Goal: Communication & Community: Answer question/provide support

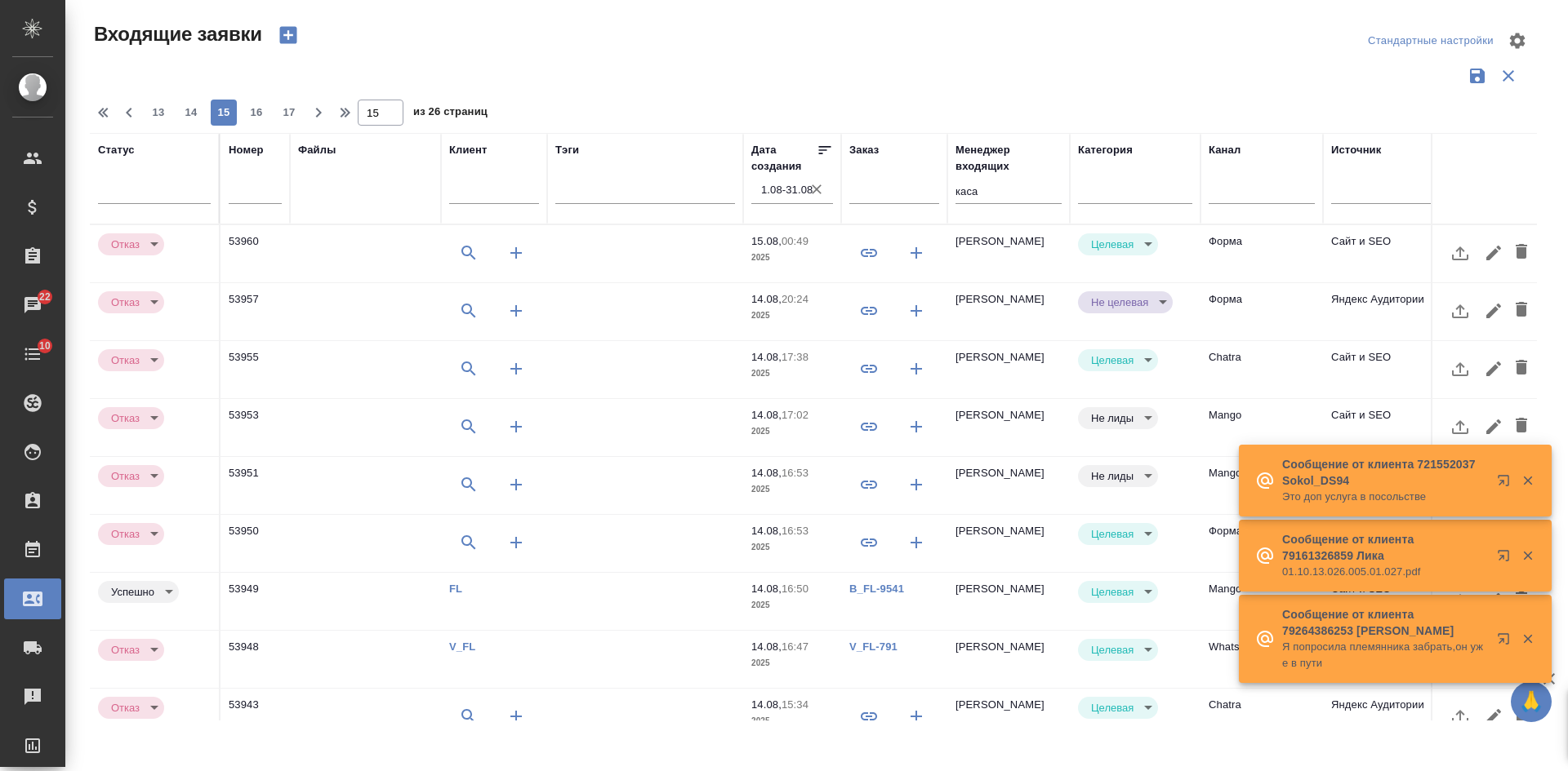
select select "RU"
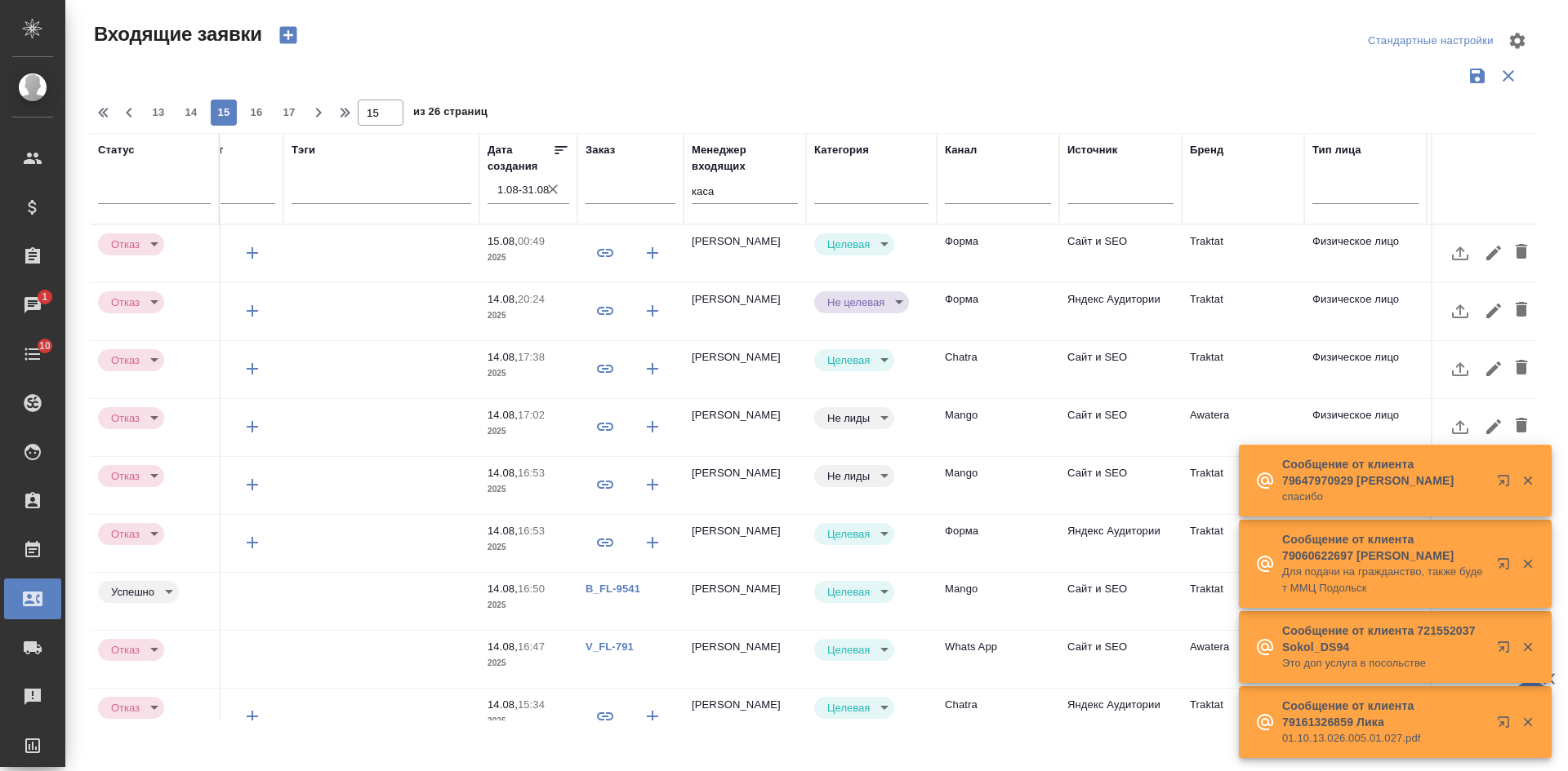
click at [1533, 476] on icon "button" at bounding box center [1527, 480] width 14 height 14
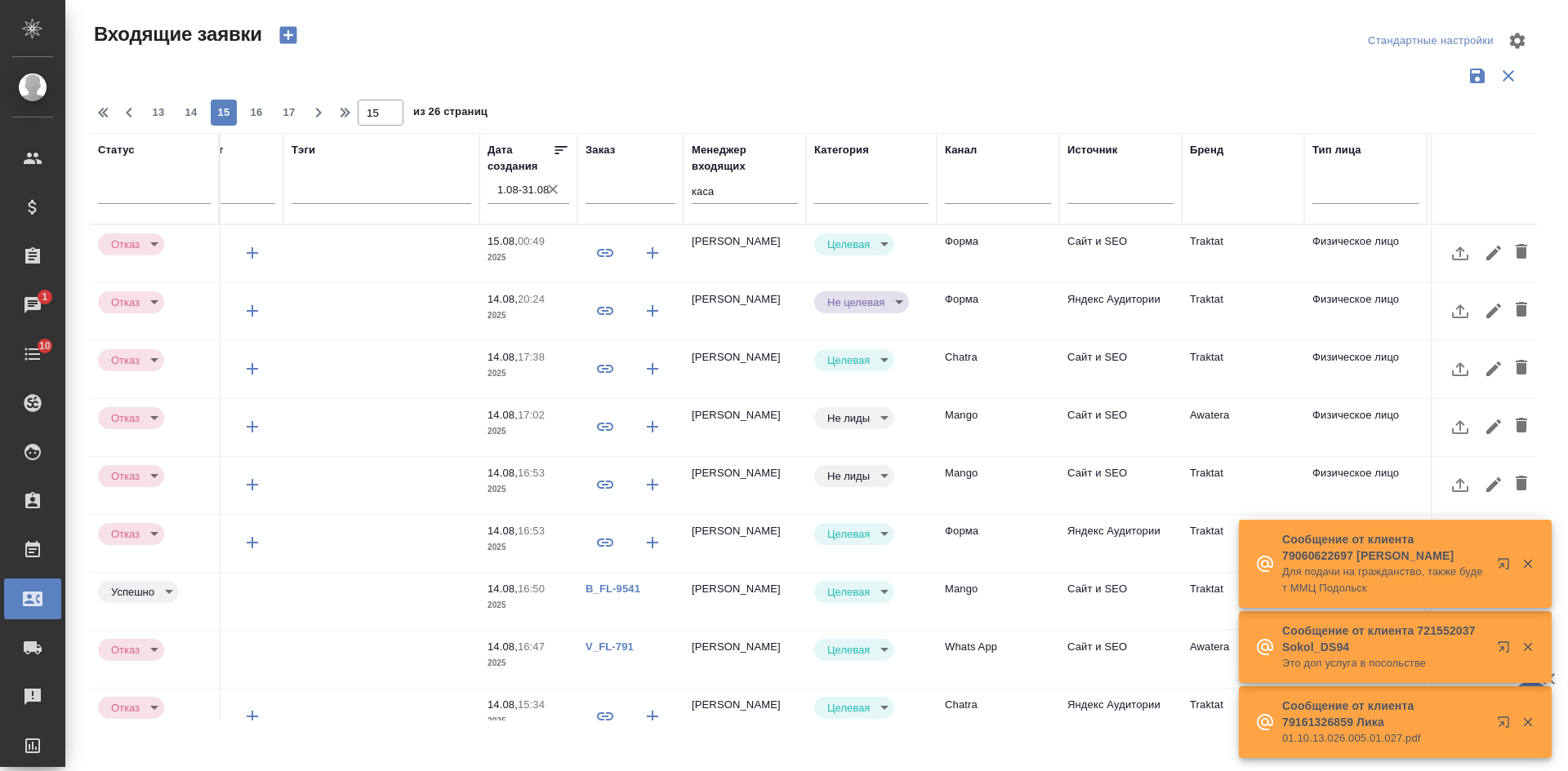
click at [1527, 563] on icon "button" at bounding box center [1527, 564] width 9 height 9
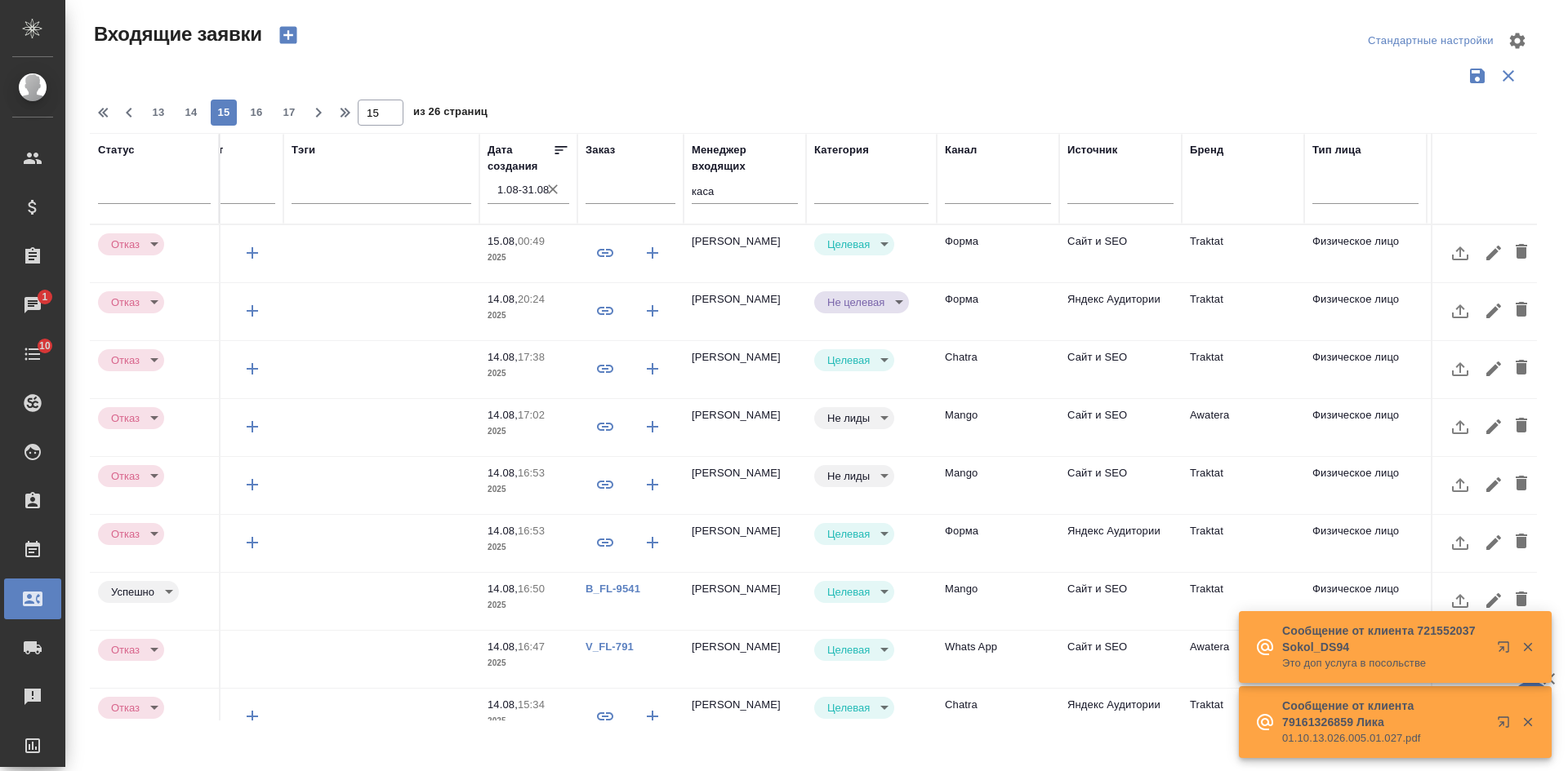
drag, startPoint x: 1530, startPoint y: 644, endPoint x: 1531, endPoint y: 653, distance: 9.1
click at [1531, 650] on icon "button" at bounding box center [1527, 647] width 9 height 9
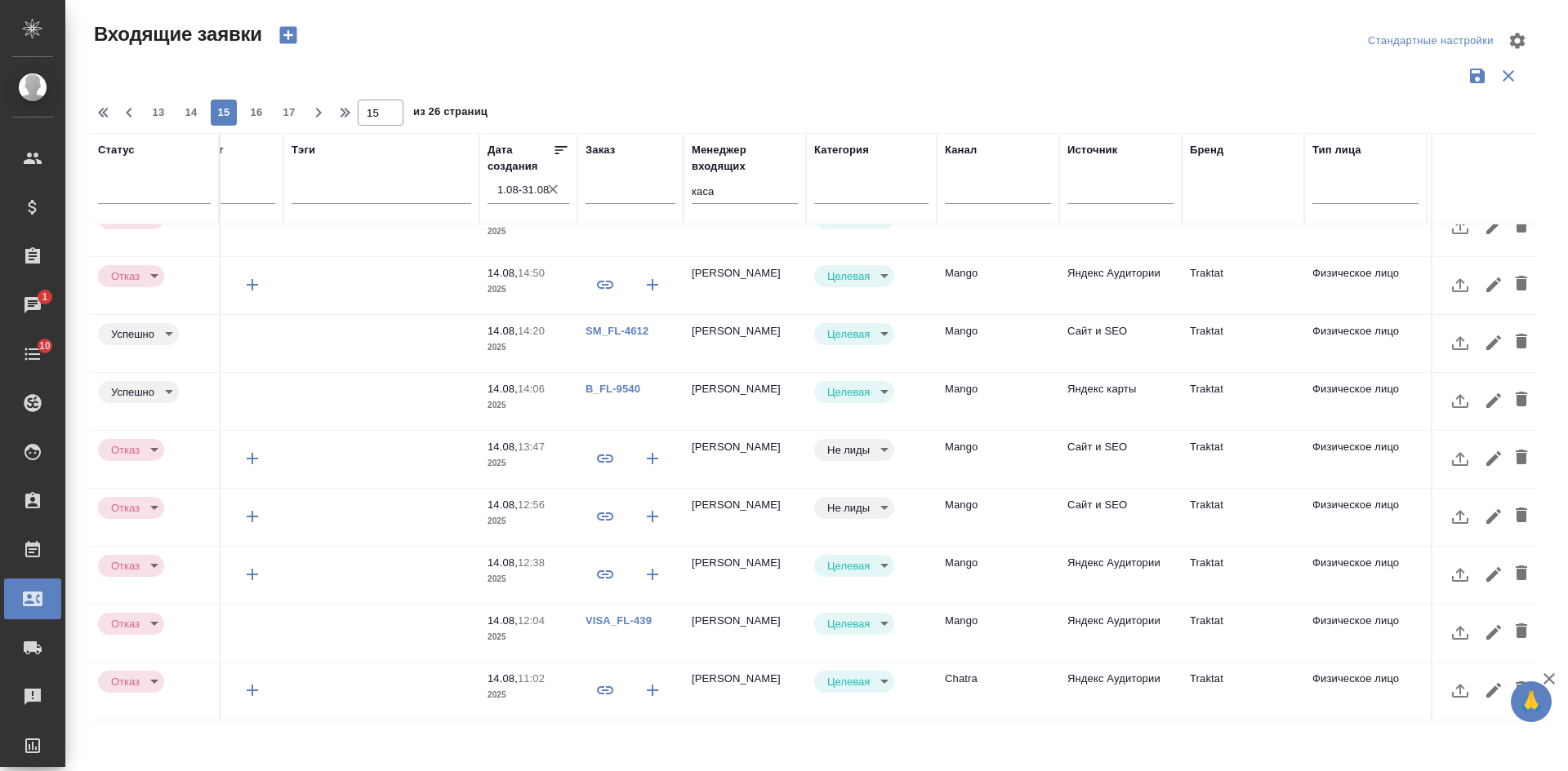
scroll to position [676, 264]
click at [244, 105] on span "16" at bounding box center [256, 112] width 26 height 16
type input "16"
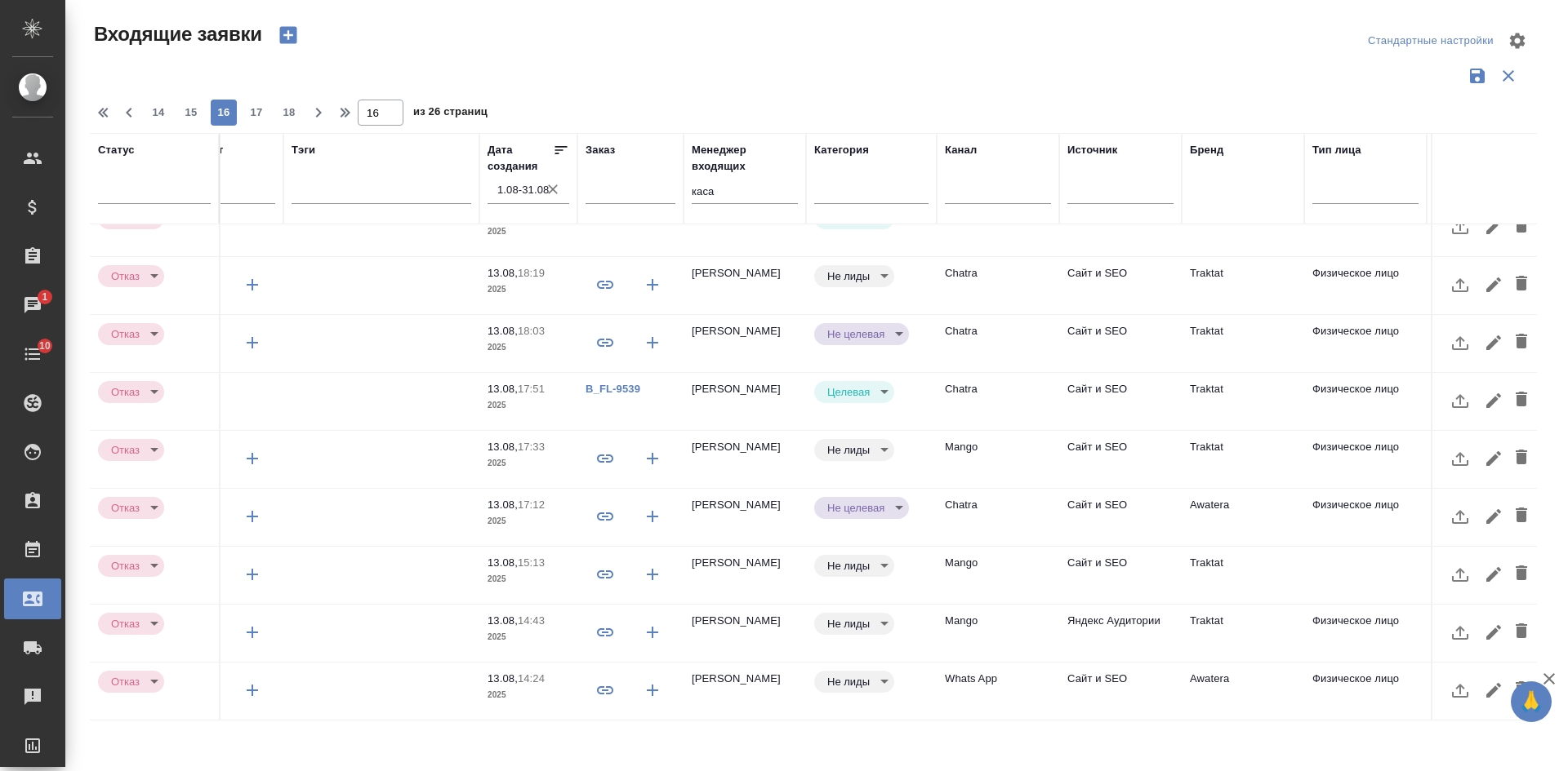
click at [1299, 563] on td "Traktat" at bounding box center [1242, 575] width 122 height 57
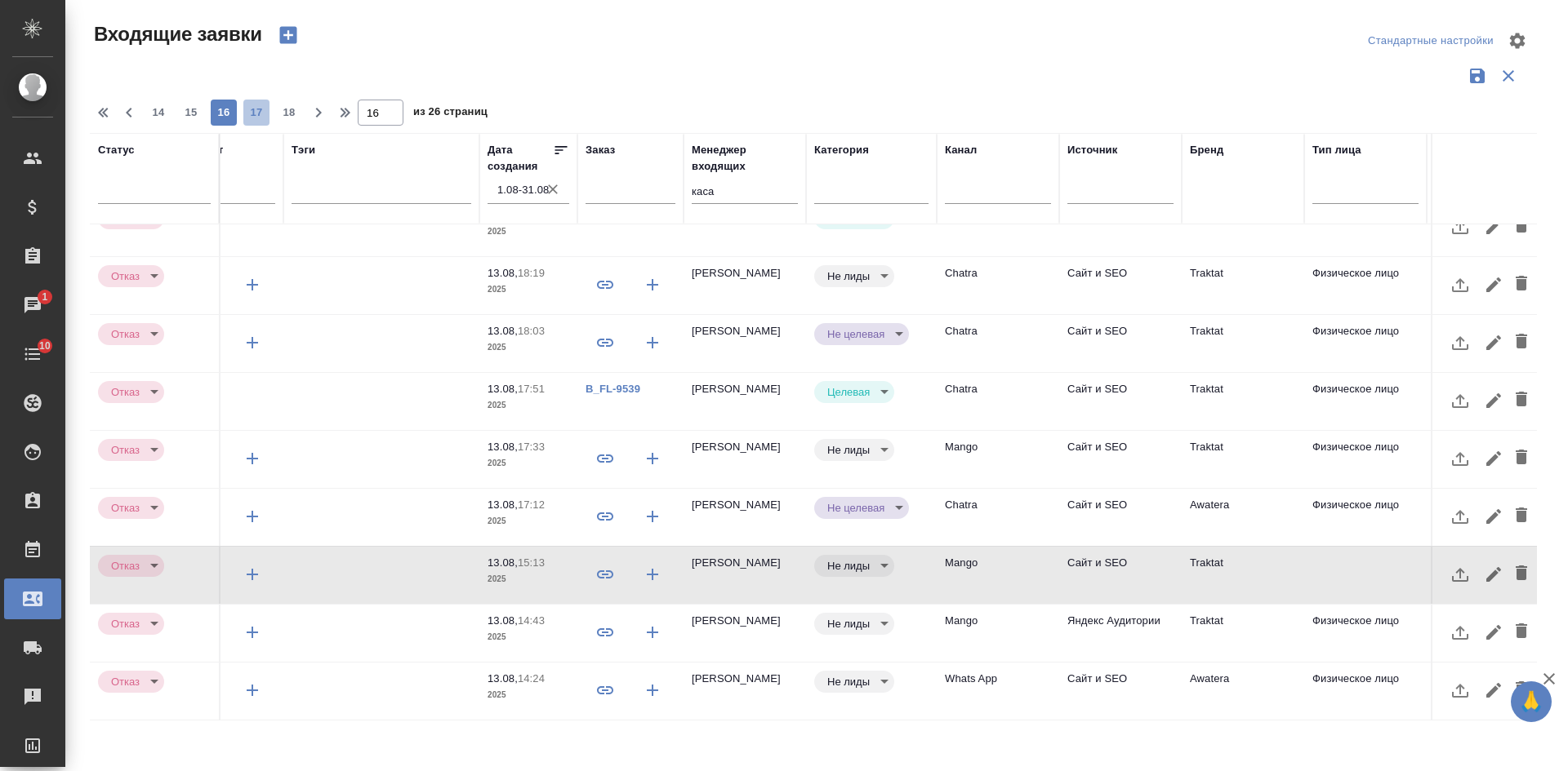
click at [257, 113] on span "17" at bounding box center [256, 112] width 26 height 16
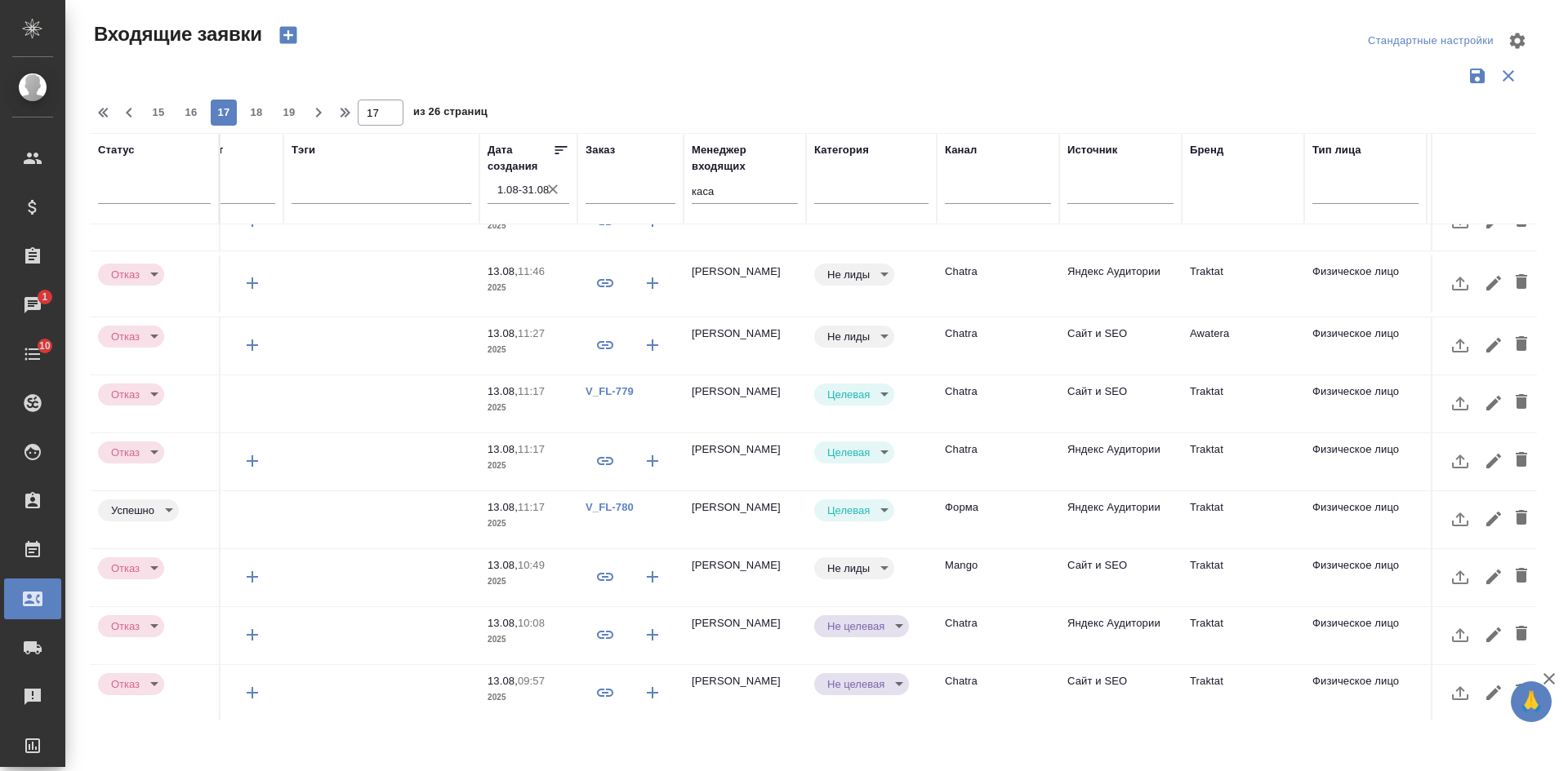
scroll to position [700, 264]
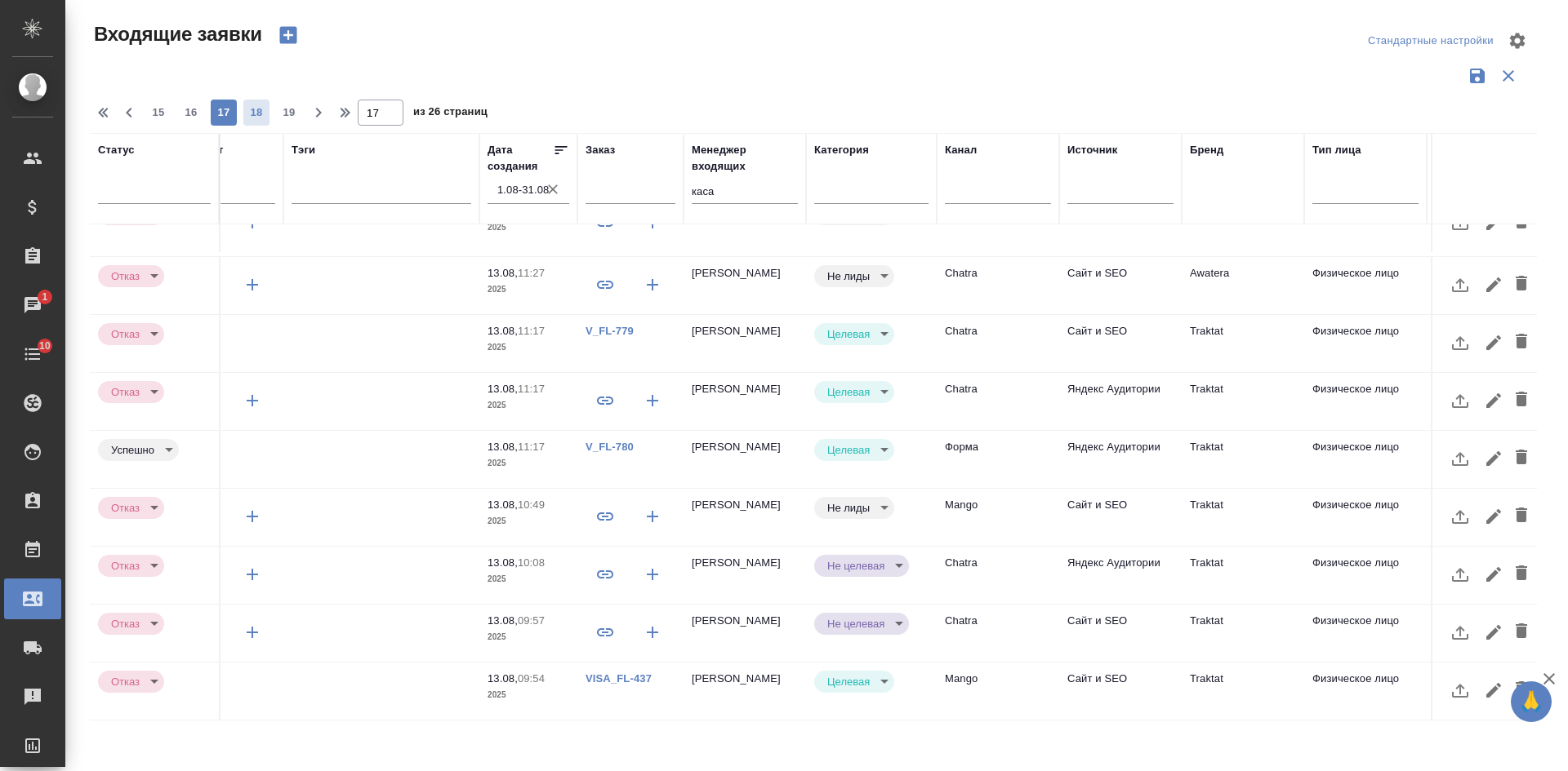
click at [258, 116] on span "18" at bounding box center [256, 112] width 26 height 16
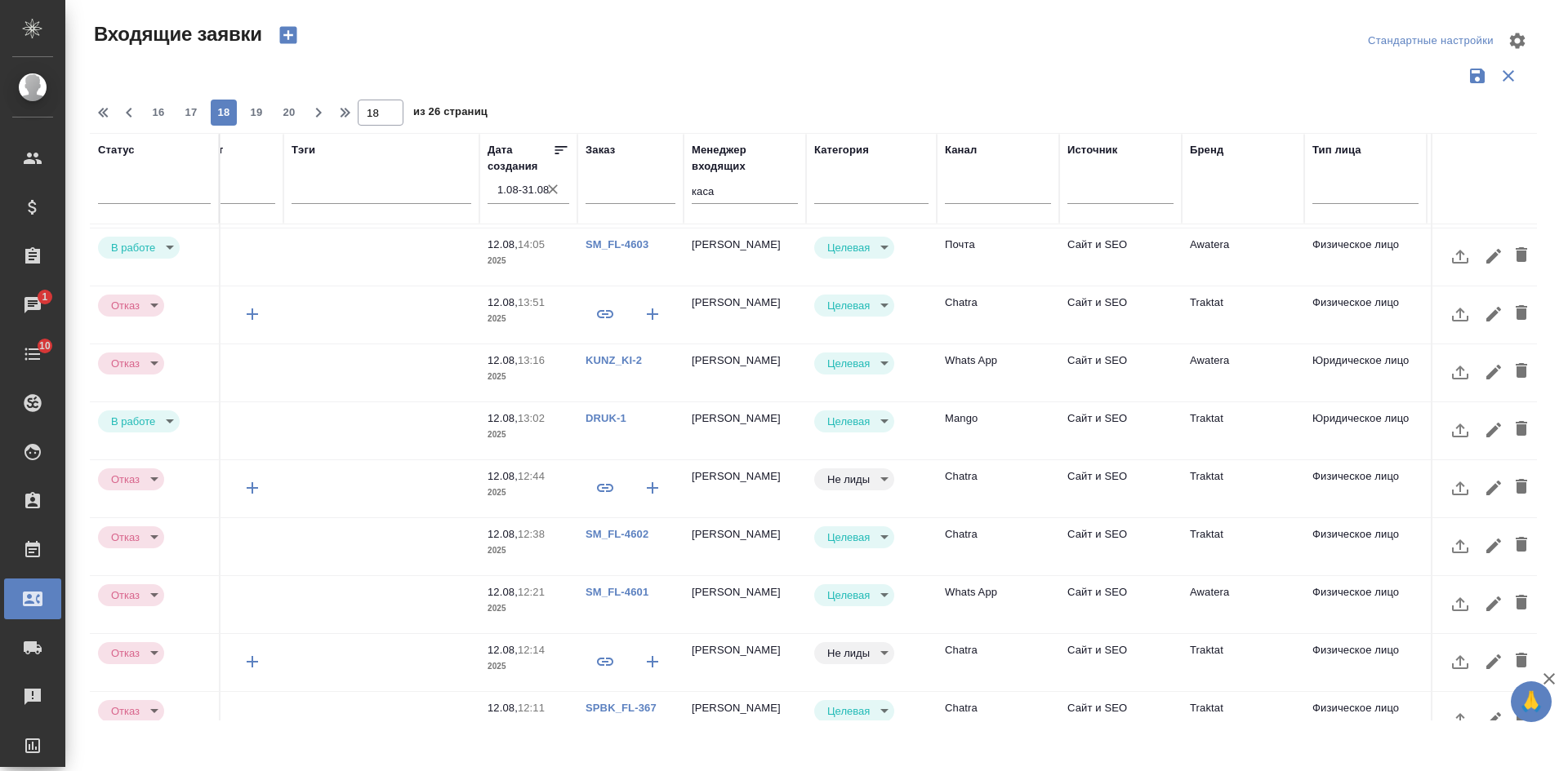
scroll to position [676, 264]
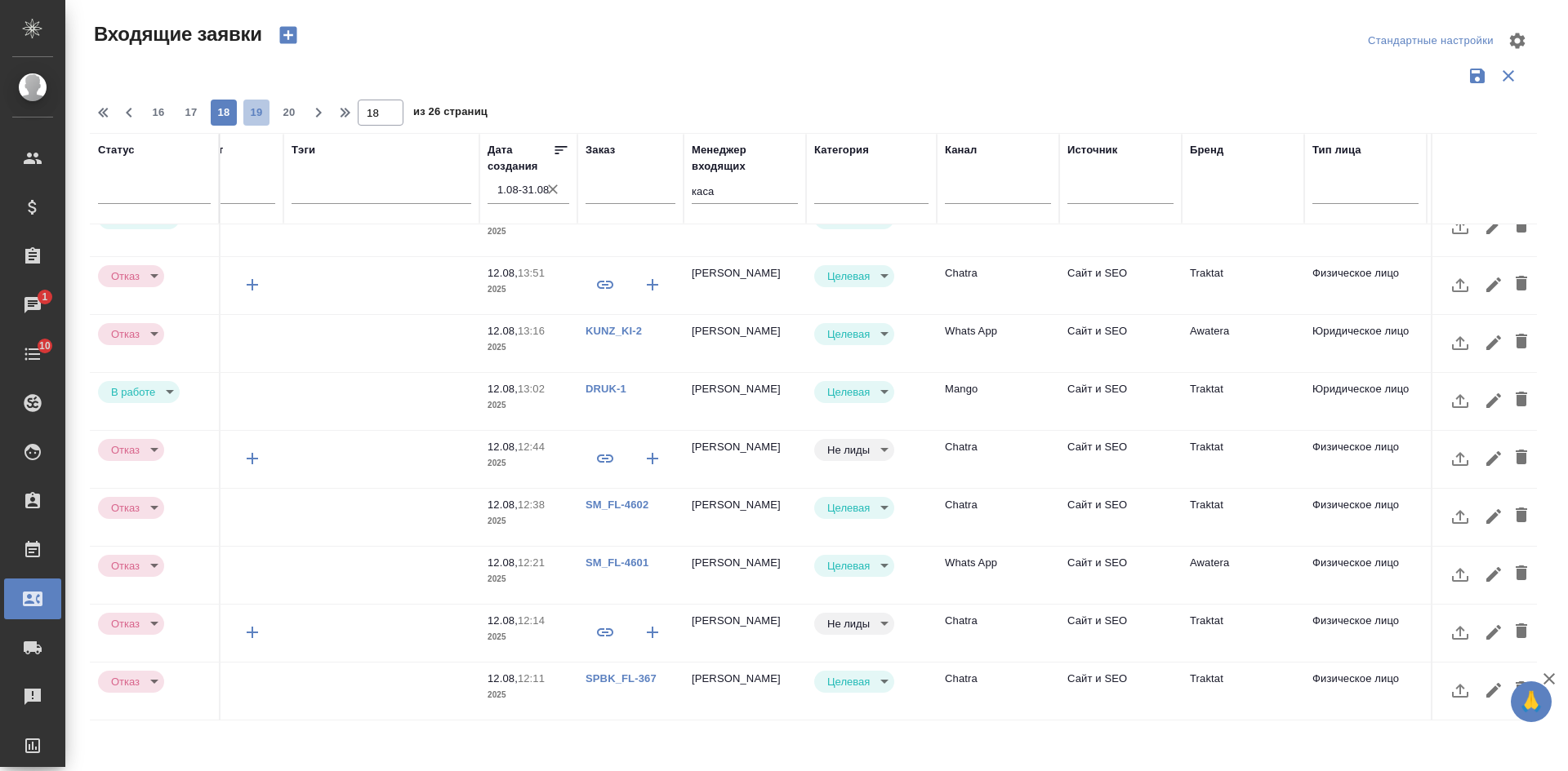
click at [262, 106] on span "19" at bounding box center [256, 112] width 26 height 16
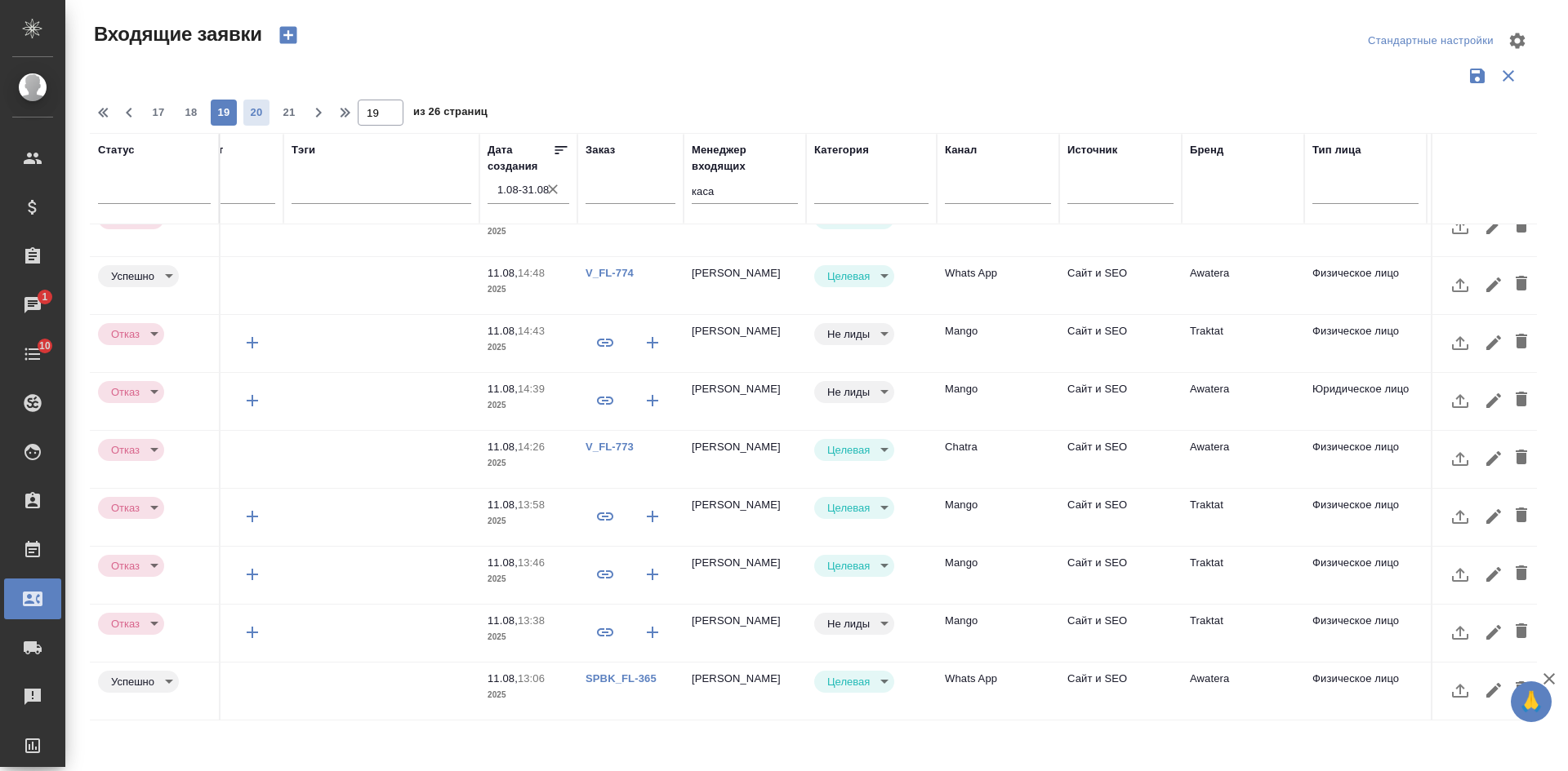
click at [253, 113] on span "20" at bounding box center [256, 112] width 26 height 16
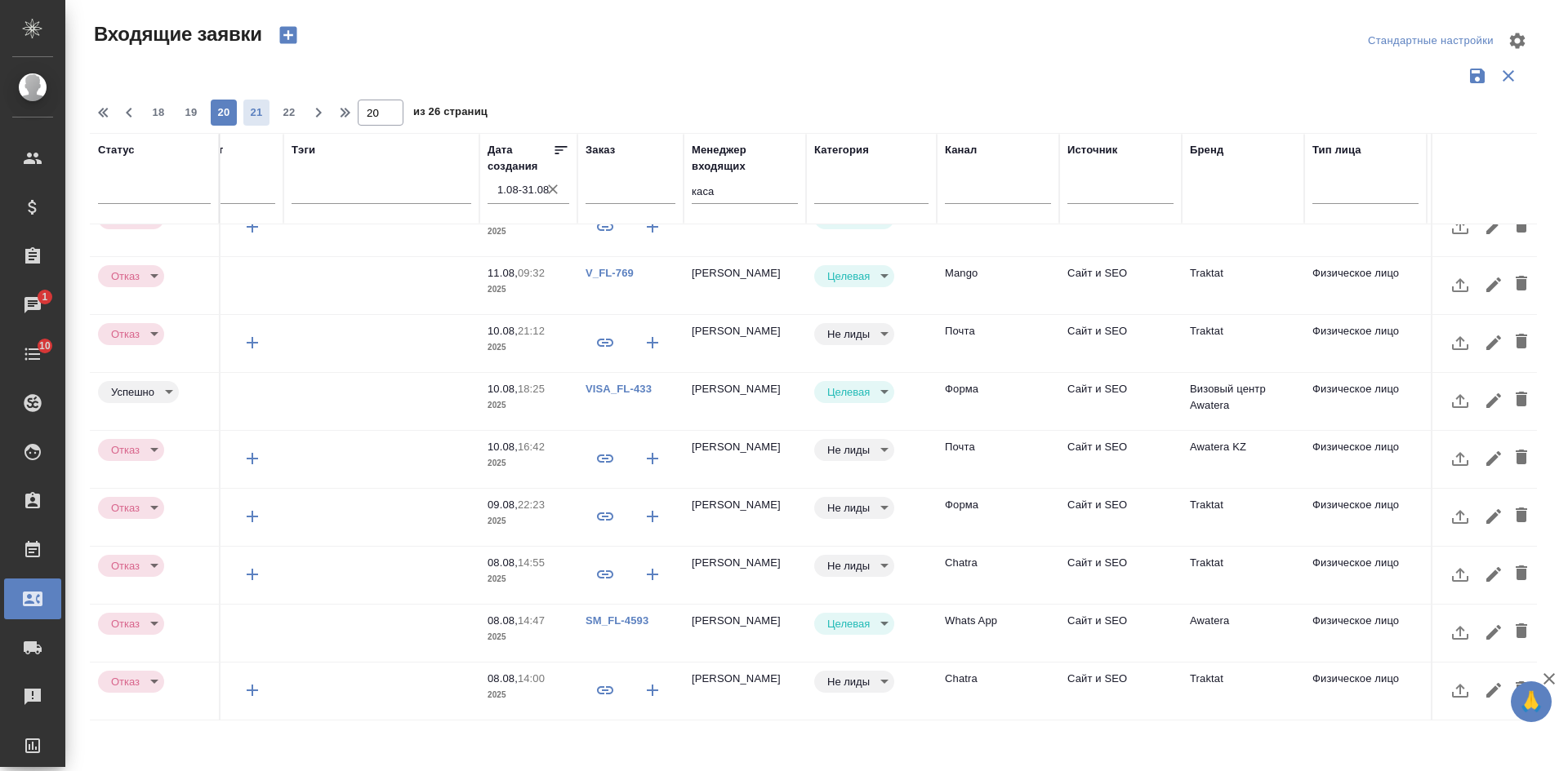
click at [251, 113] on span "21" at bounding box center [256, 112] width 26 height 16
click at [250, 111] on span "22" at bounding box center [256, 112] width 26 height 16
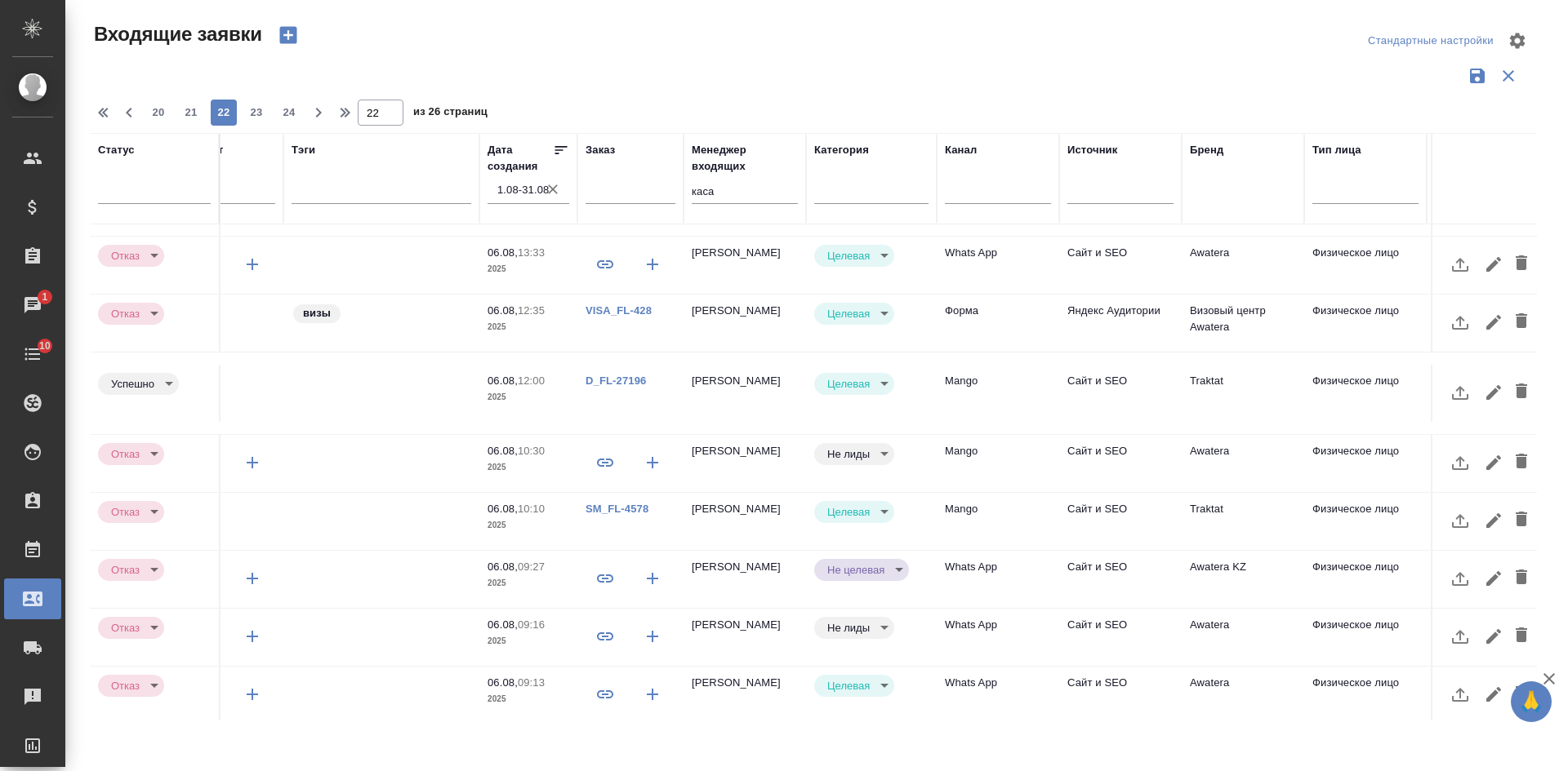
drag, startPoint x: 246, startPoint y: 115, endPoint x: 446, endPoint y: 134, distance: 200.9
click at [246, 115] on span "23" at bounding box center [256, 112] width 26 height 16
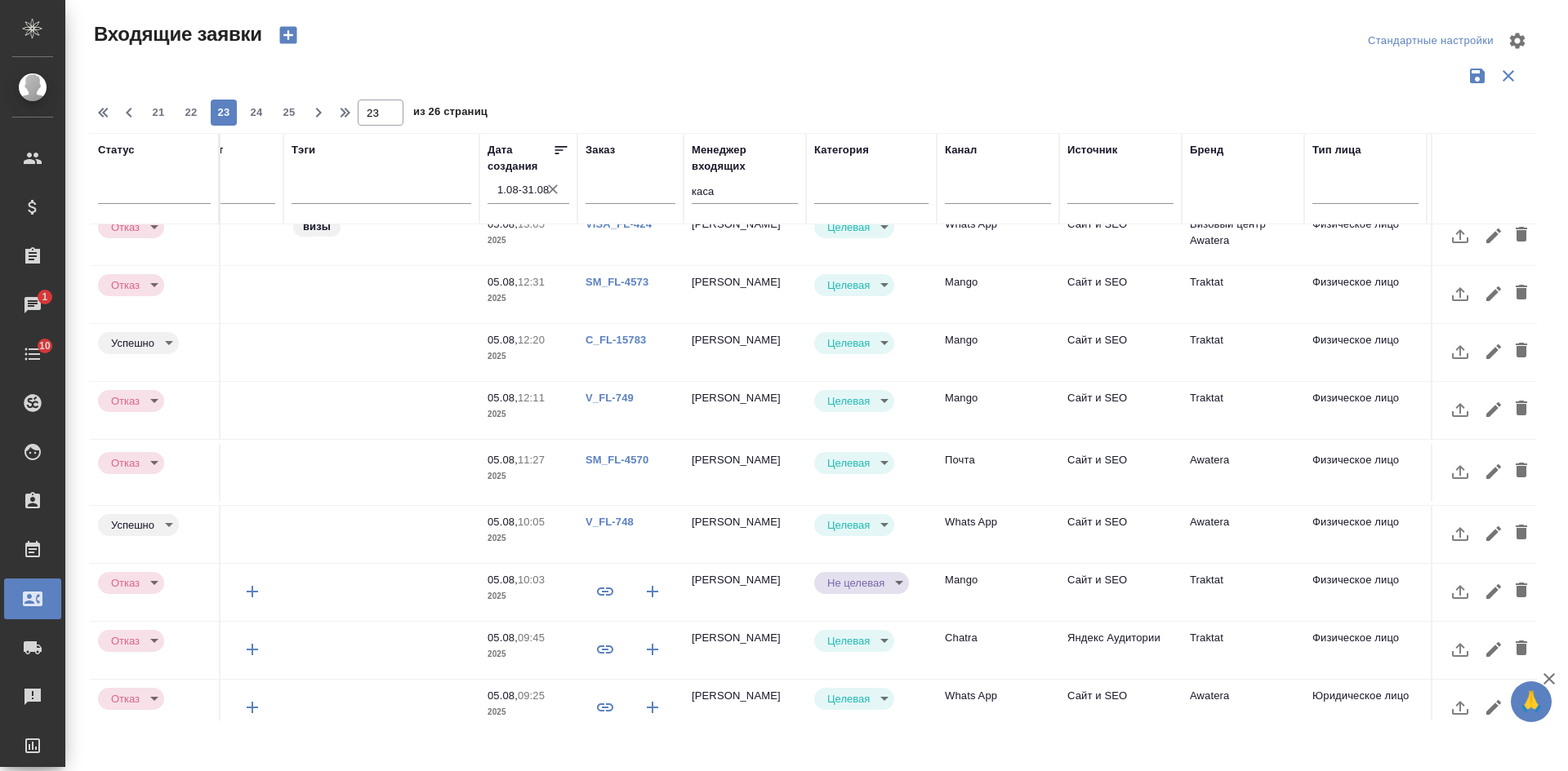
scroll to position [676, 264]
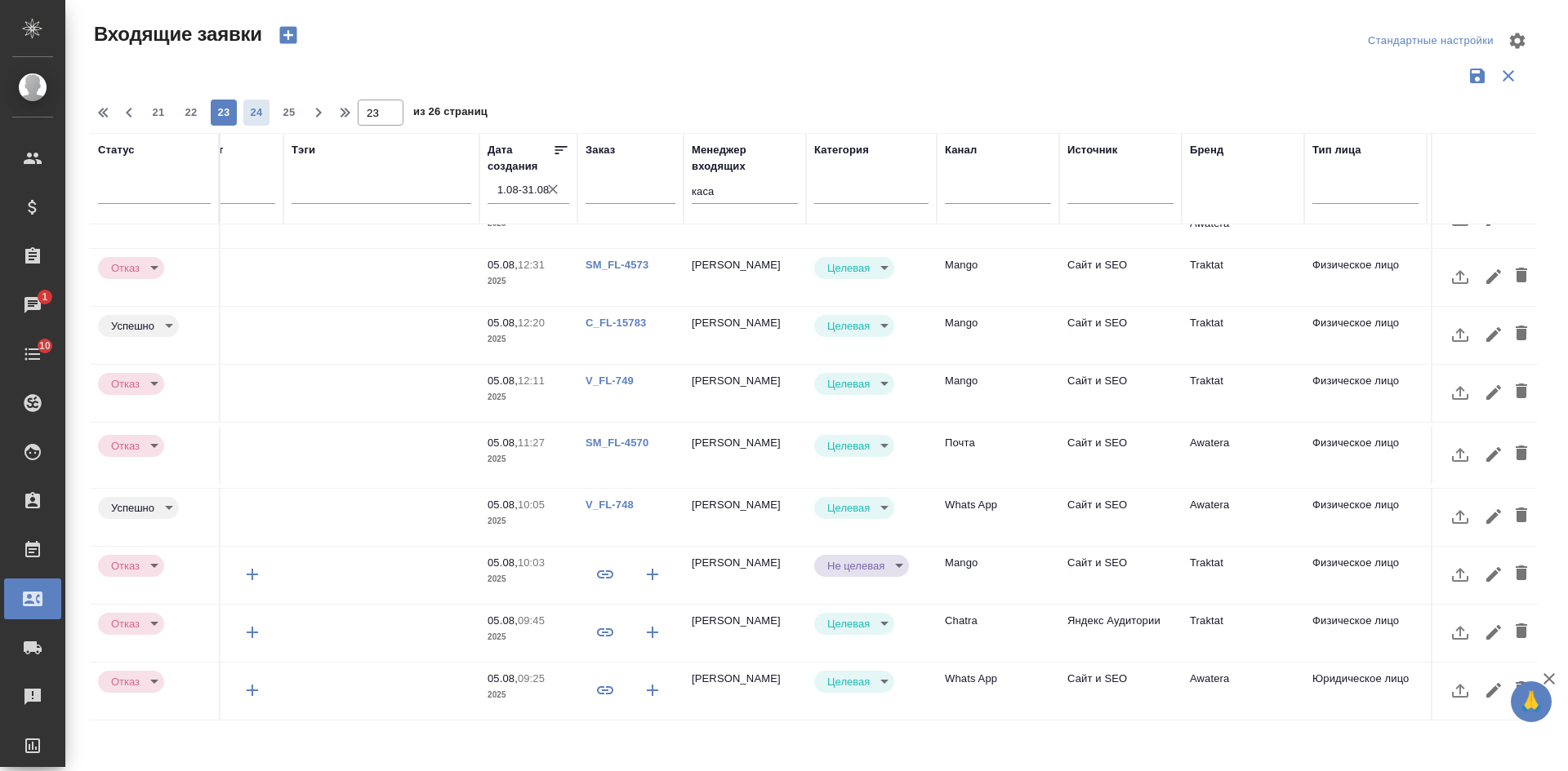
click at [251, 117] on span "24" at bounding box center [256, 112] width 26 height 16
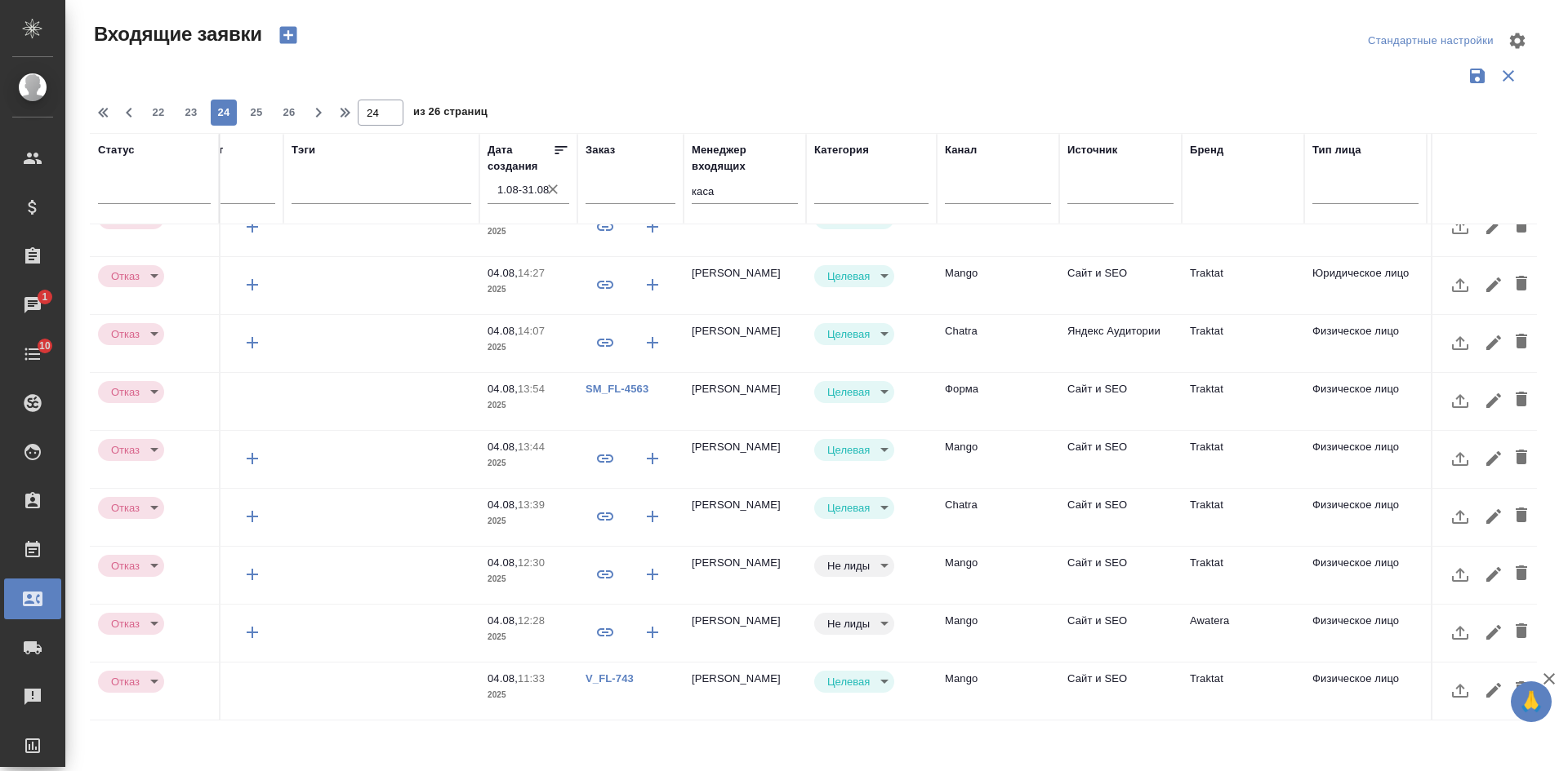
scroll to position [684, 264]
click at [243, 107] on span "25" at bounding box center [256, 112] width 26 height 16
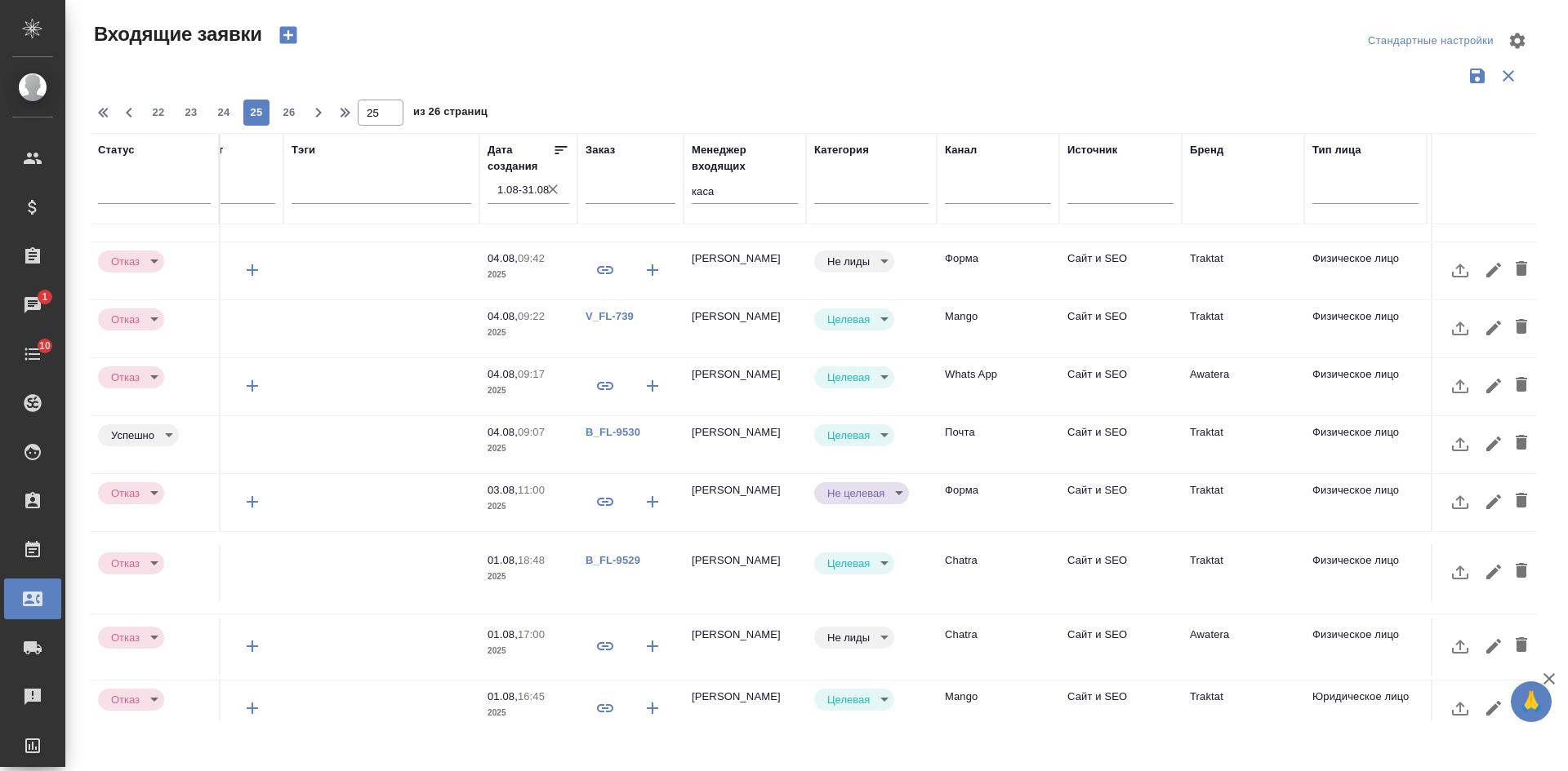
scroll to position [700, 264]
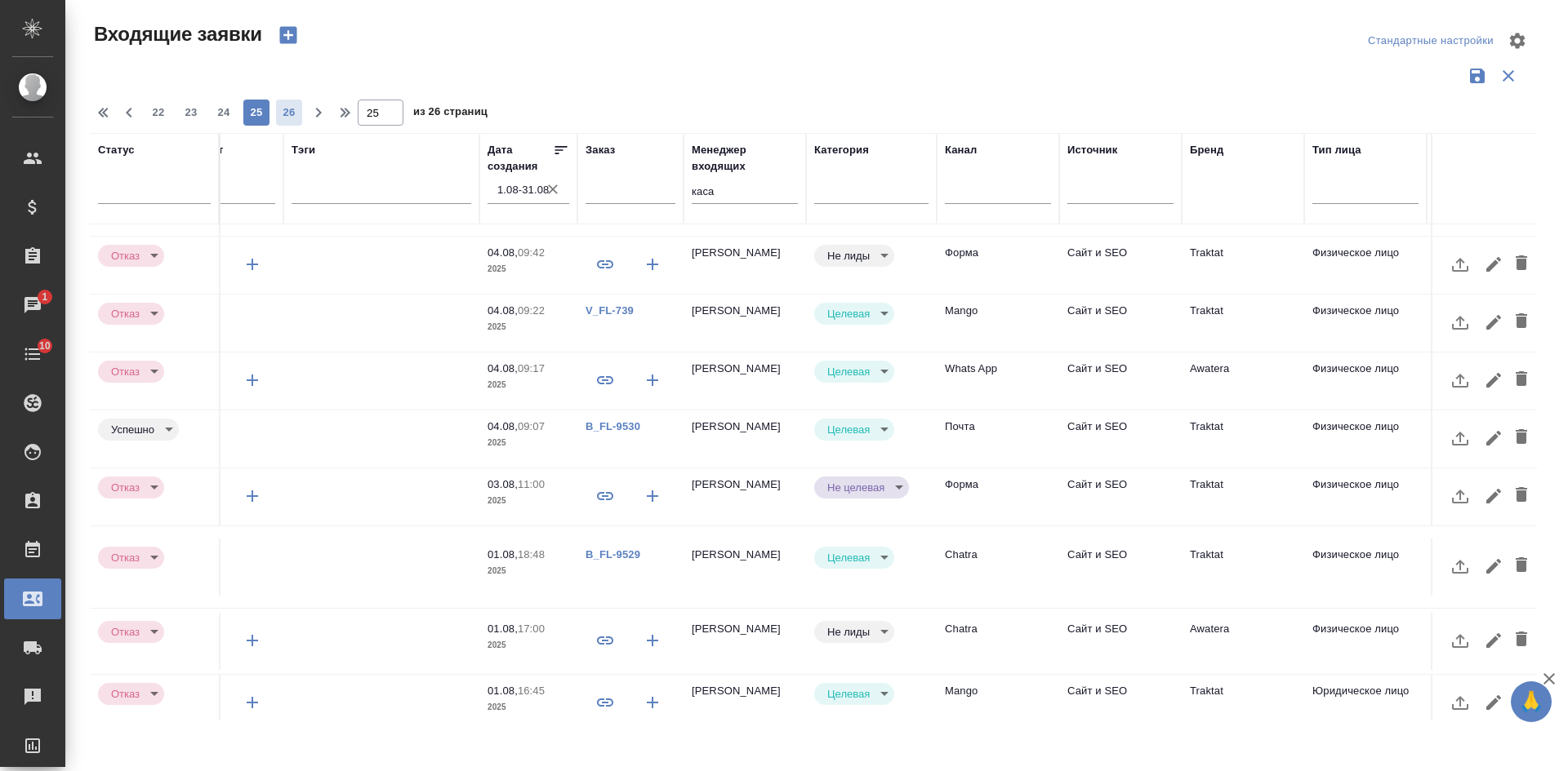
click at [289, 109] on span "26" at bounding box center [289, 112] width 26 height 16
type input "26"
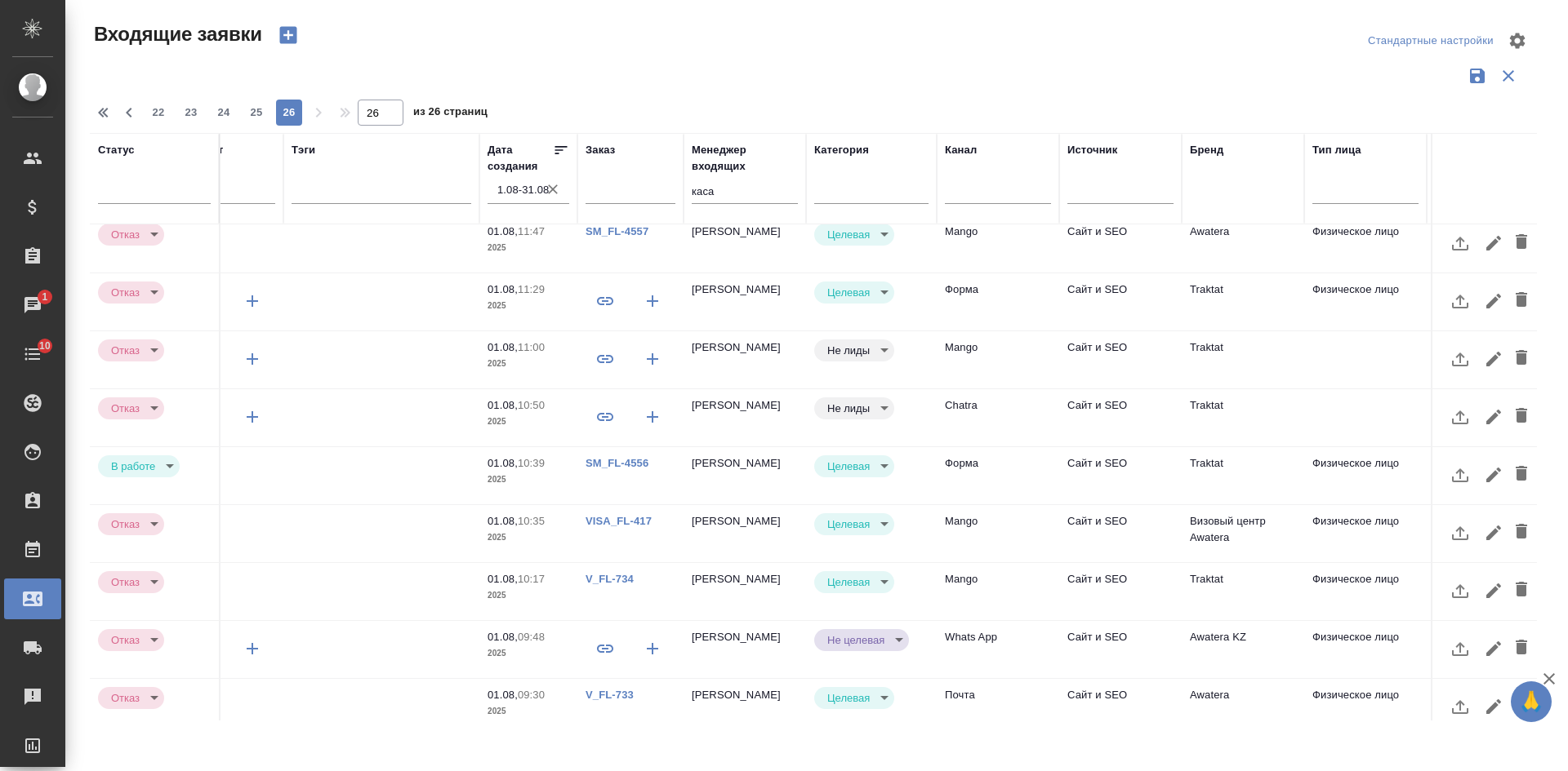
scroll to position [0, 264]
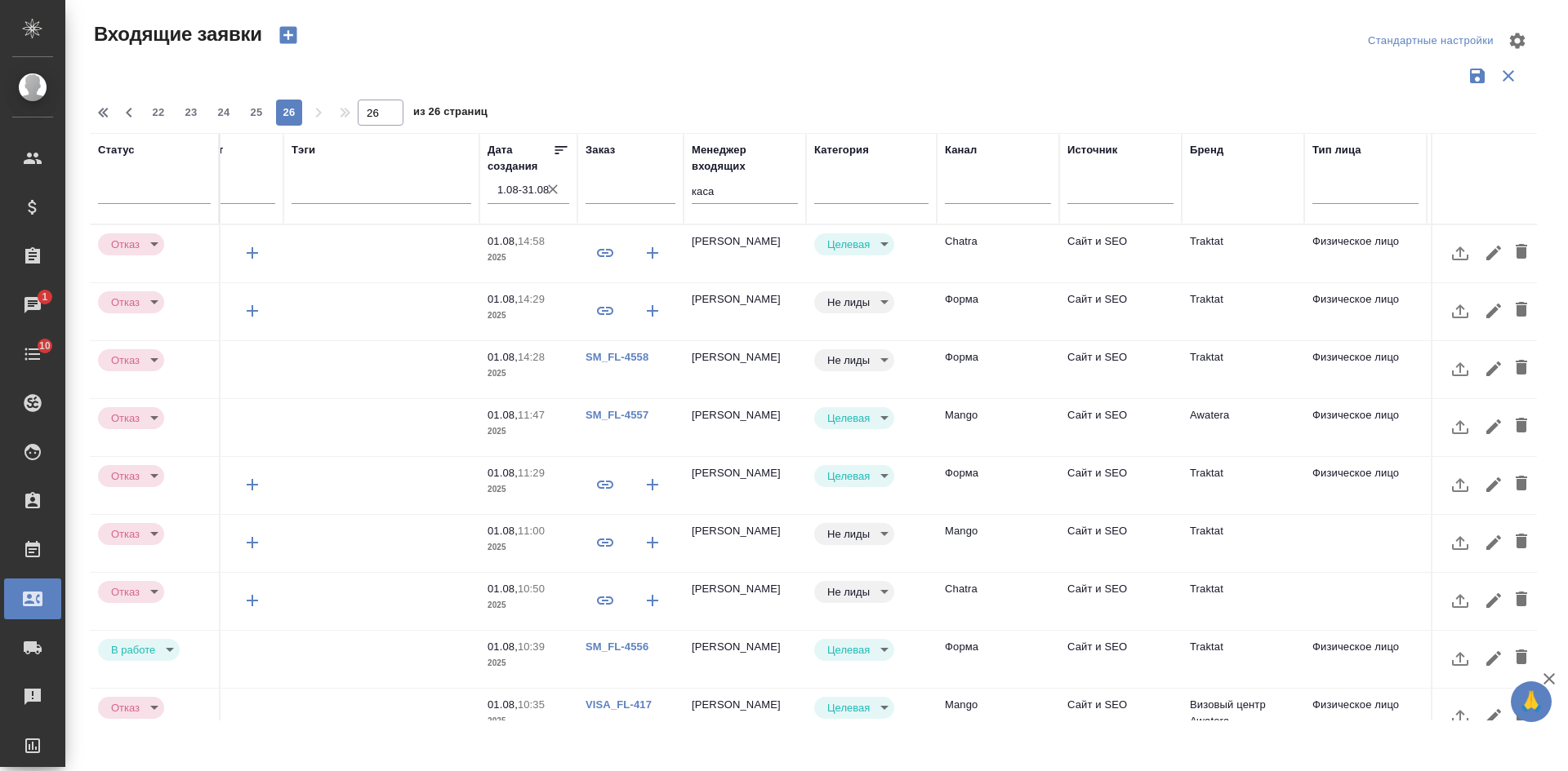
click at [1325, 530] on td at bounding box center [1365, 544] width 122 height 57
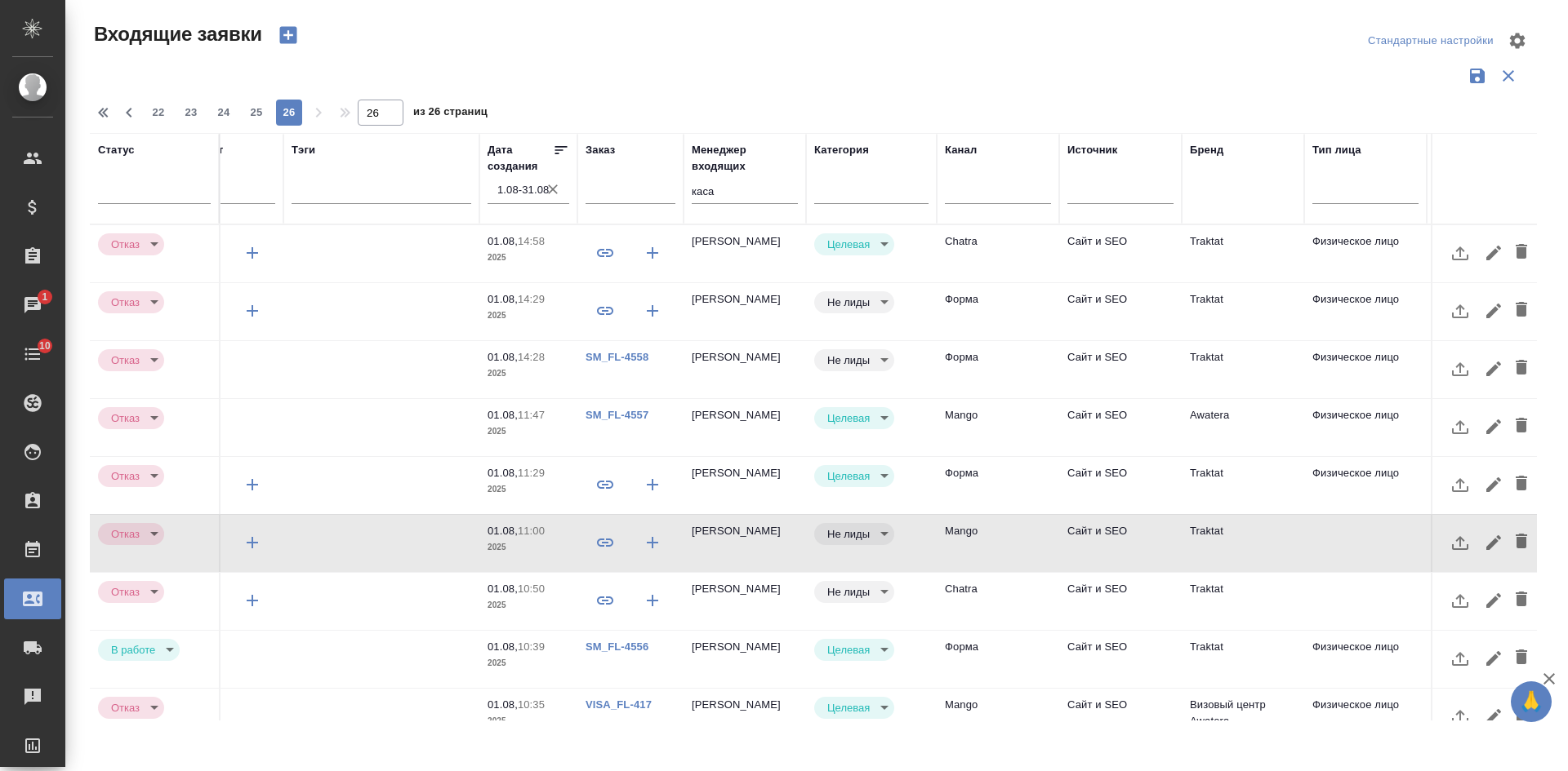
click at [1325, 530] on td at bounding box center [1365, 544] width 122 height 57
click at [1352, 603] on td at bounding box center [1365, 601] width 122 height 57
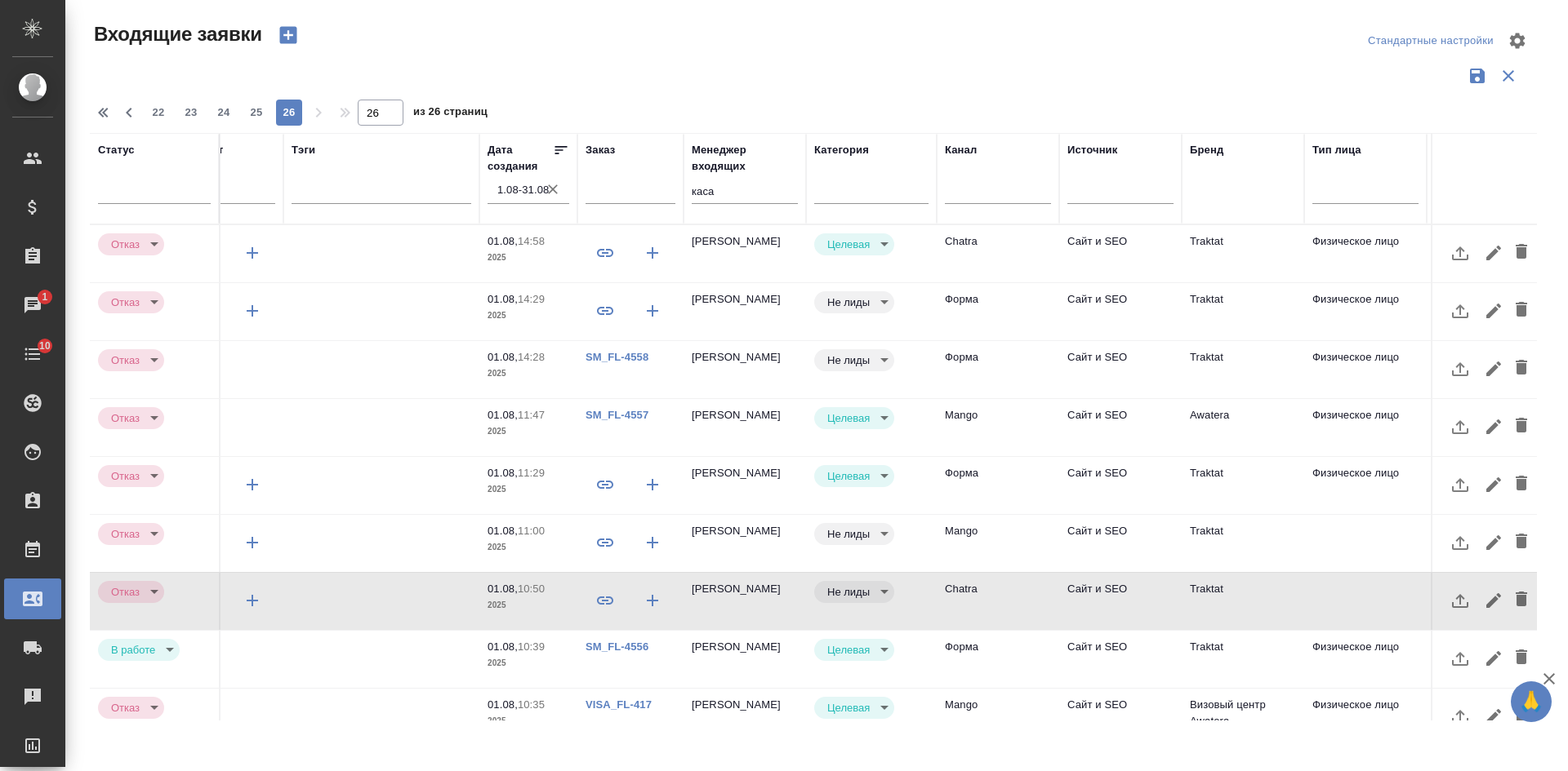
scroll to position [337, 264]
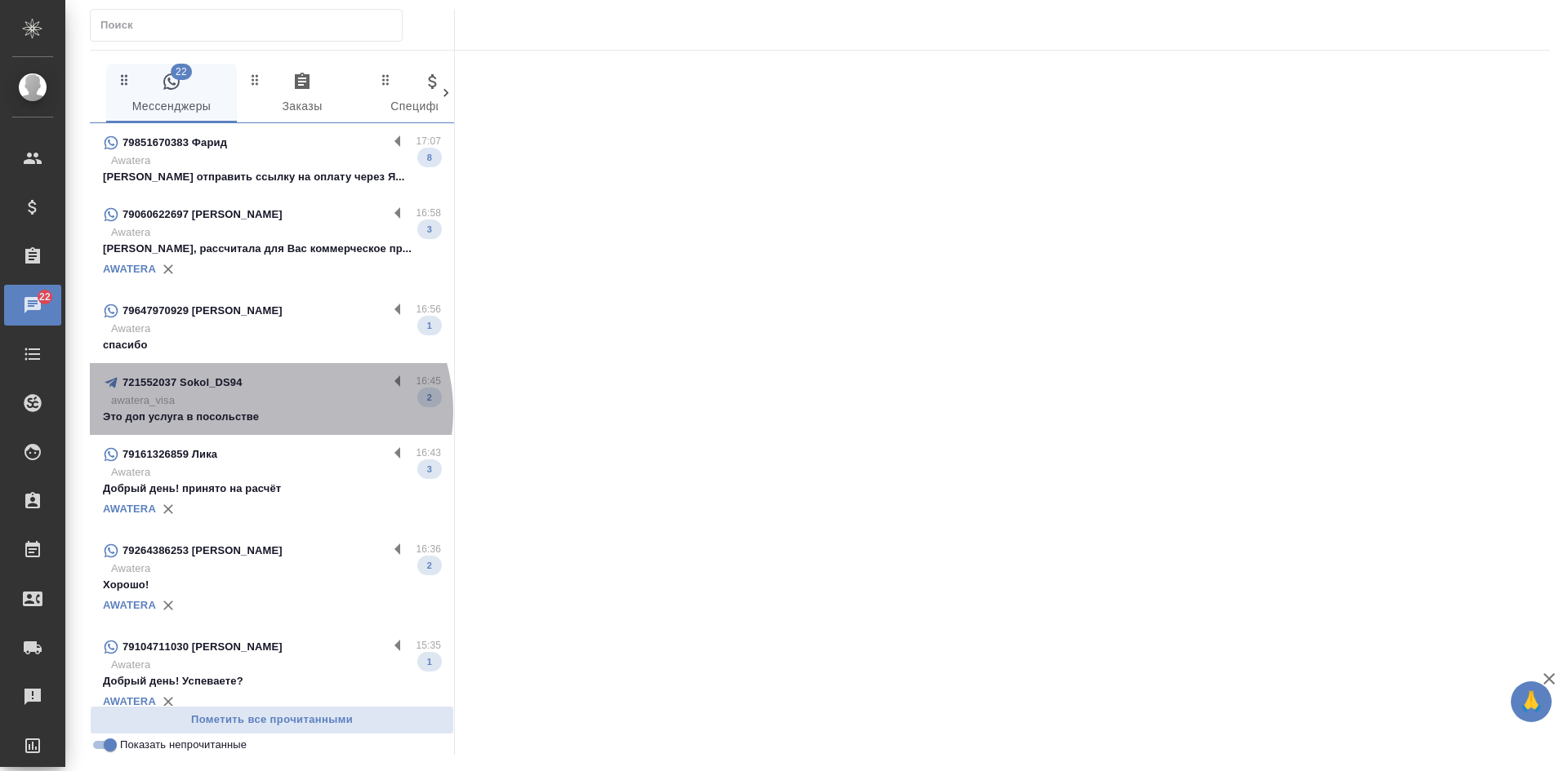
click at [268, 412] on p "Это доп услуга в посольстве" at bounding box center [272, 417] width 338 height 16
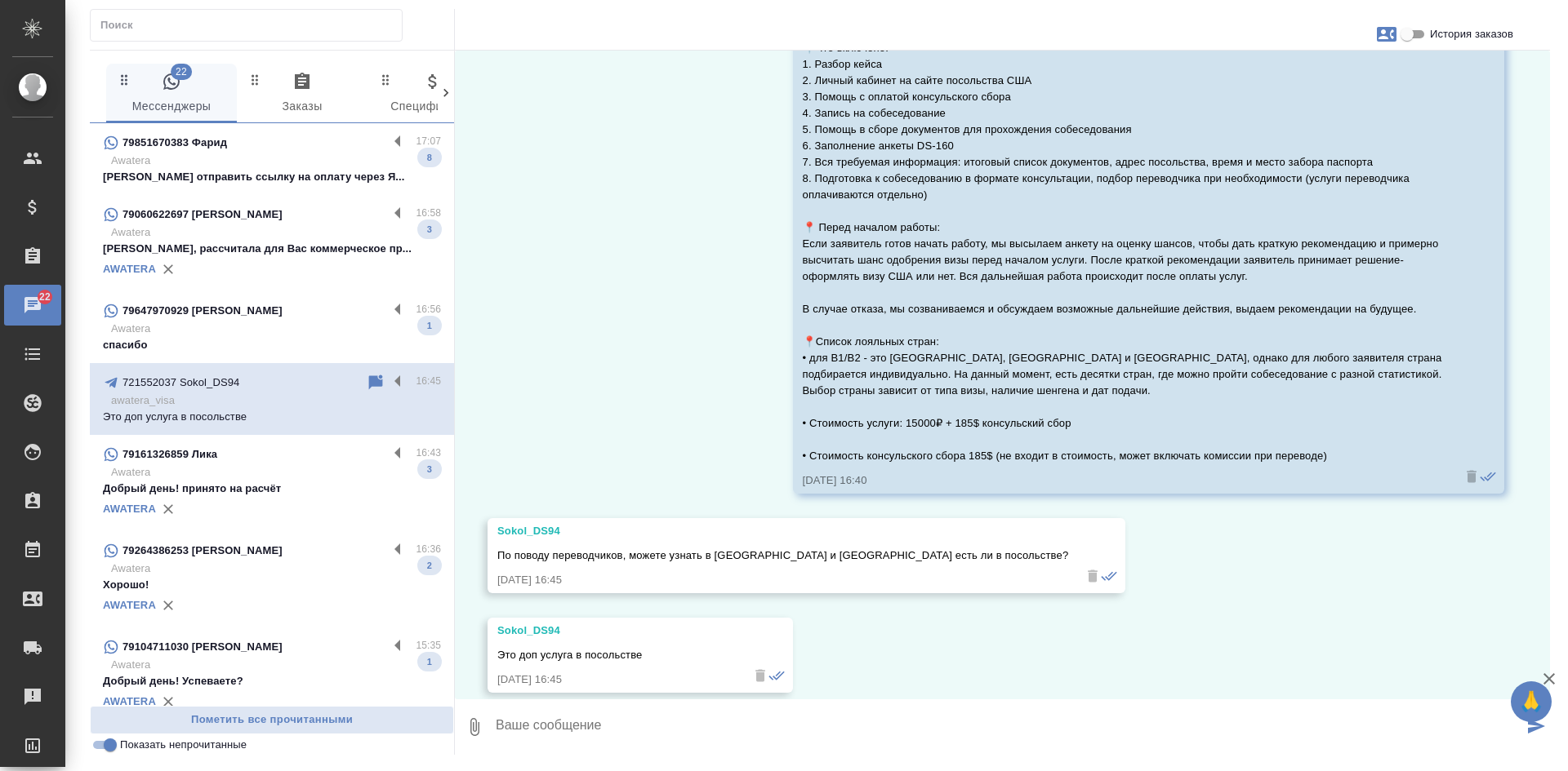
scroll to position [934, 0]
click at [233, 172] on p "Можем отправить ссылку на оплату через Я..." at bounding box center [272, 176] width 338 height 16
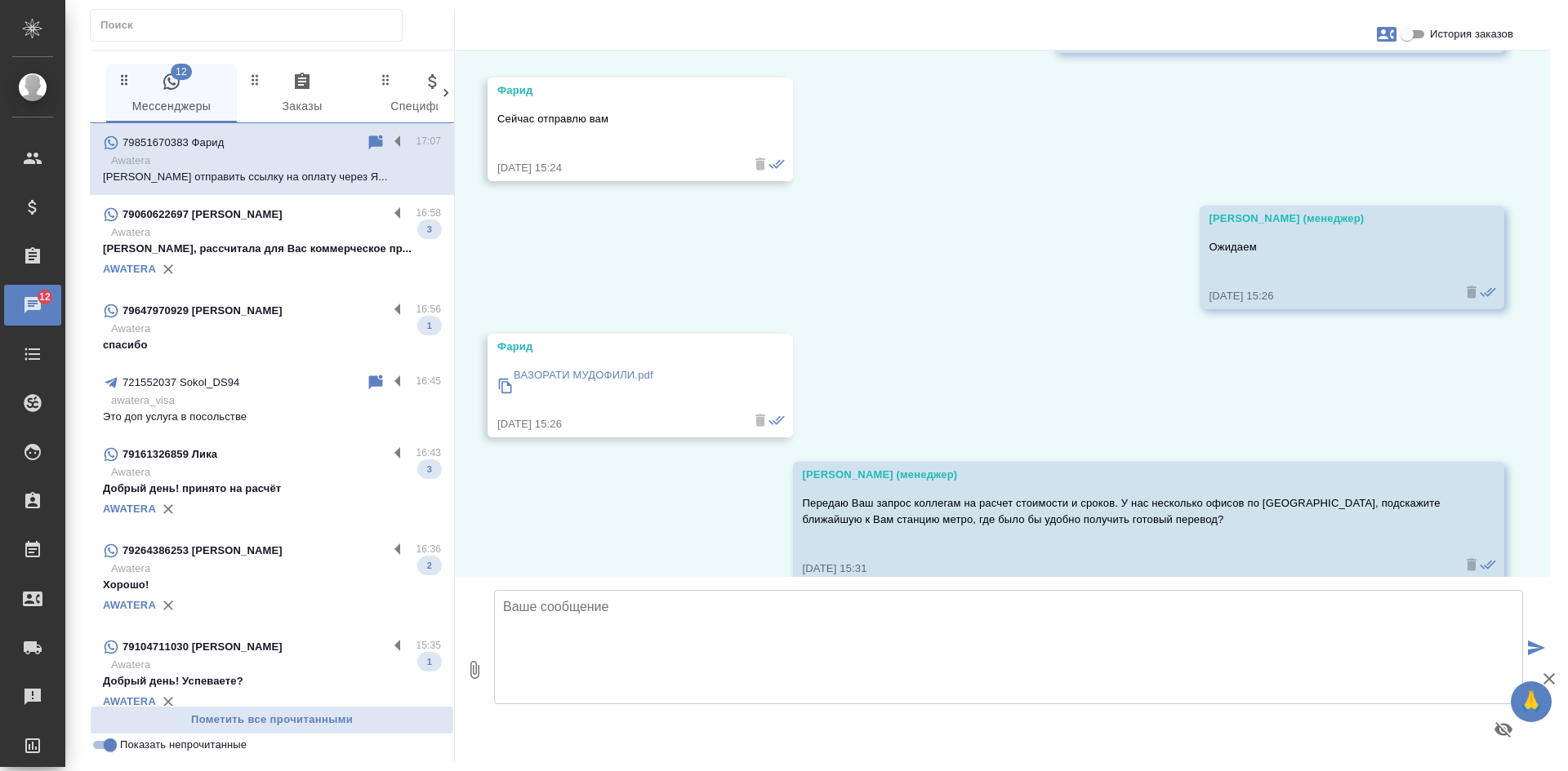
scroll to position [3863, 0]
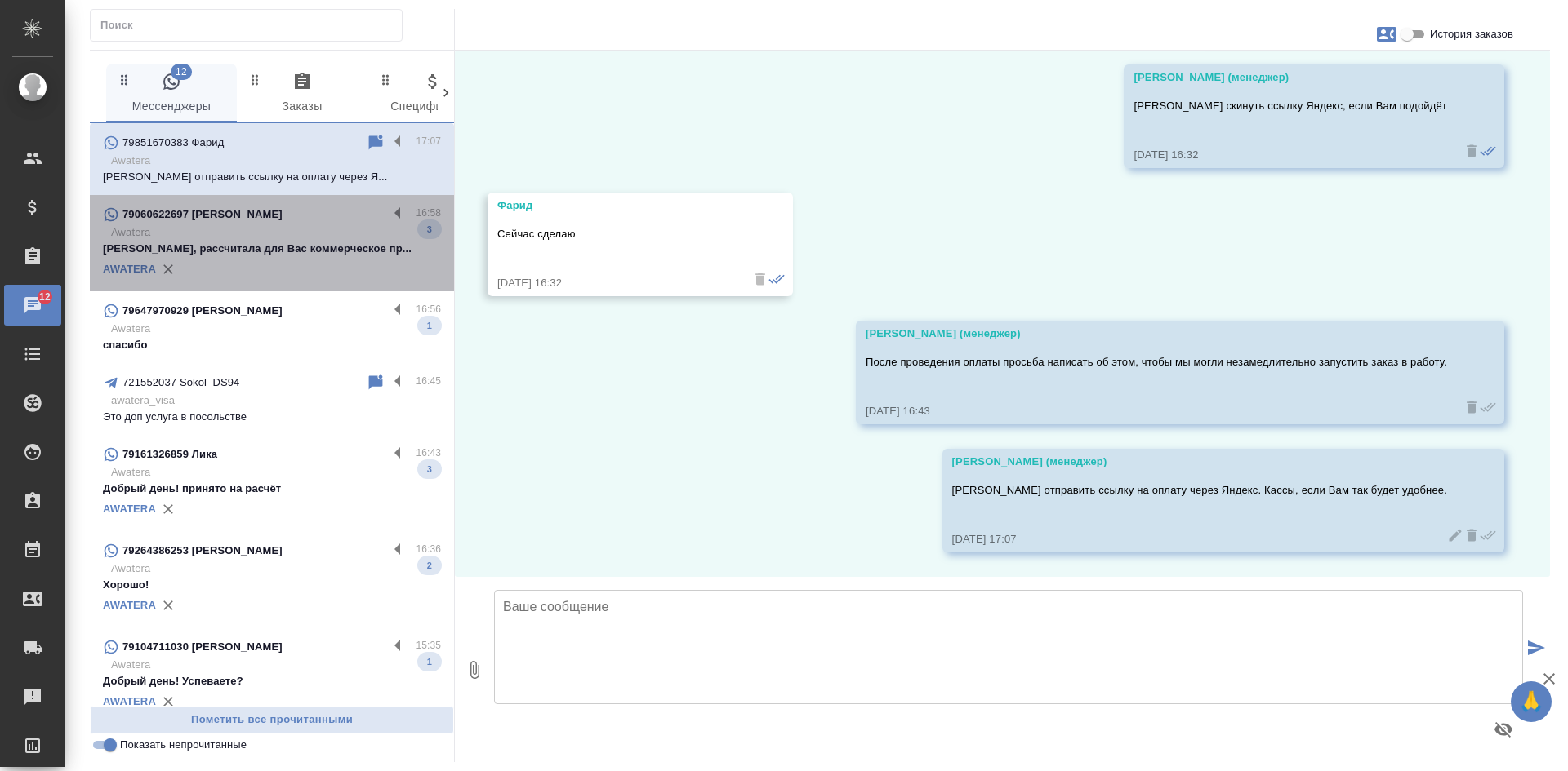
click at [279, 236] on p "Awatera" at bounding box center [276, 232] width 330 height 16
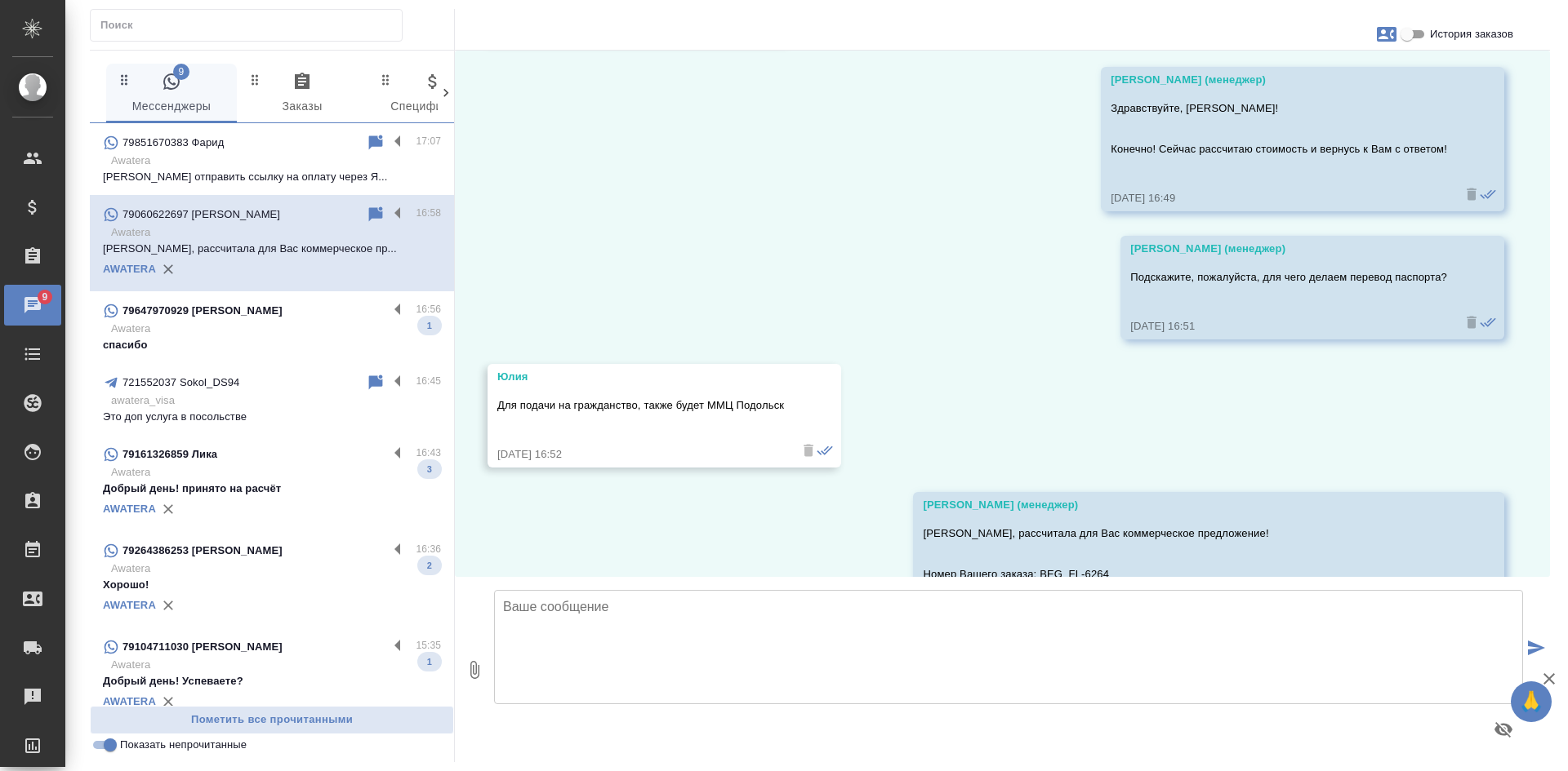
scroll to position [7959, 0]
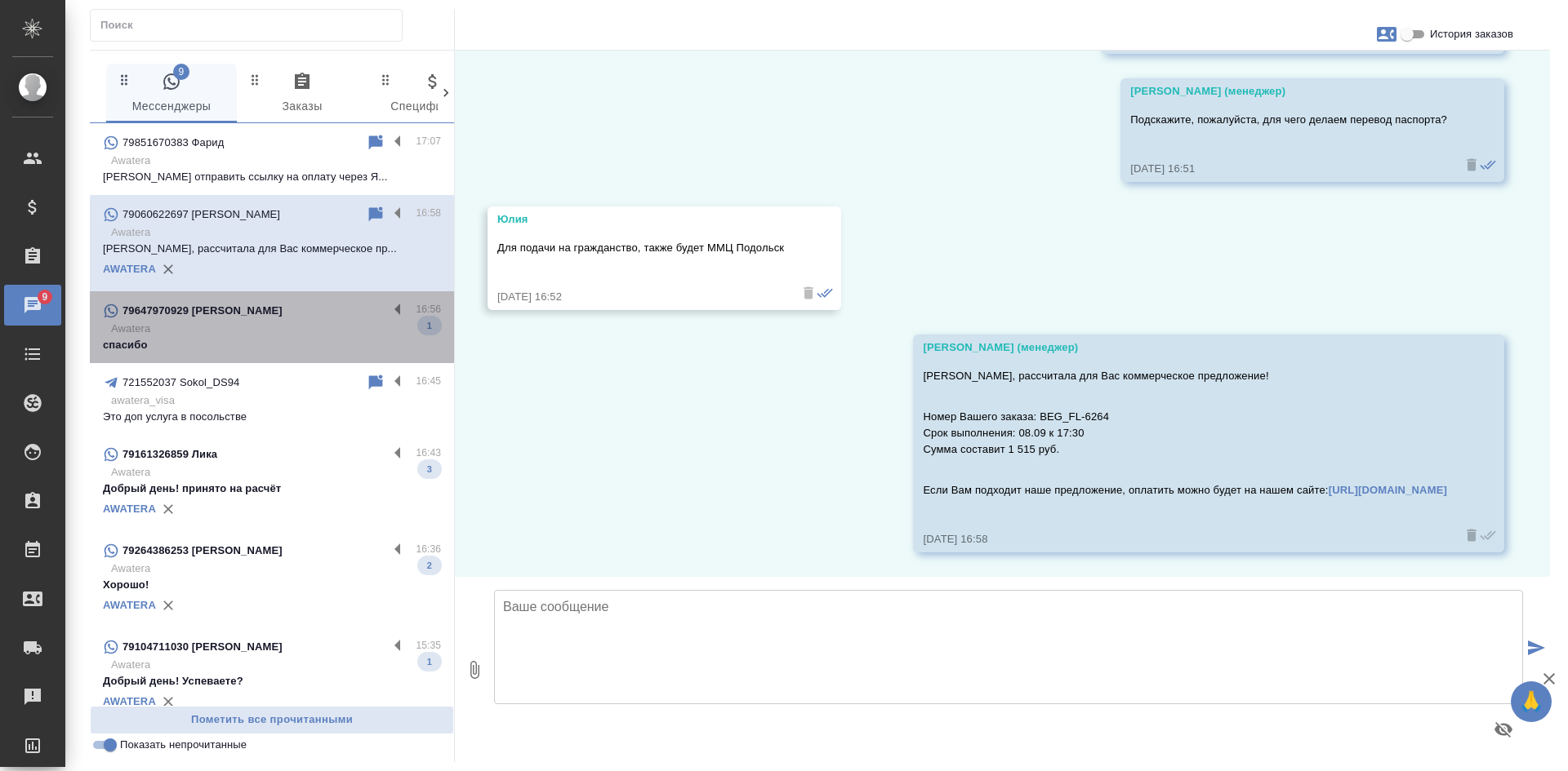
click at [324, 335] on p "Awatera" at bounding box center [276, 328] width 330 height 16
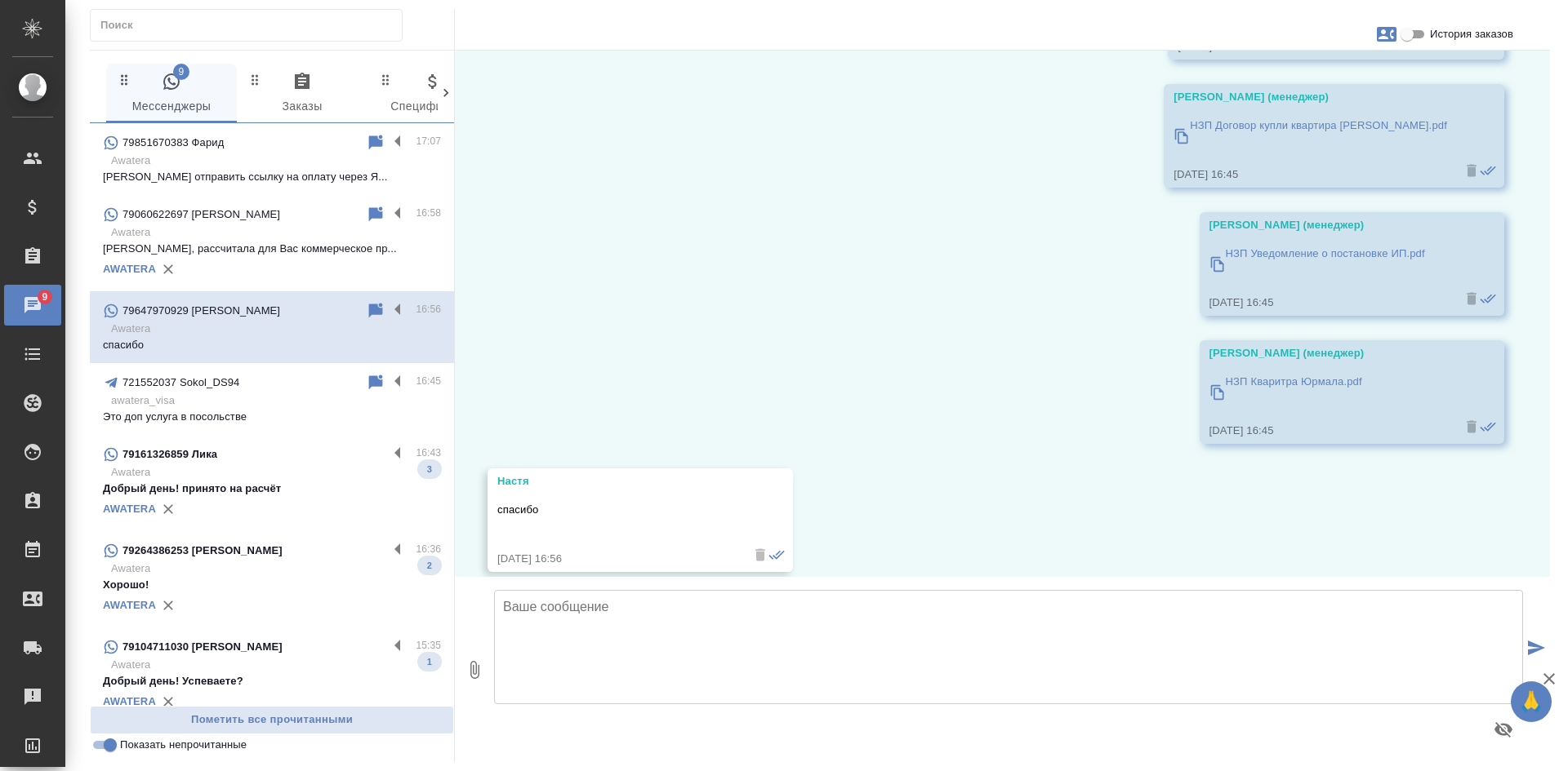
scroll to position [8791, 0]
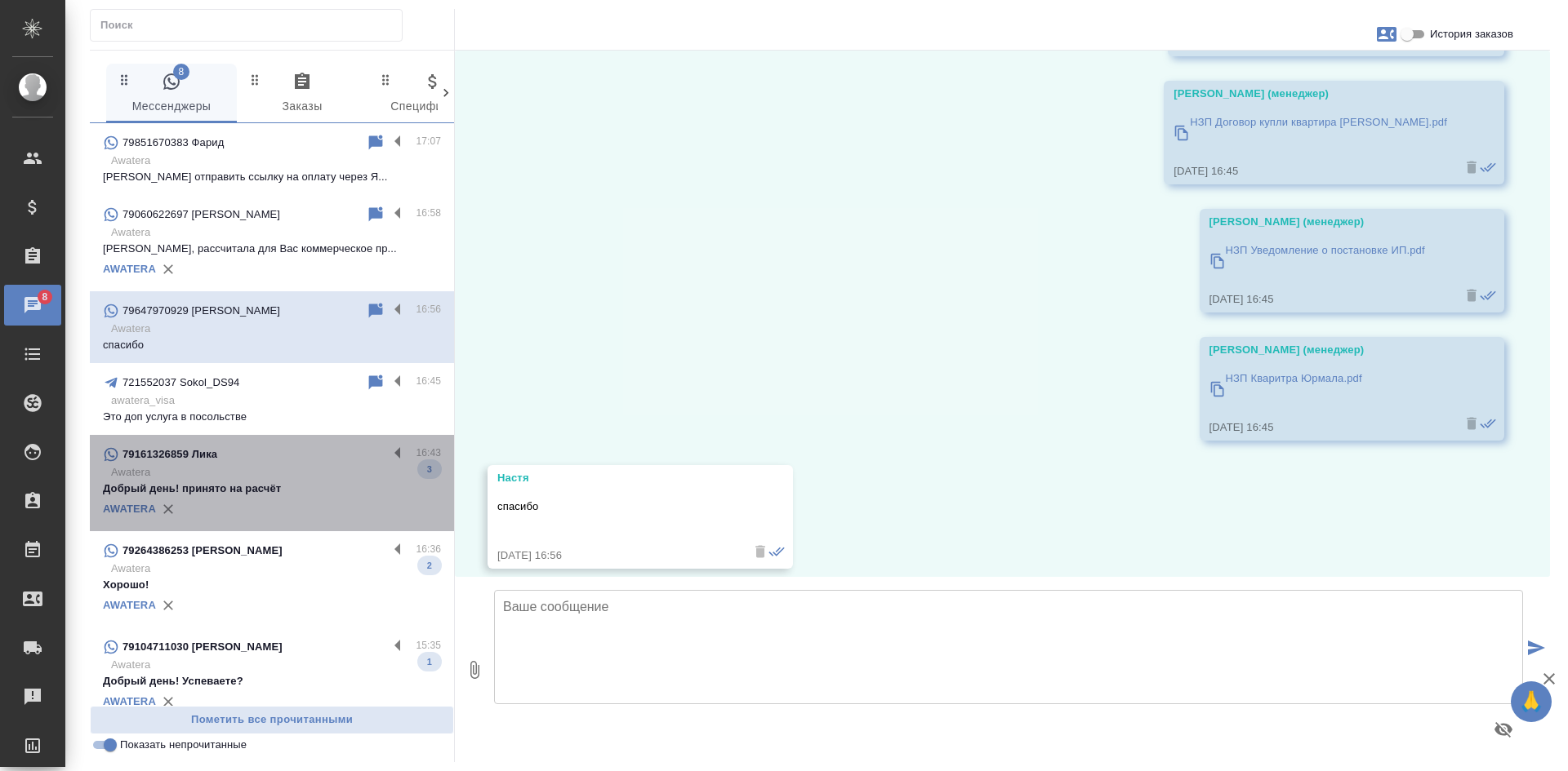
click at [272, 496] on p "Добрый день! принято на расчёт" at bounding box center [272, 488] width 338 height 16
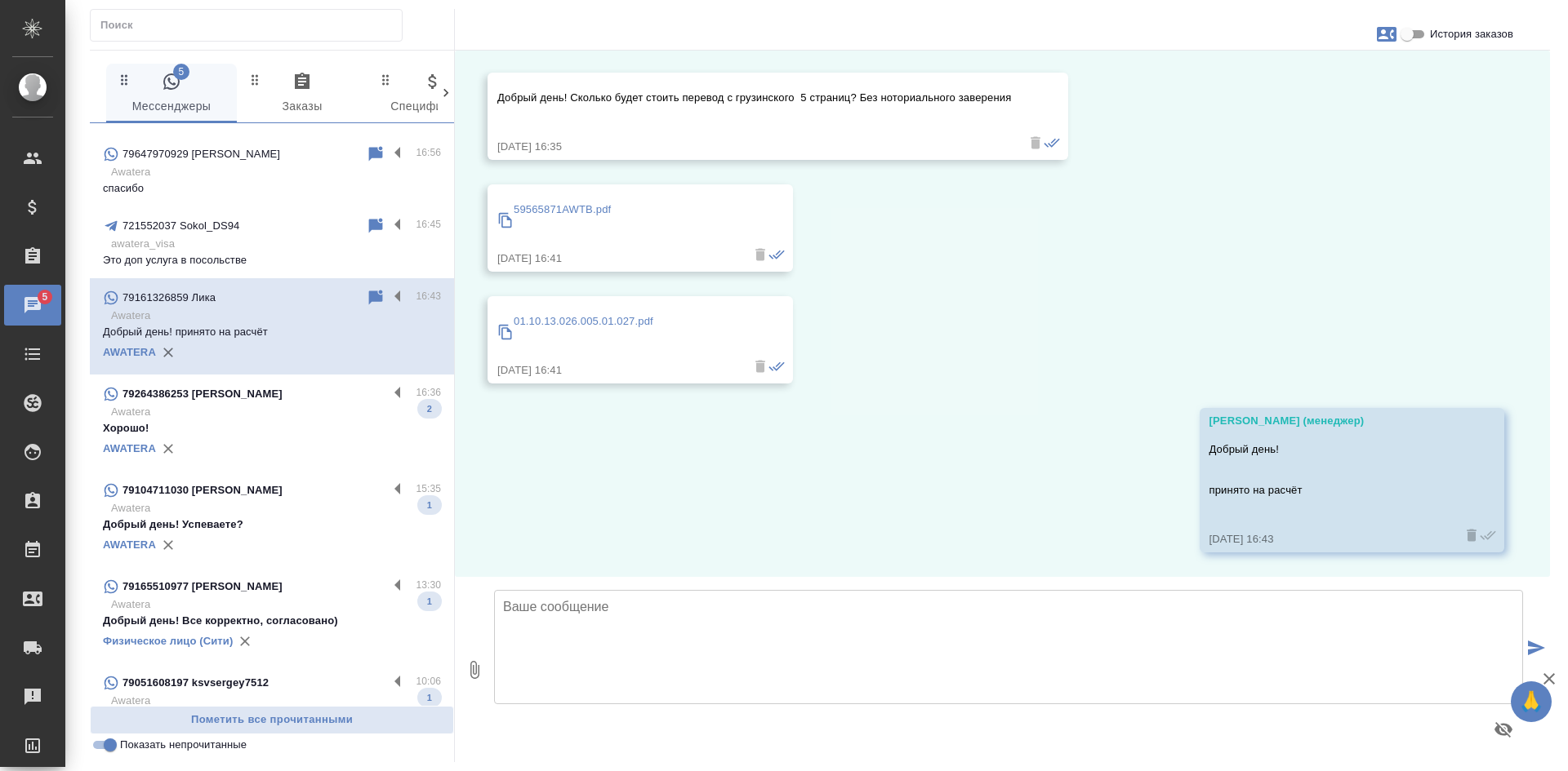
scroll to position [164, 0]
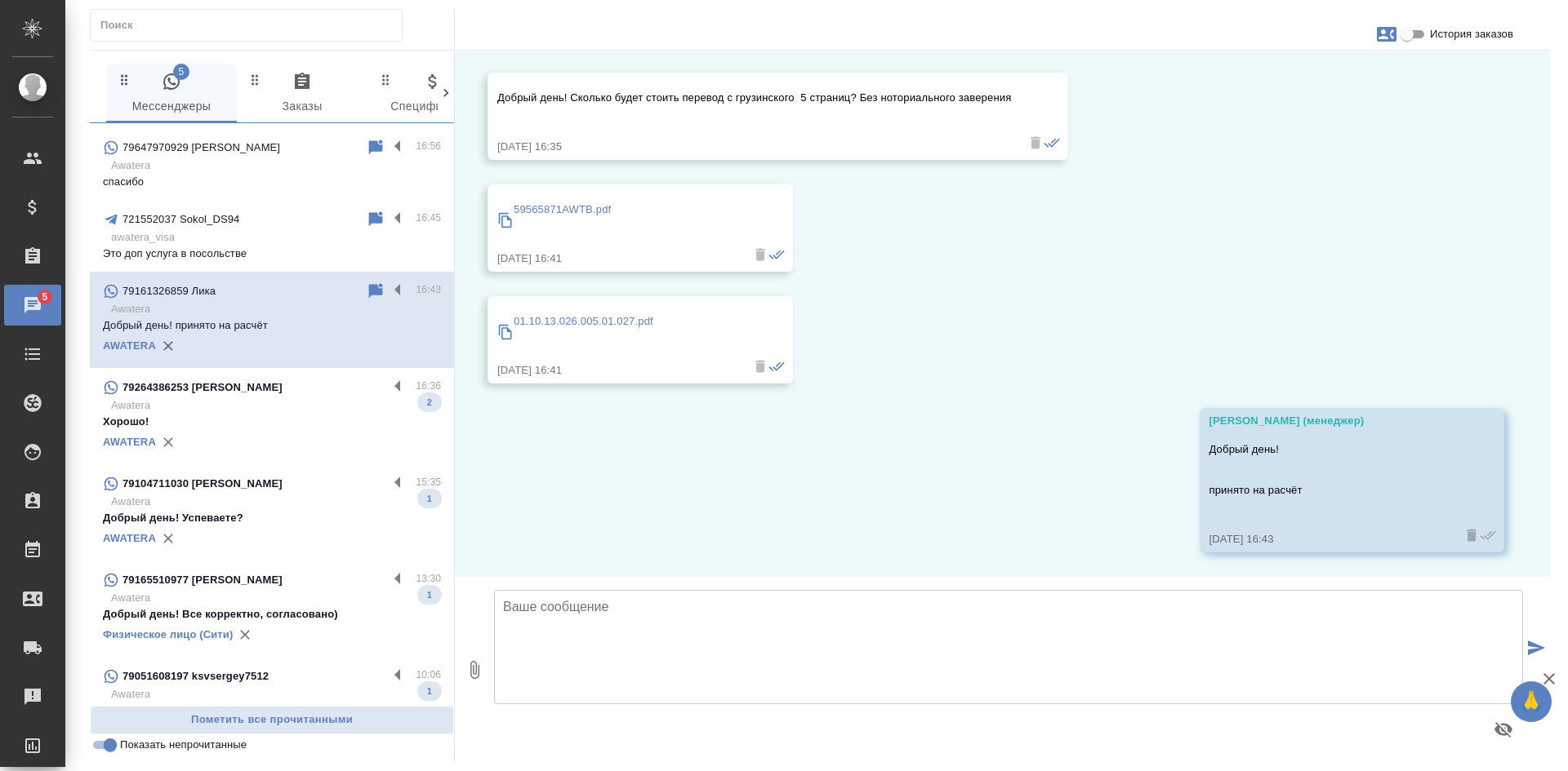
click at [271, 416] on p "Хорошо!" at bounding box center [272, 422] width 338 height 16
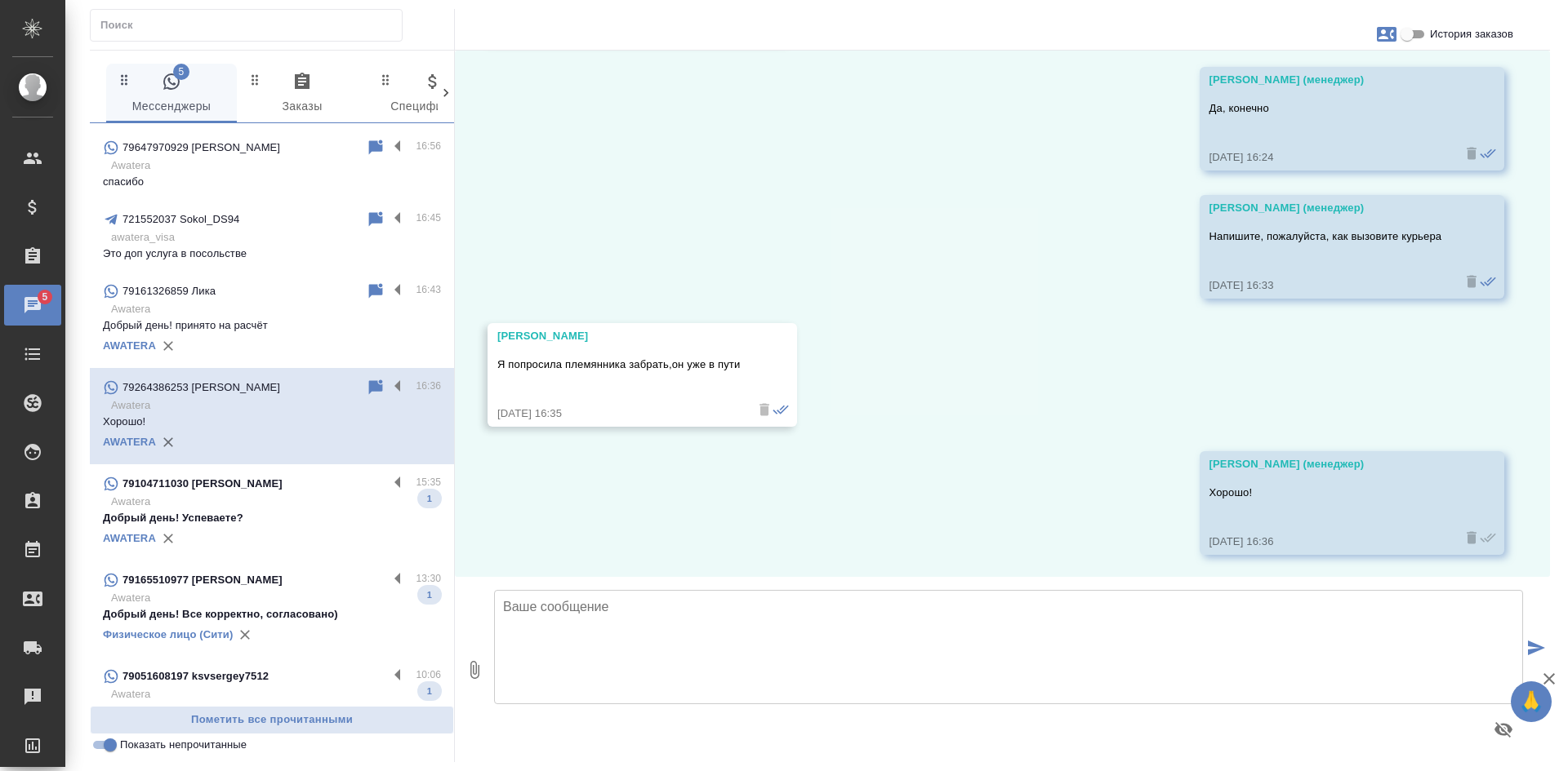
scroll to position [3286, 0]
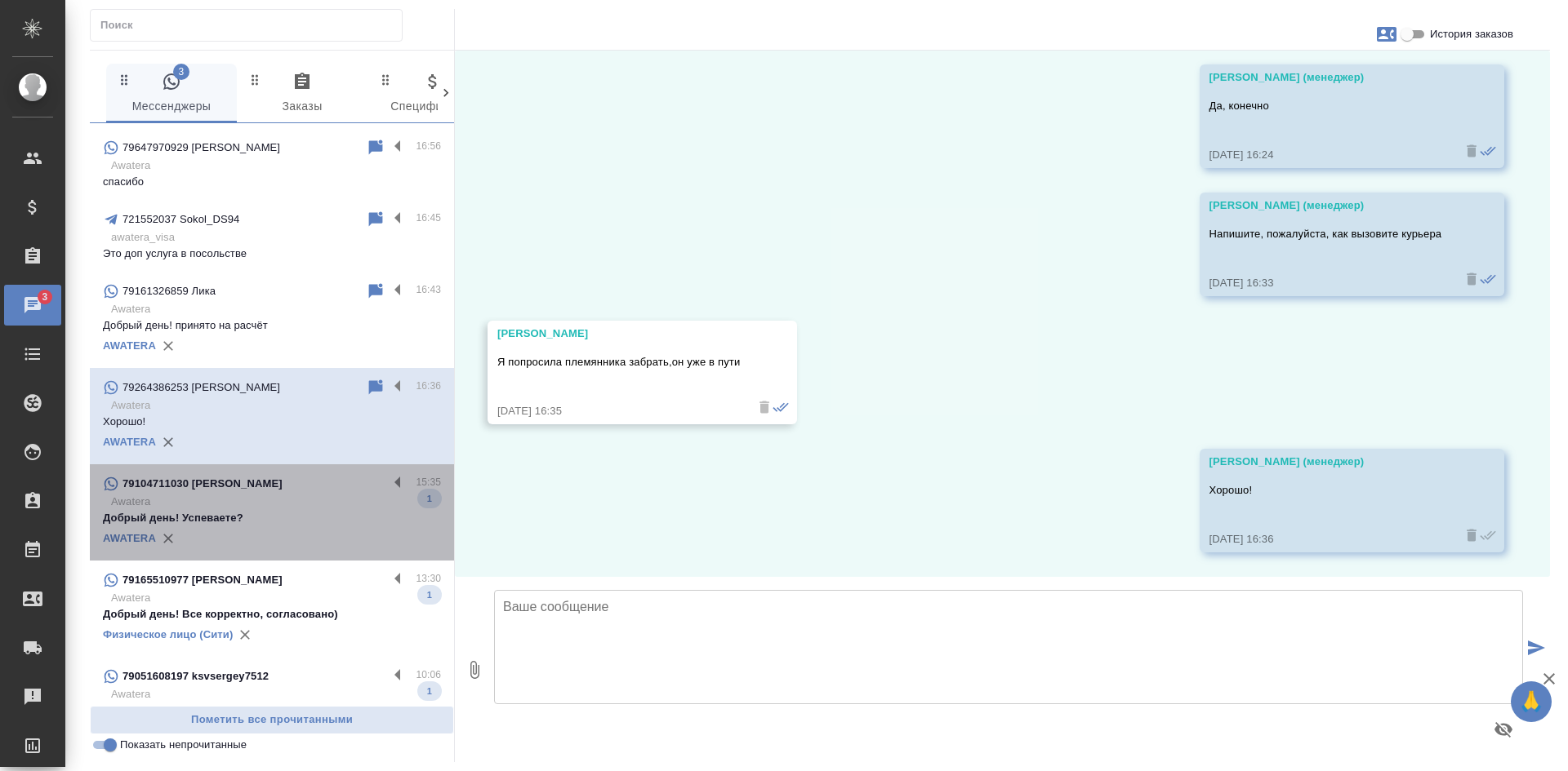
click at [289, 548] on div "AWATERA" at bounding box center [272, 538] width 338 height 24
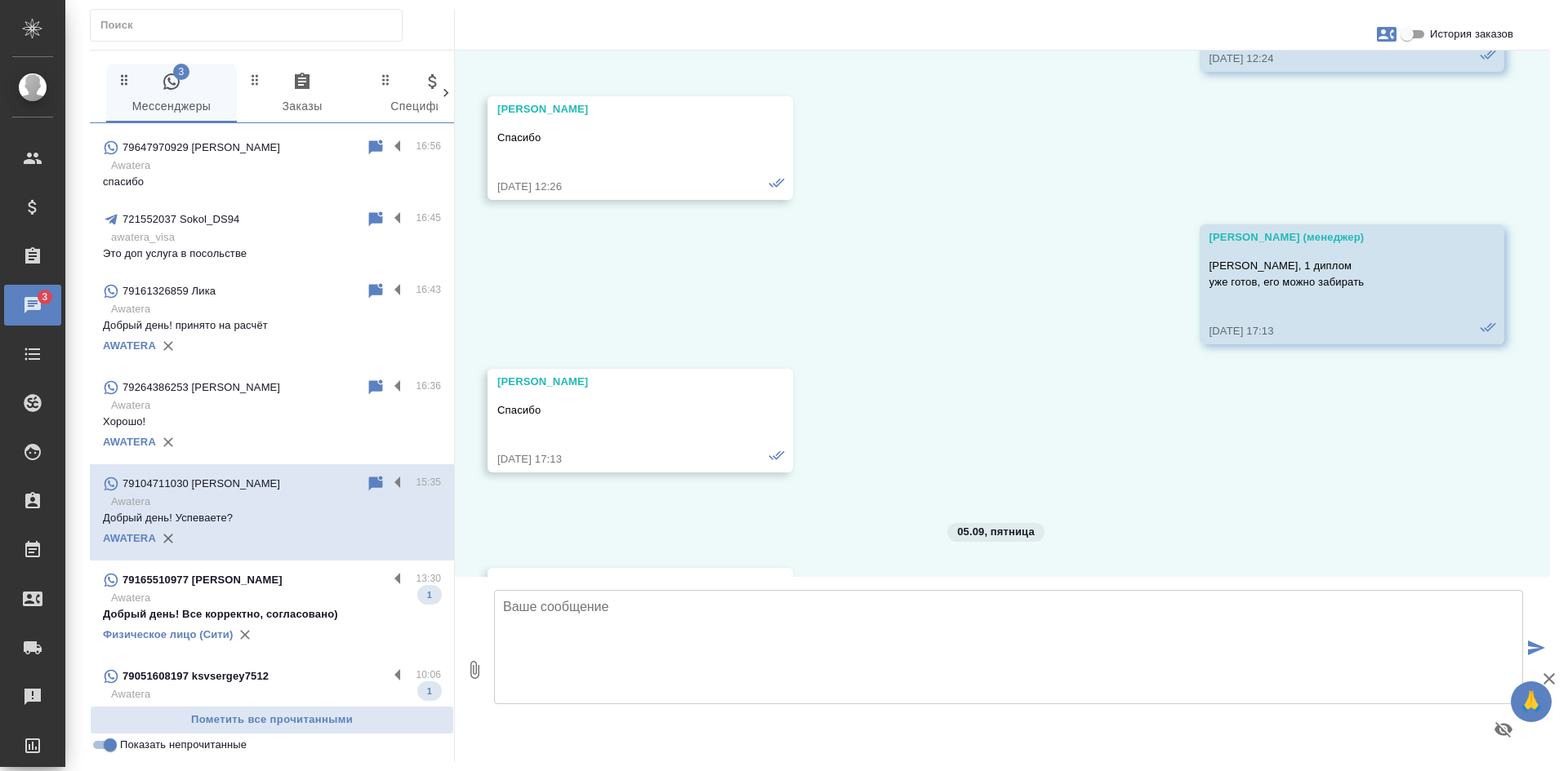
click at [1408, 35] on input "История заказов" at bounding box center [1407, 34] width 59 height 19
checkbox input "true"
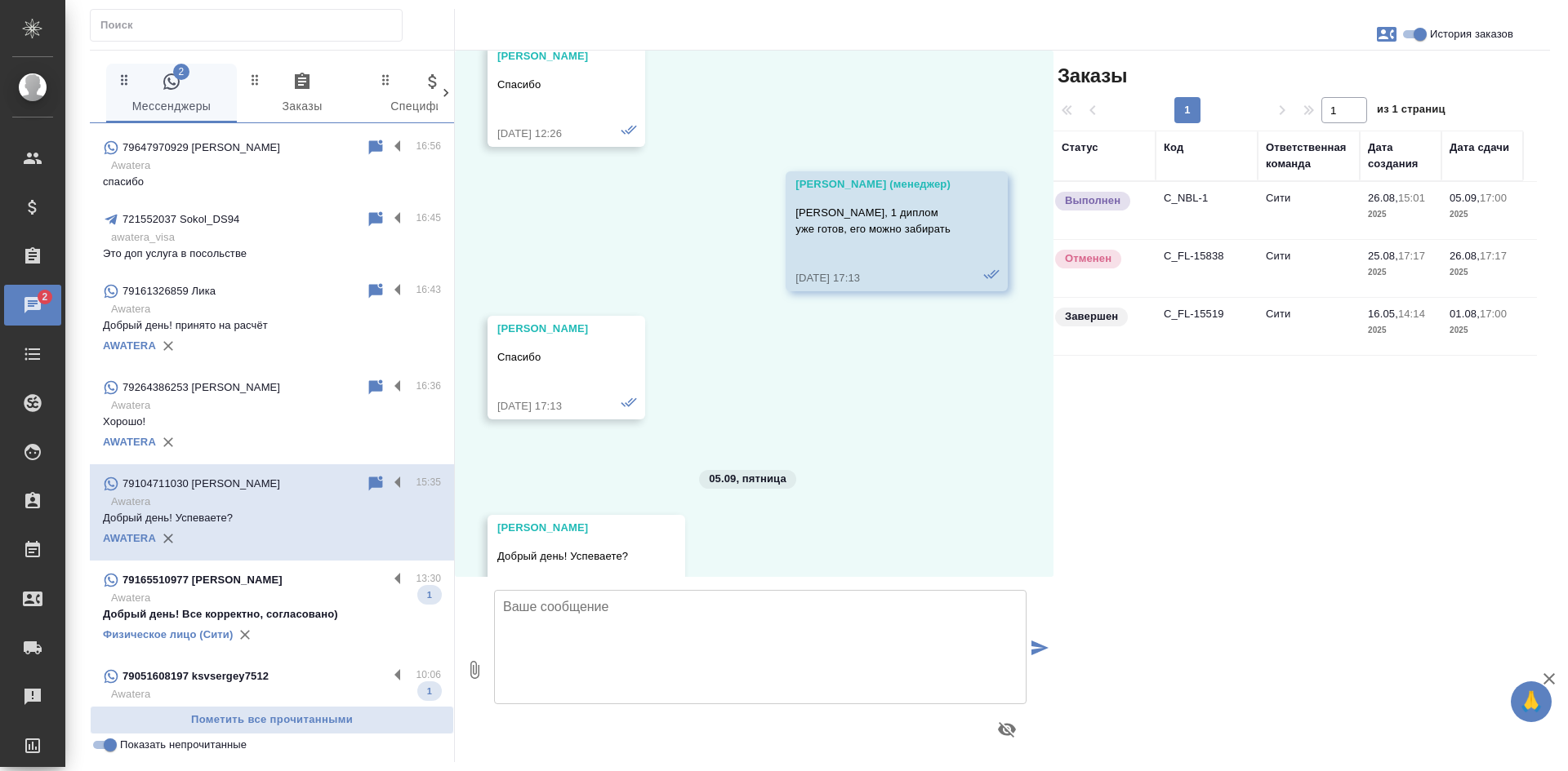
scroll to position [16285, 0]
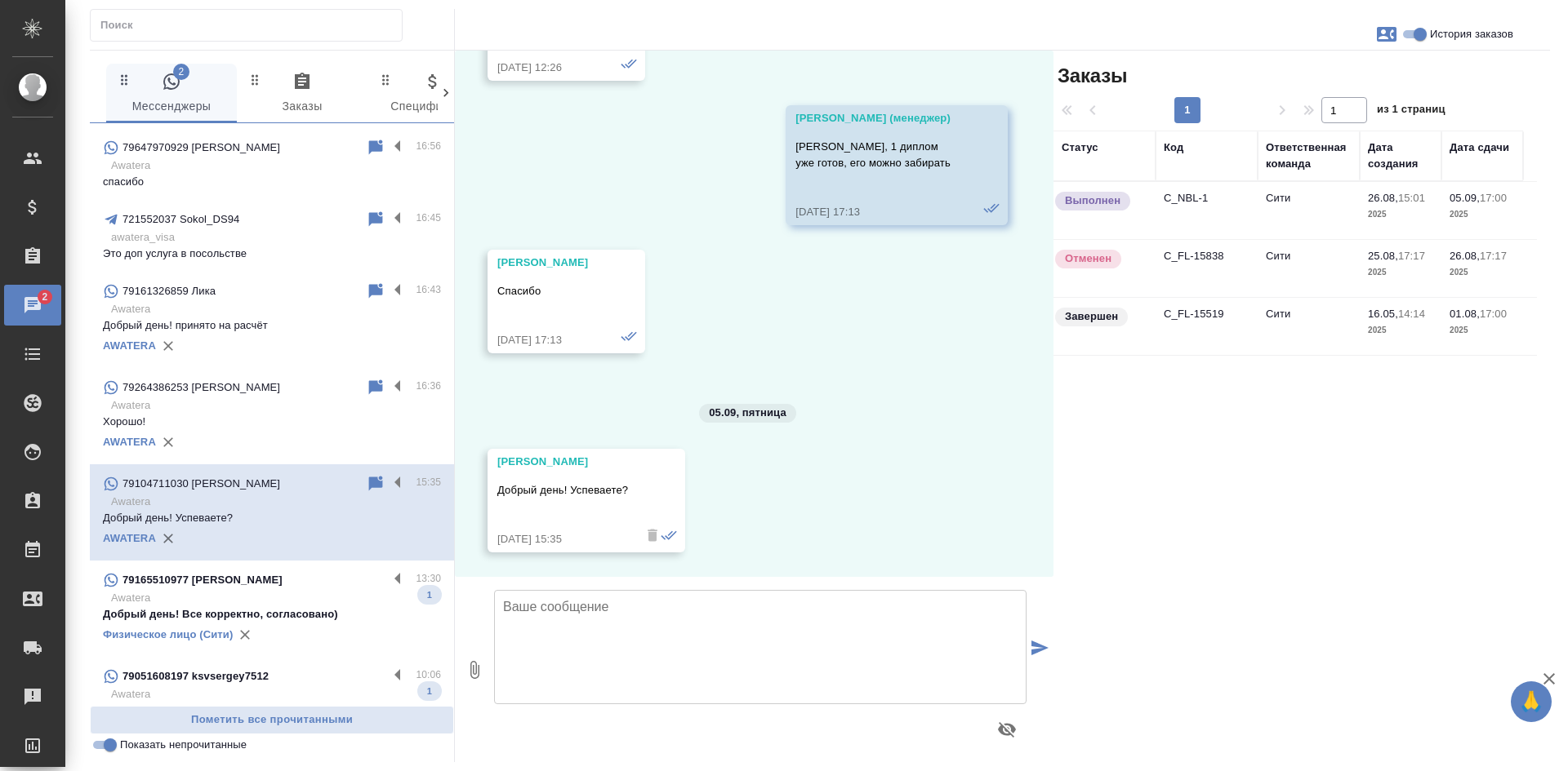
click at [1287, 205] on td "Сити" at bounding box center [1308, 211] width 102 height 57
click at [1284, 205] on td "Сити" at bounding box center [1308, 211] width 102 height 57
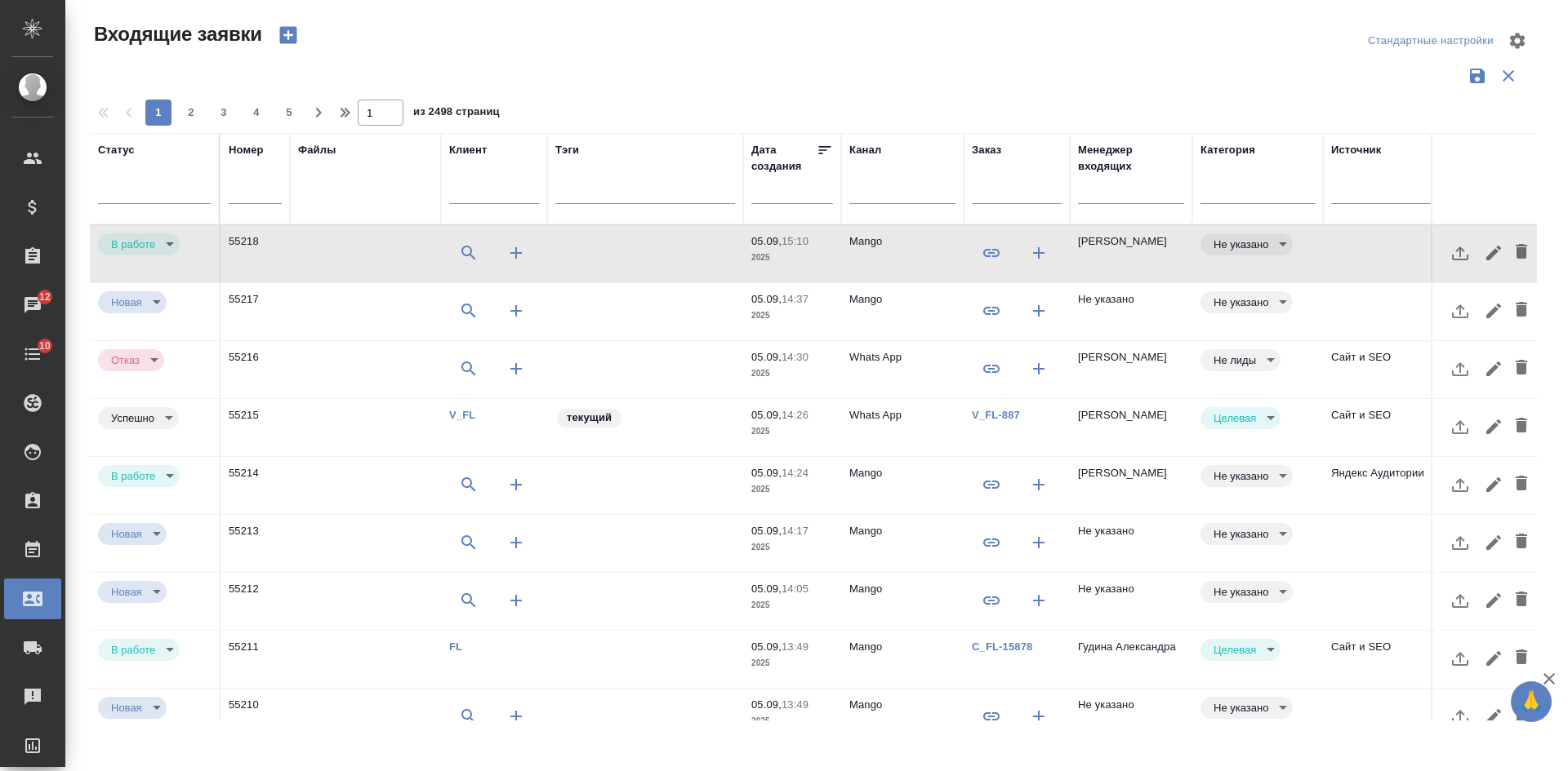
select select "RU"
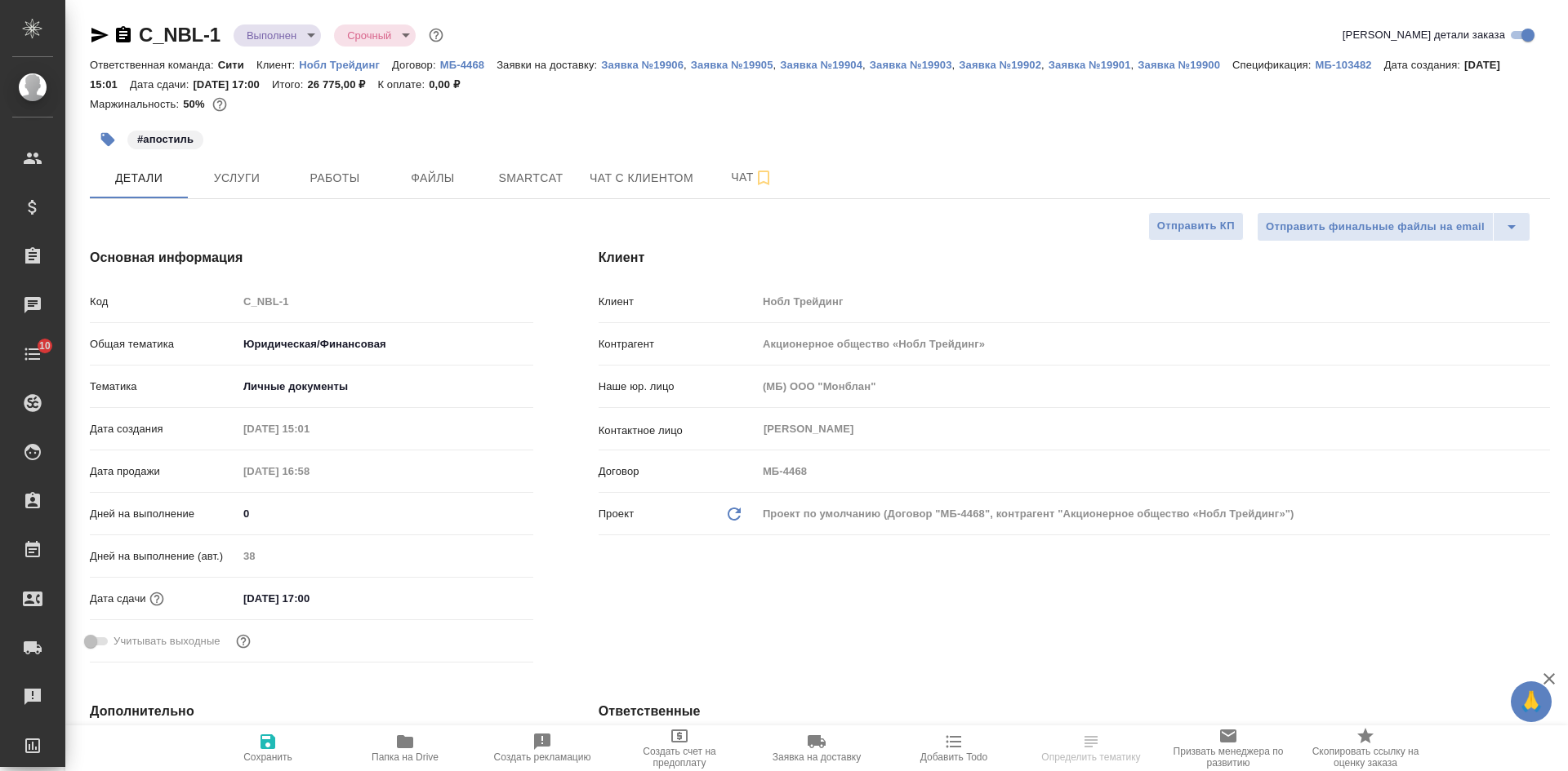
select select "RU"
click at [119, 34] on icon "button" at bounding box center [122, 34] width 14 height 16
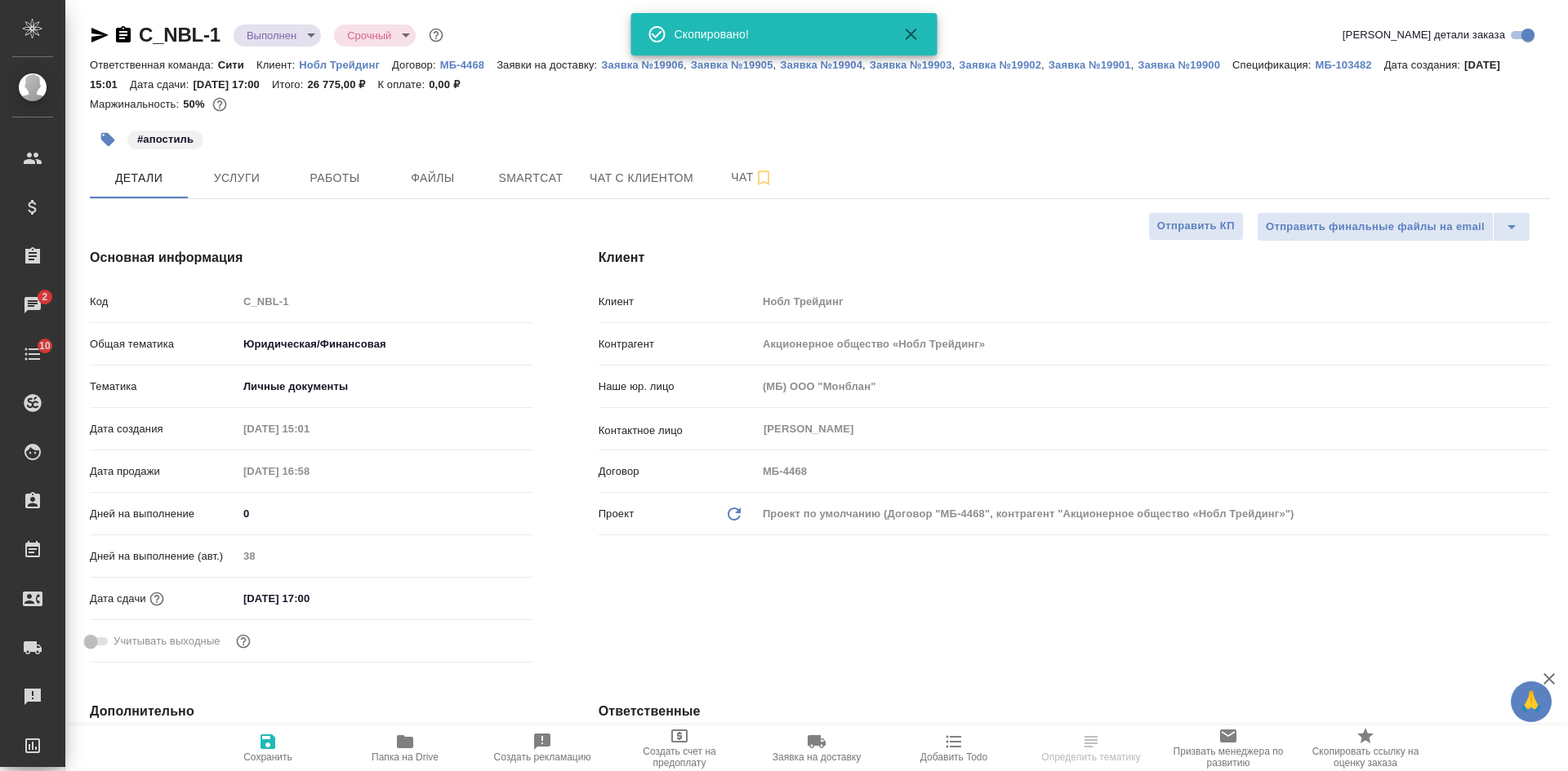
select select "RU"
type textarea "x"
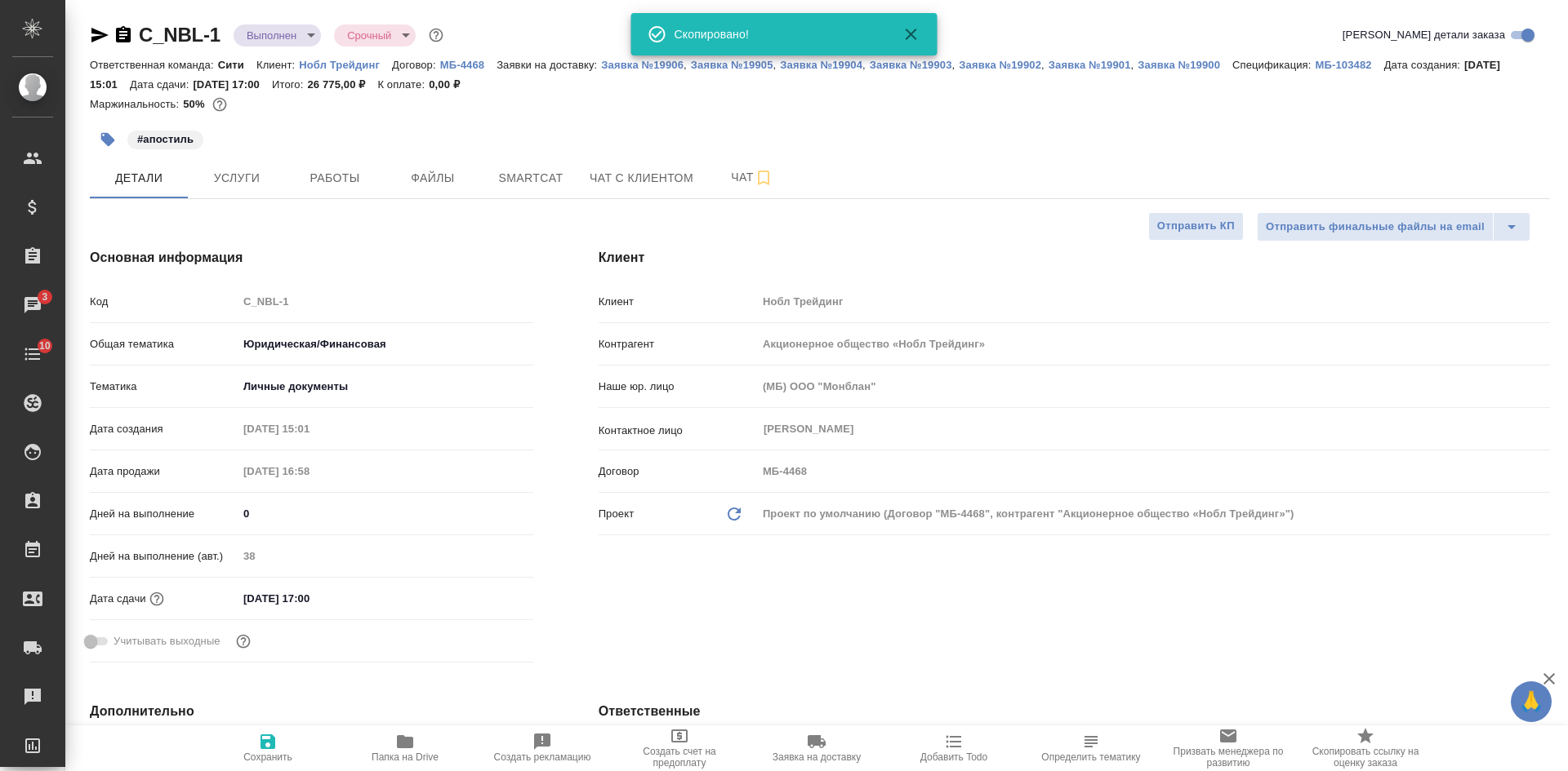
type textarea "x"
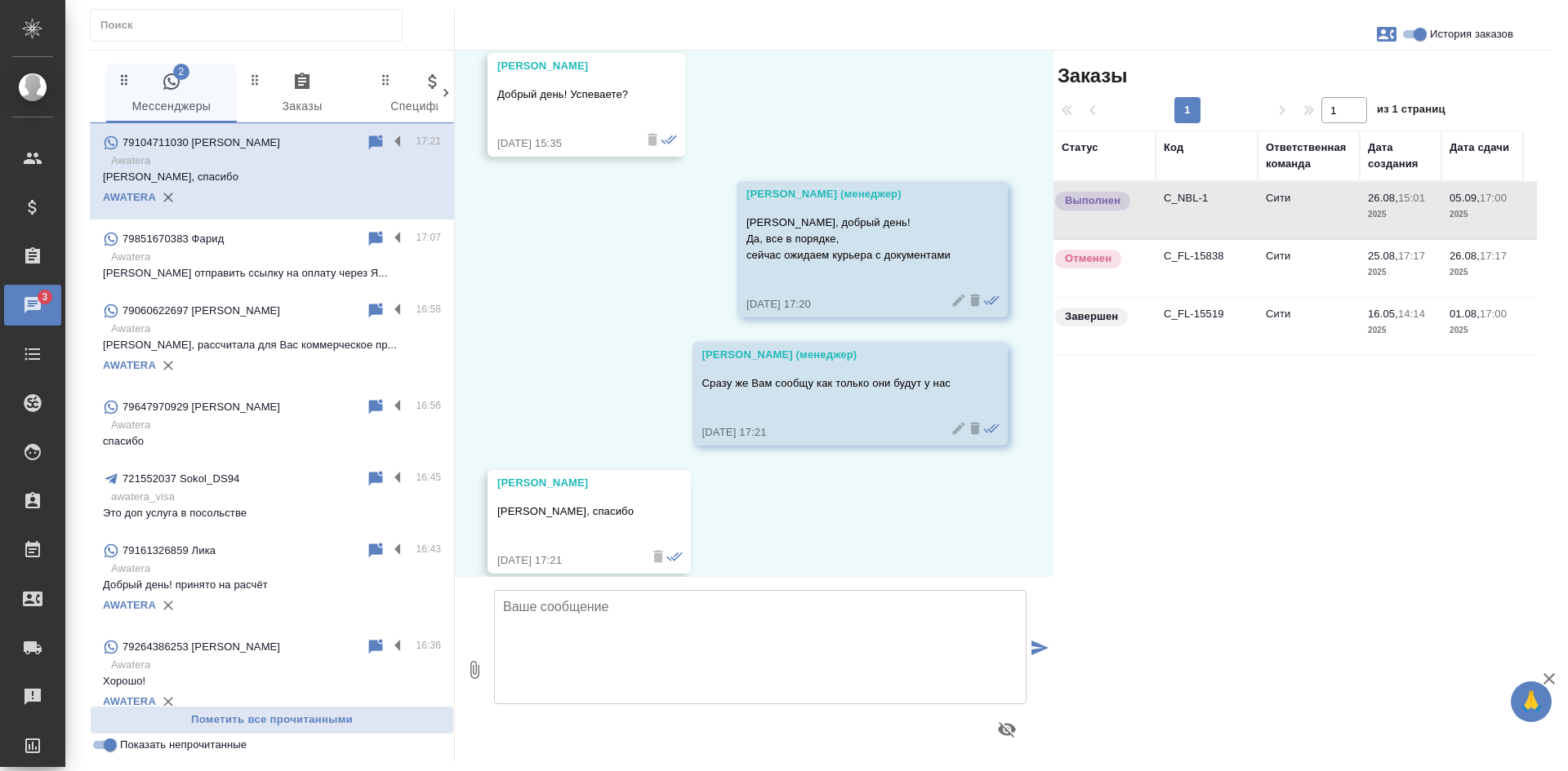
scroll to position [16702, 0]
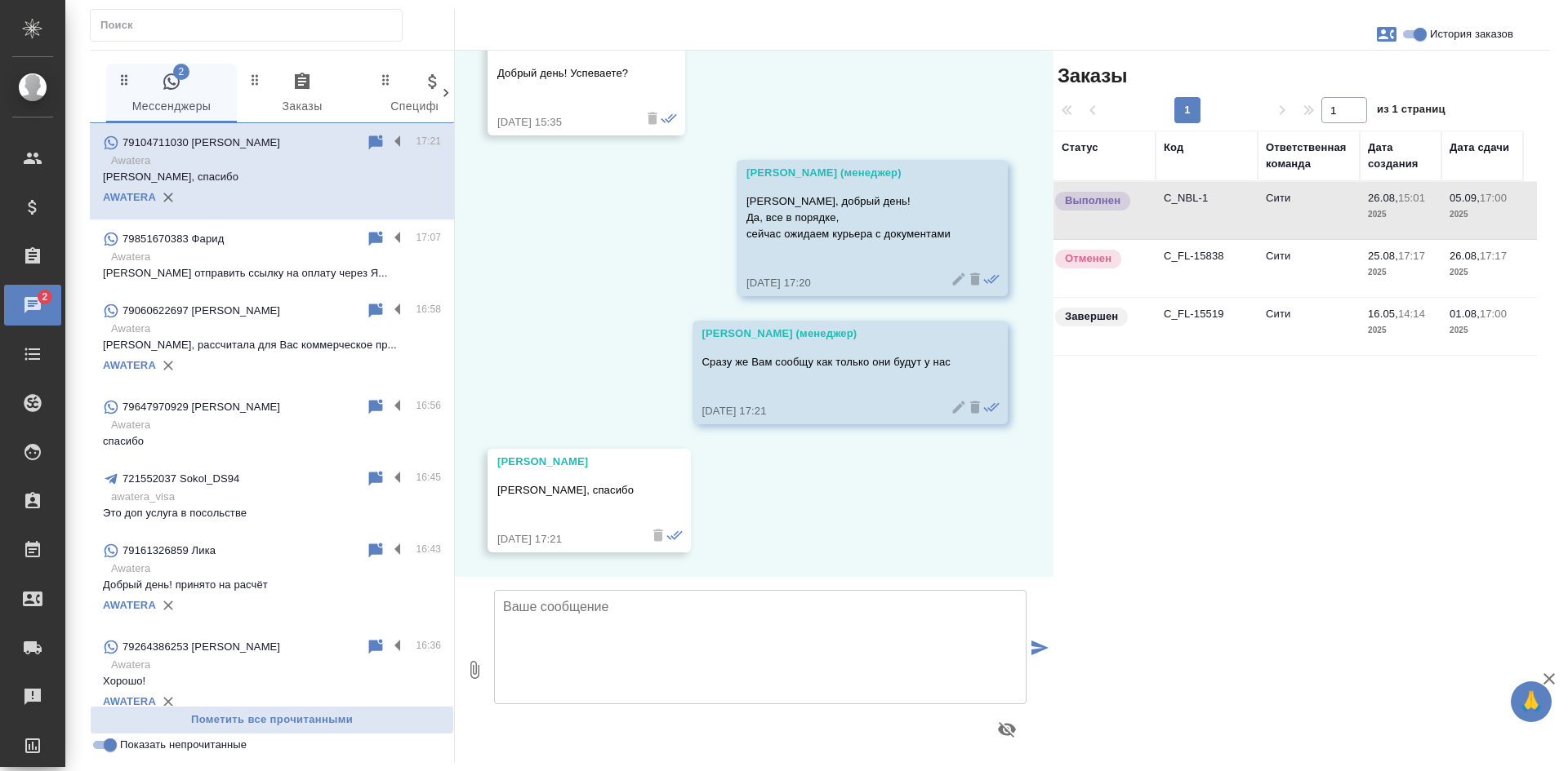
click at [100, 741] on input "Показать непрочитанные" at bounding box center [111, 745] width 59 height 19
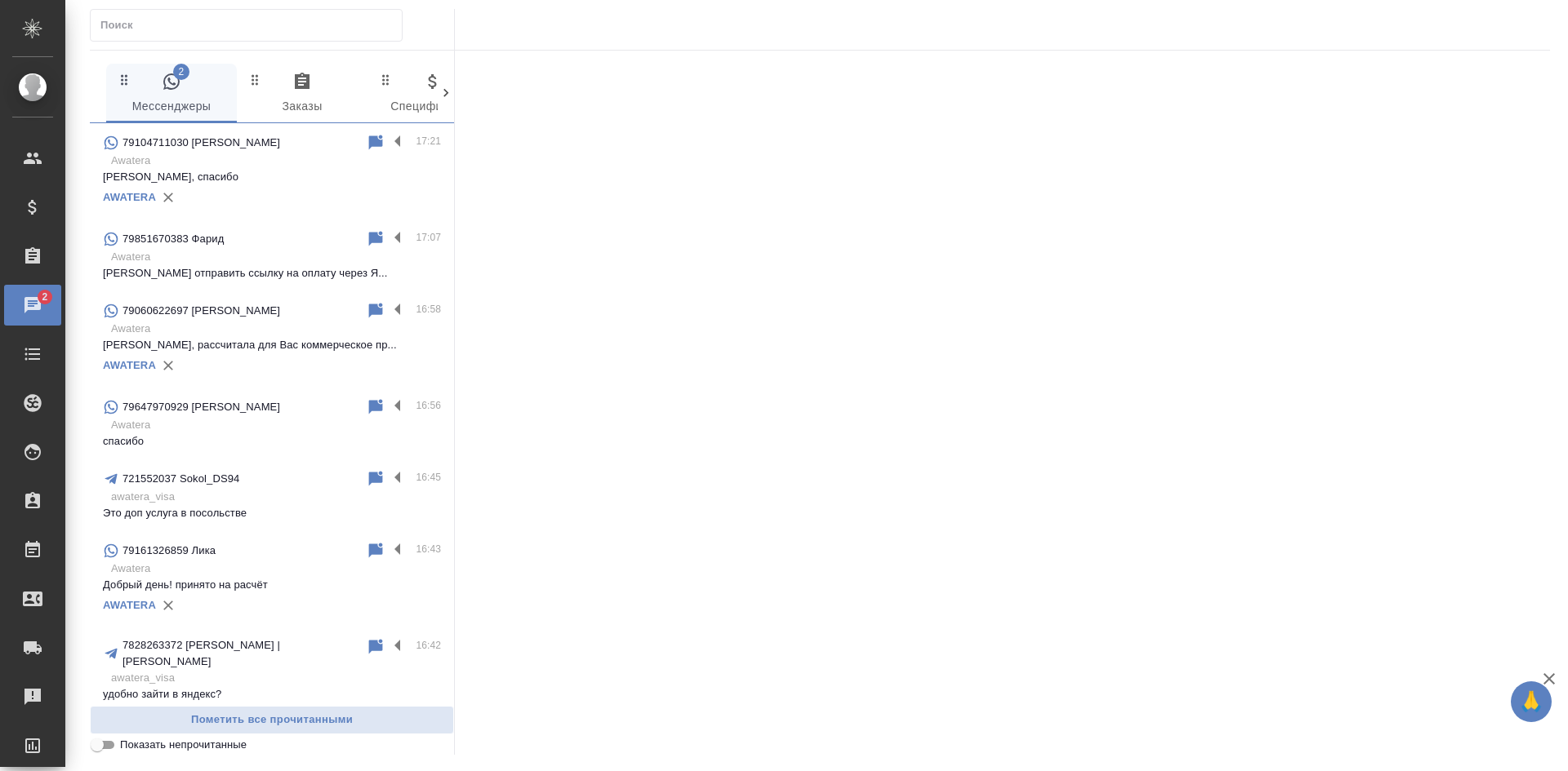
click at [100, 743] on input "Показать непрочитанные" at bounding box center [97, 745] width 59 height 19
checkbox input "true"
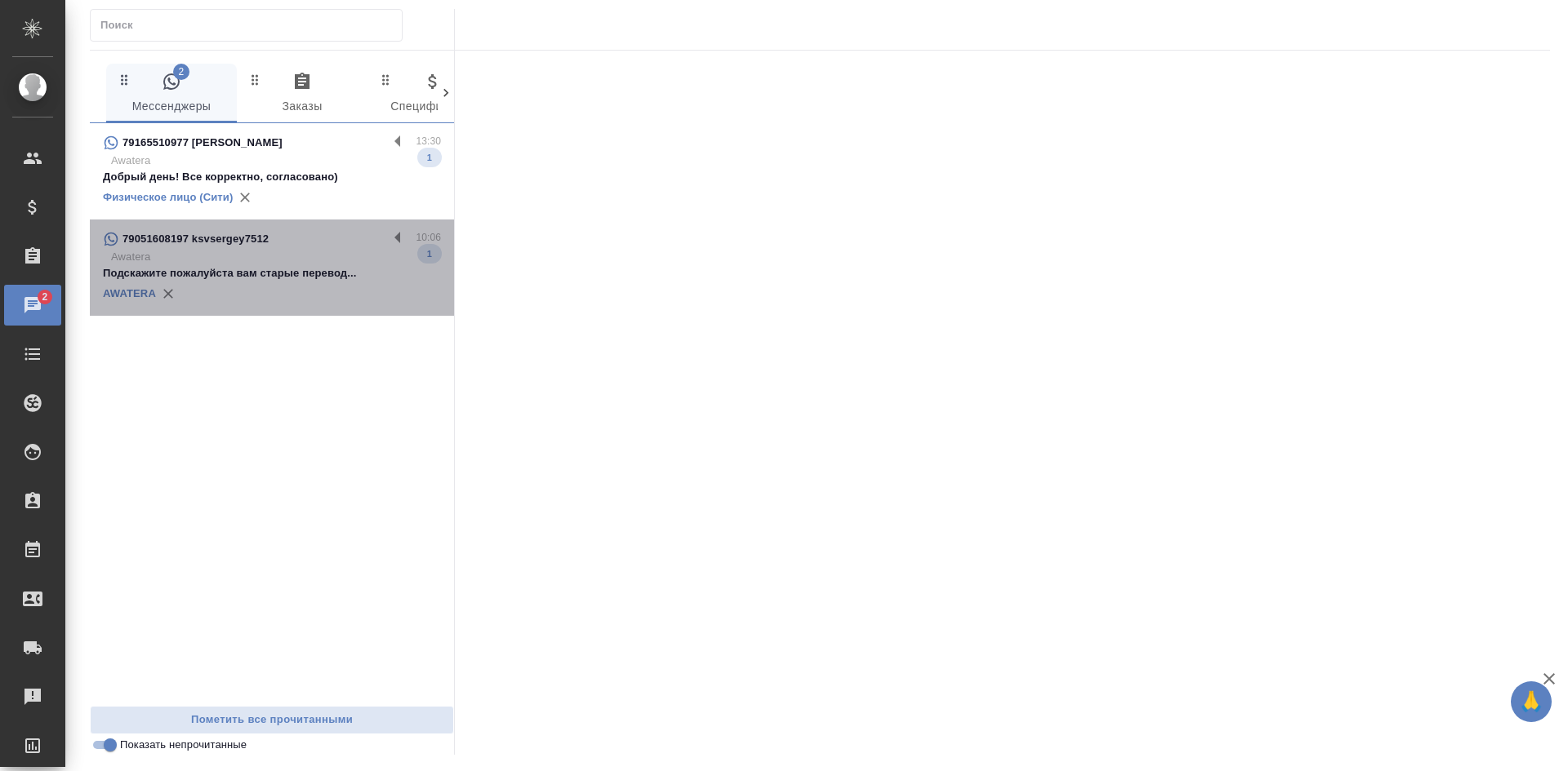
click at [228, 272] on p "Подскажите пожалуйста вам старые перевод..." at bounding box center [272, 272] width 338 height 16
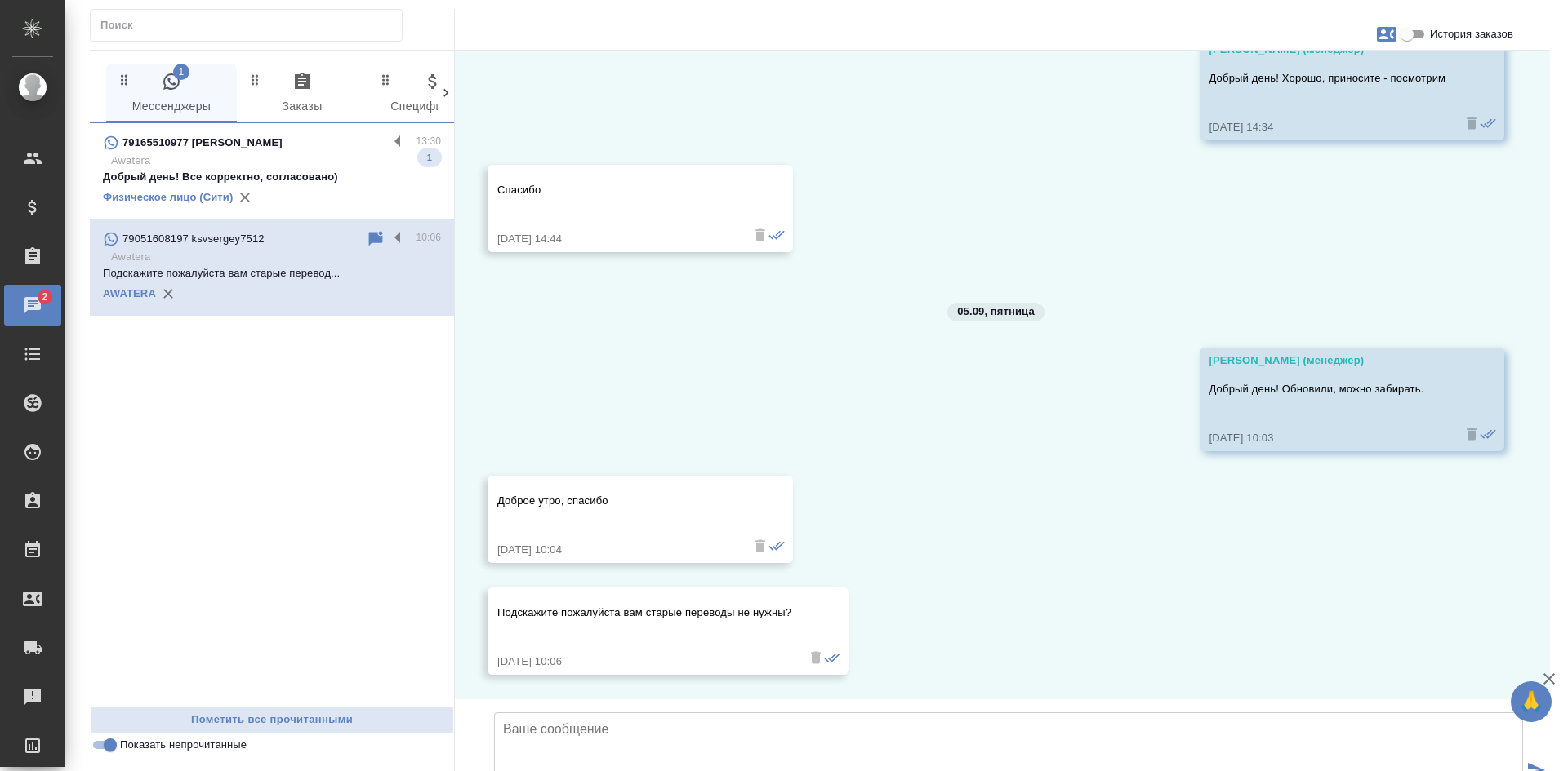
scroll to position [9203, 0]
click at [330, 178] on p "Добрый день! Все корректно, согласовано)" at bounding box center [272, 176] width 338 height 16
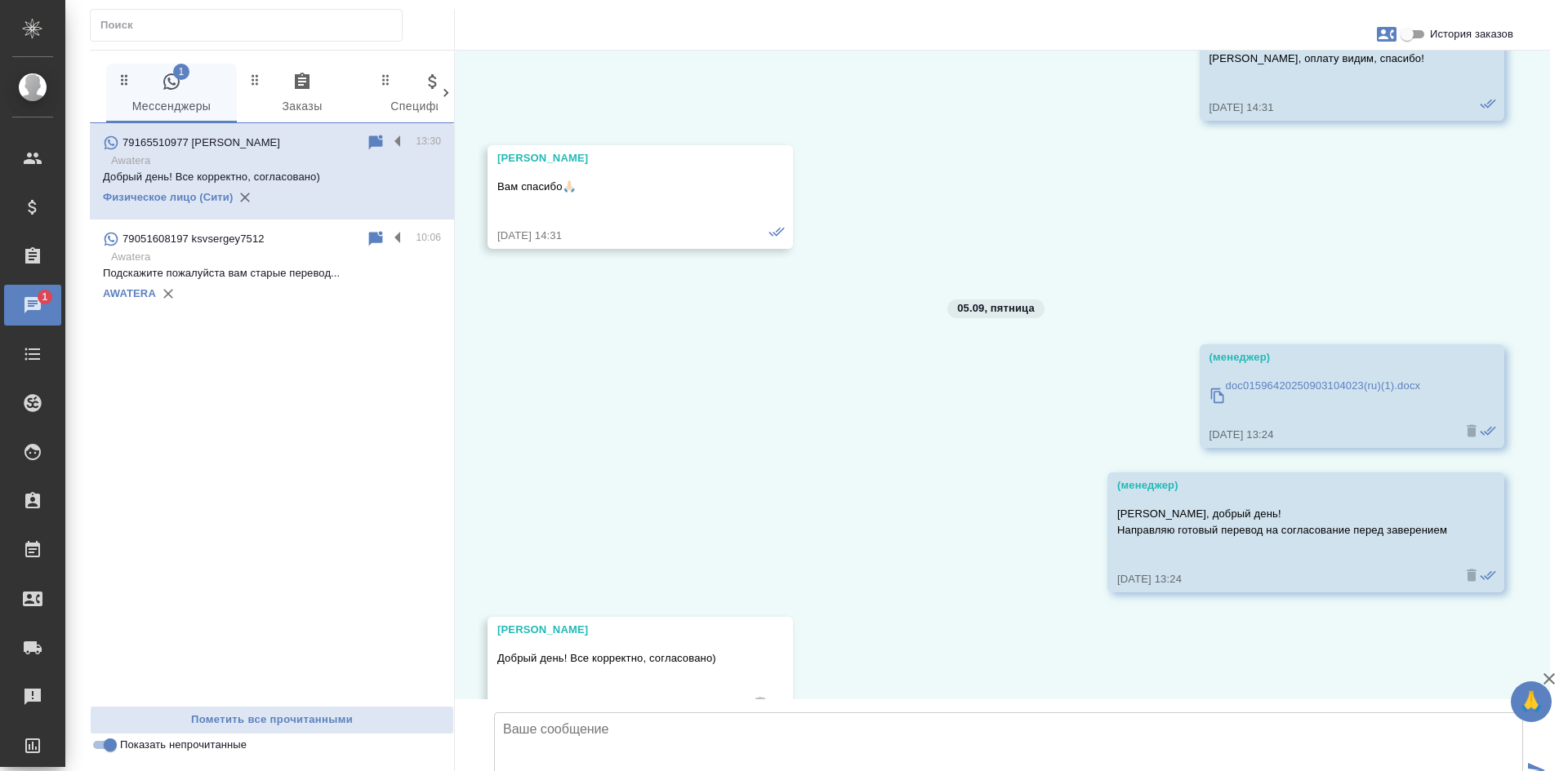
scroll to position [1913, 0]
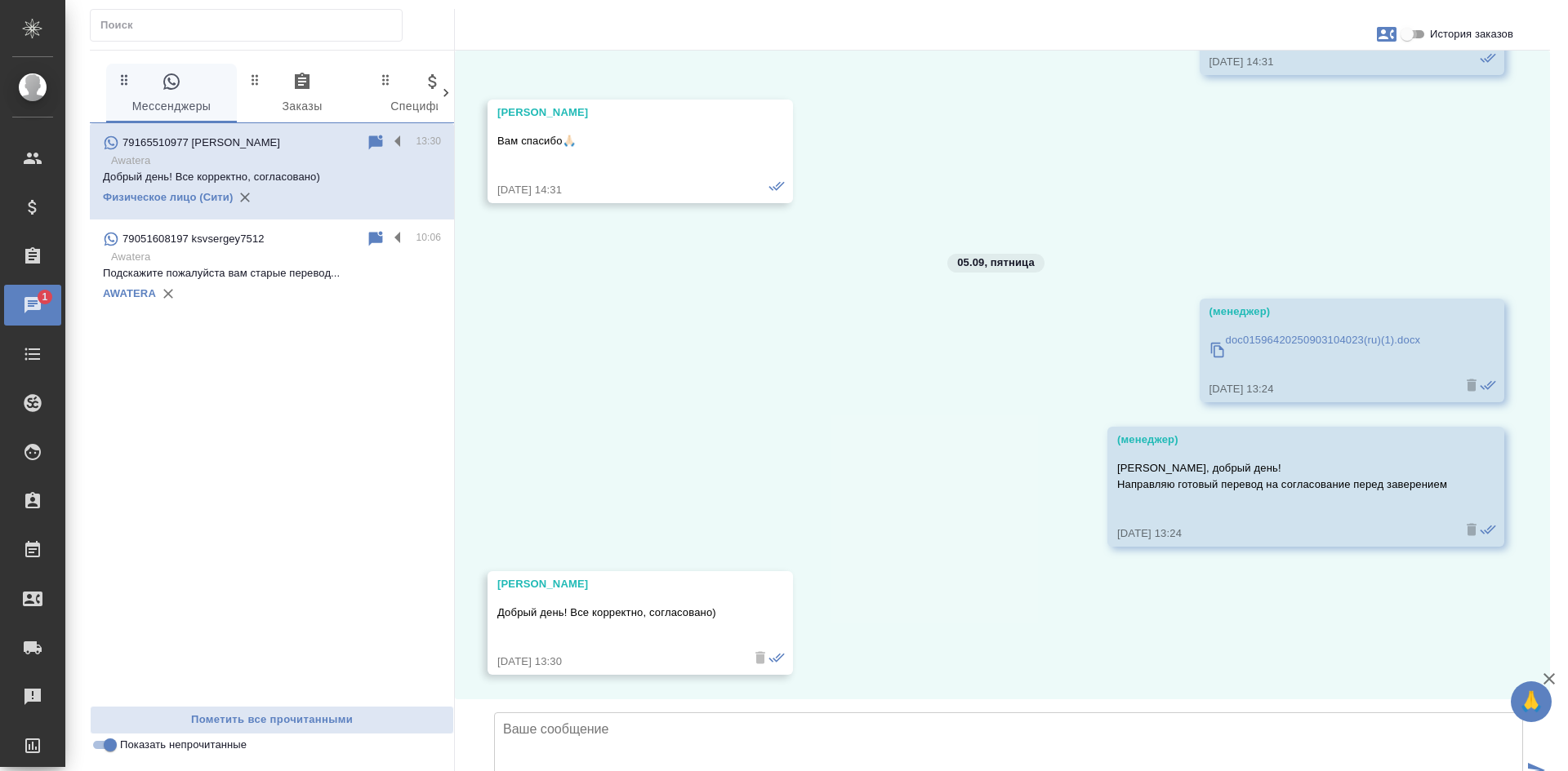
click at [1414, 32] on input "История заказов" at bounding box center [1407, 34] width 59 height 19
checkbox input "true"
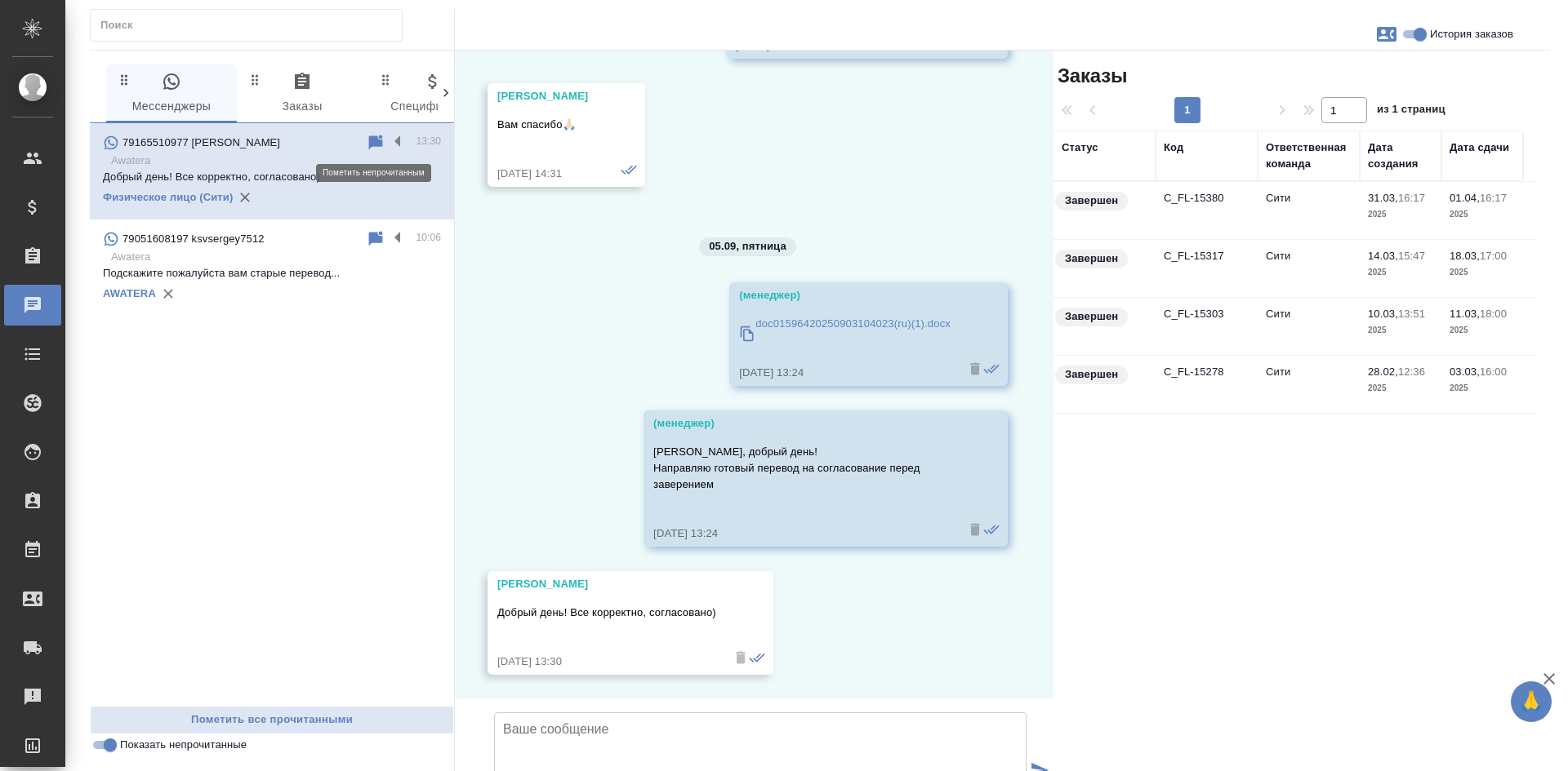
click at [382, 142] on icon at bounding box center [376, 142] width 14 height 14
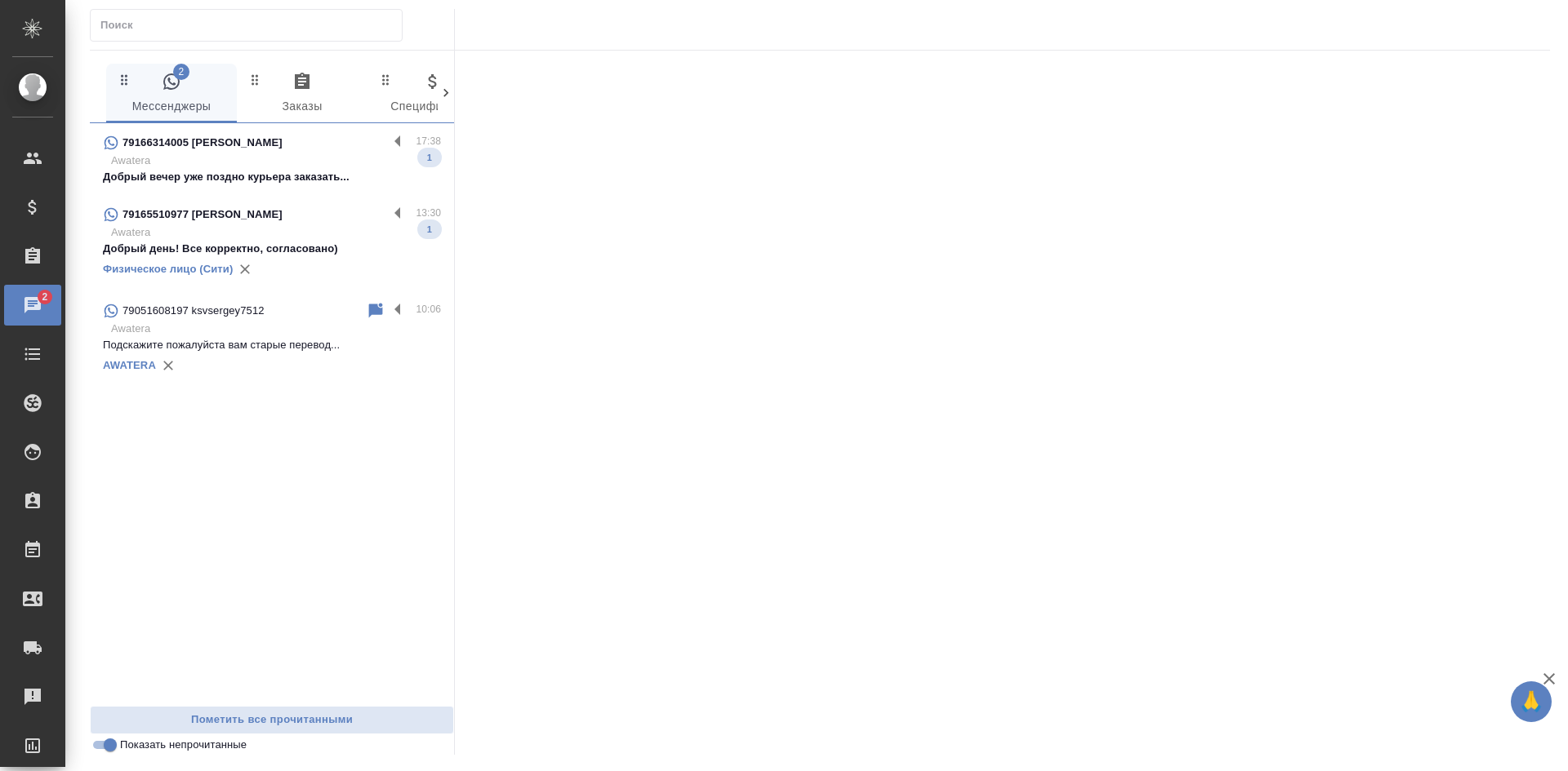
click at [270, 159] on p "Awatera" at bounding box center [276, 160] width 330 height 16
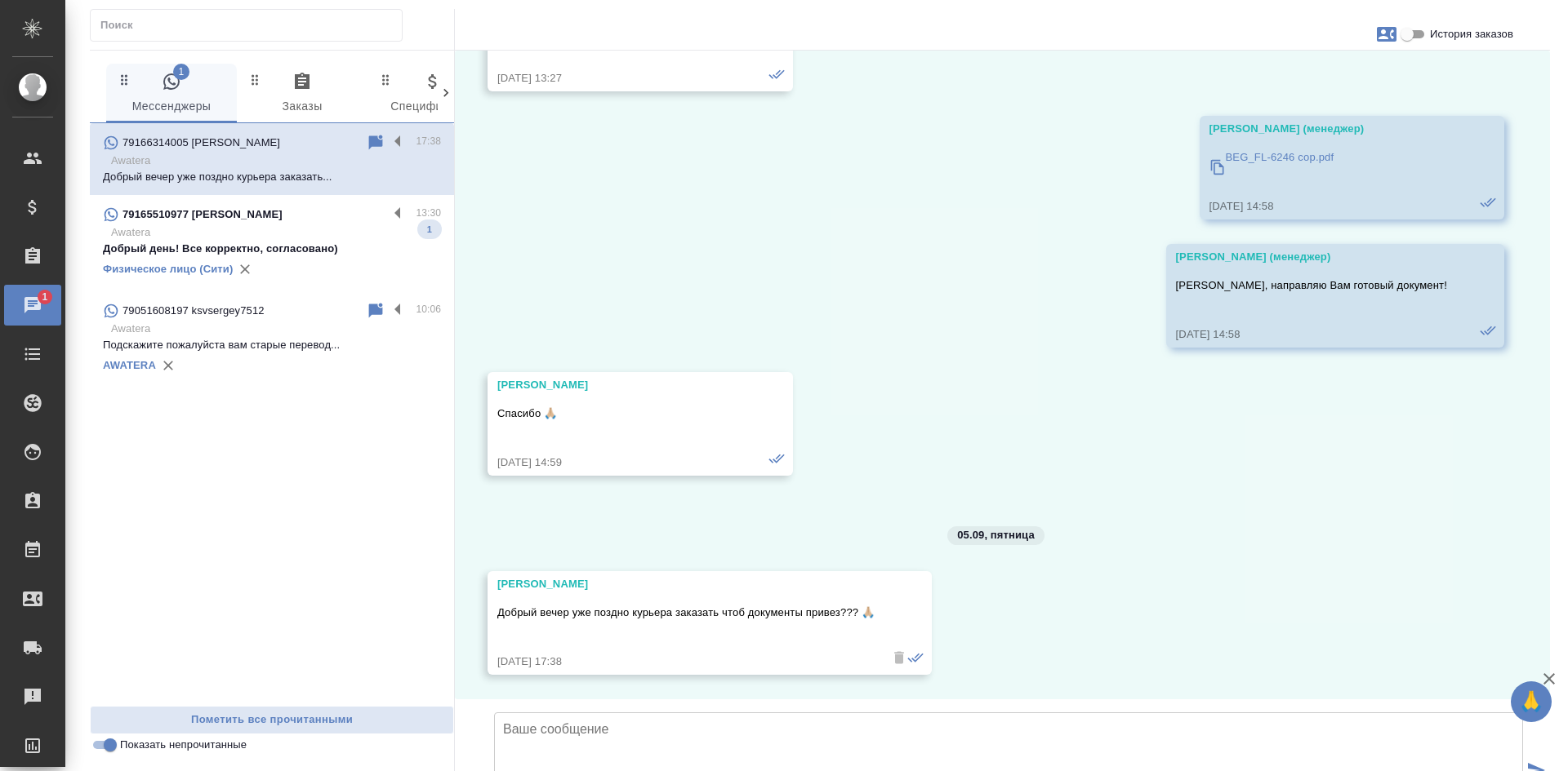
scroll to position [22858, 0]
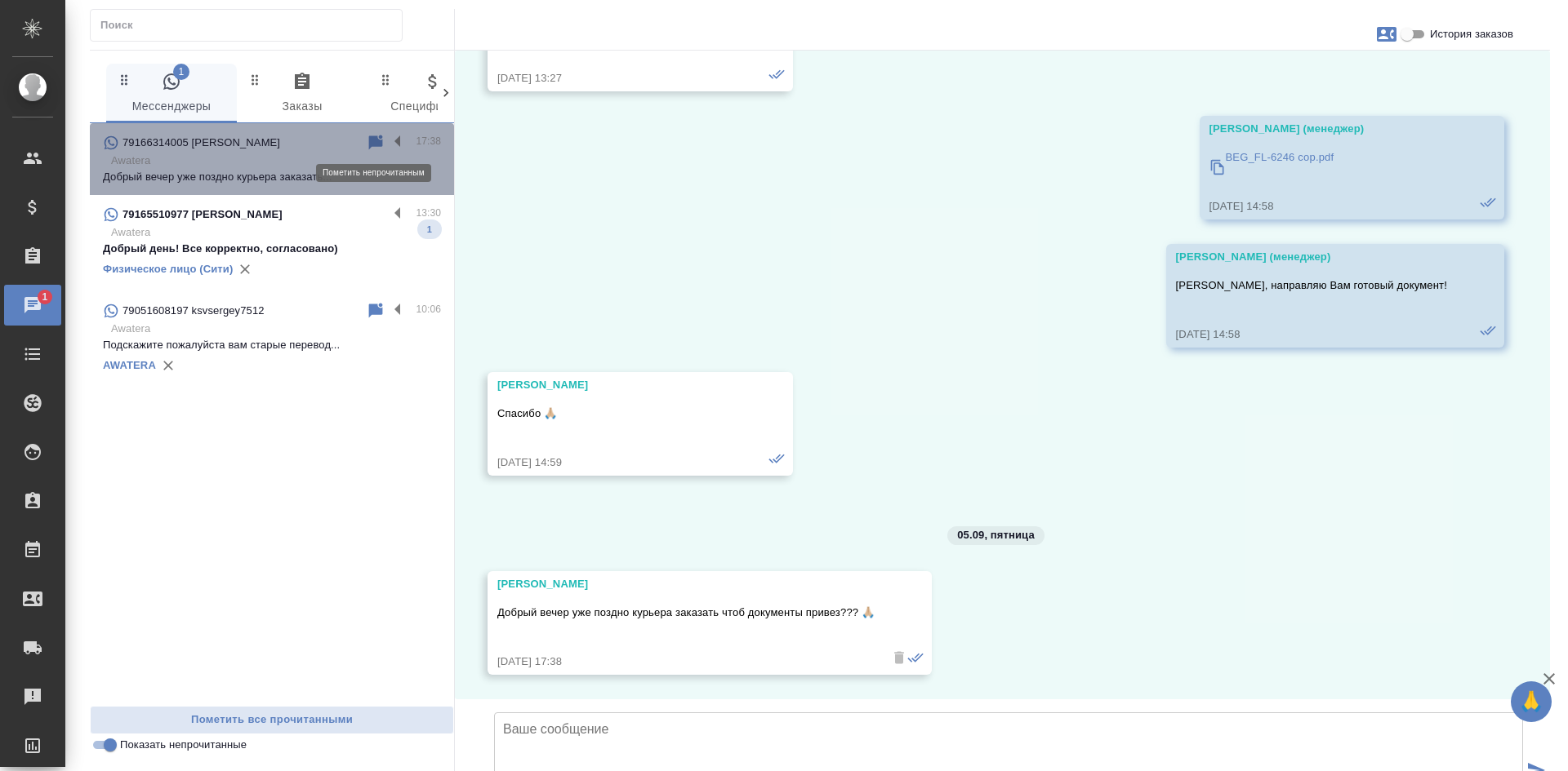
click at [376, 142] on icon at bounding box center [376, 142] width 14 height 14
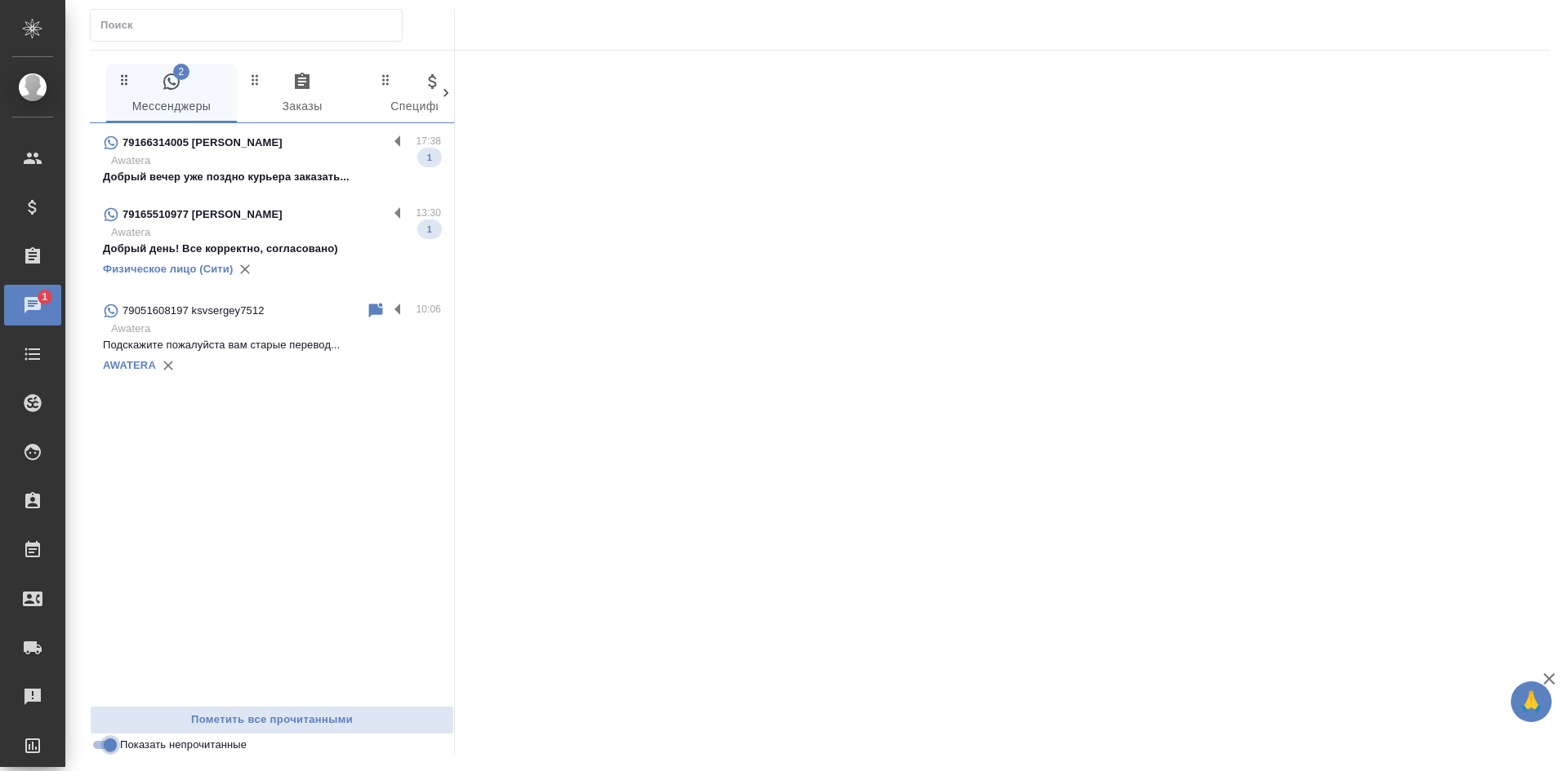
click at [95, 750] on input "Показать непрочитанные" at bounding box center [111, 745] width 59 height 19
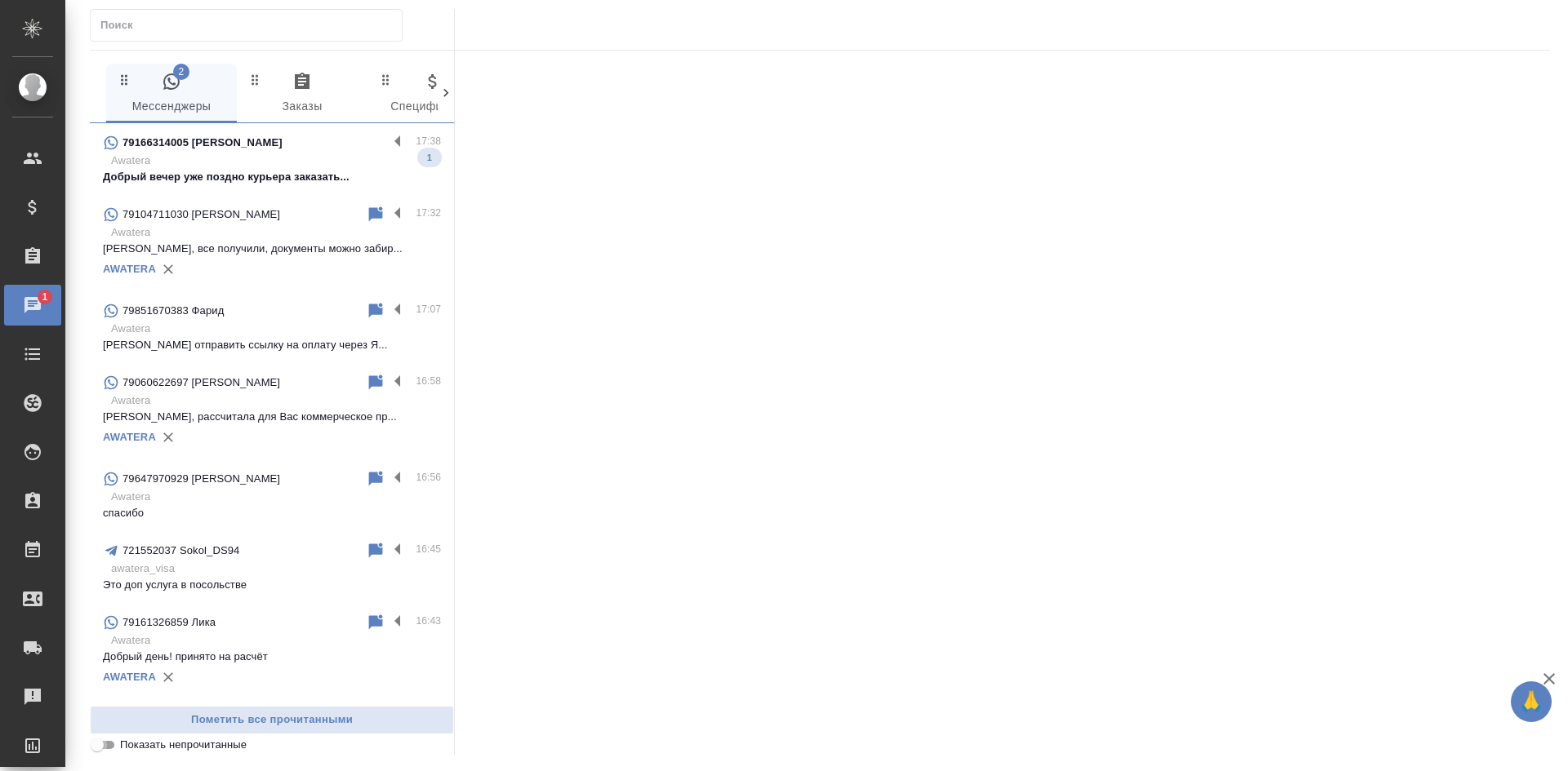
click at [95, 750] on input "Показать непрочитанные" at bounding box center [97, 745] width 59 height 19
checkbox input "true"
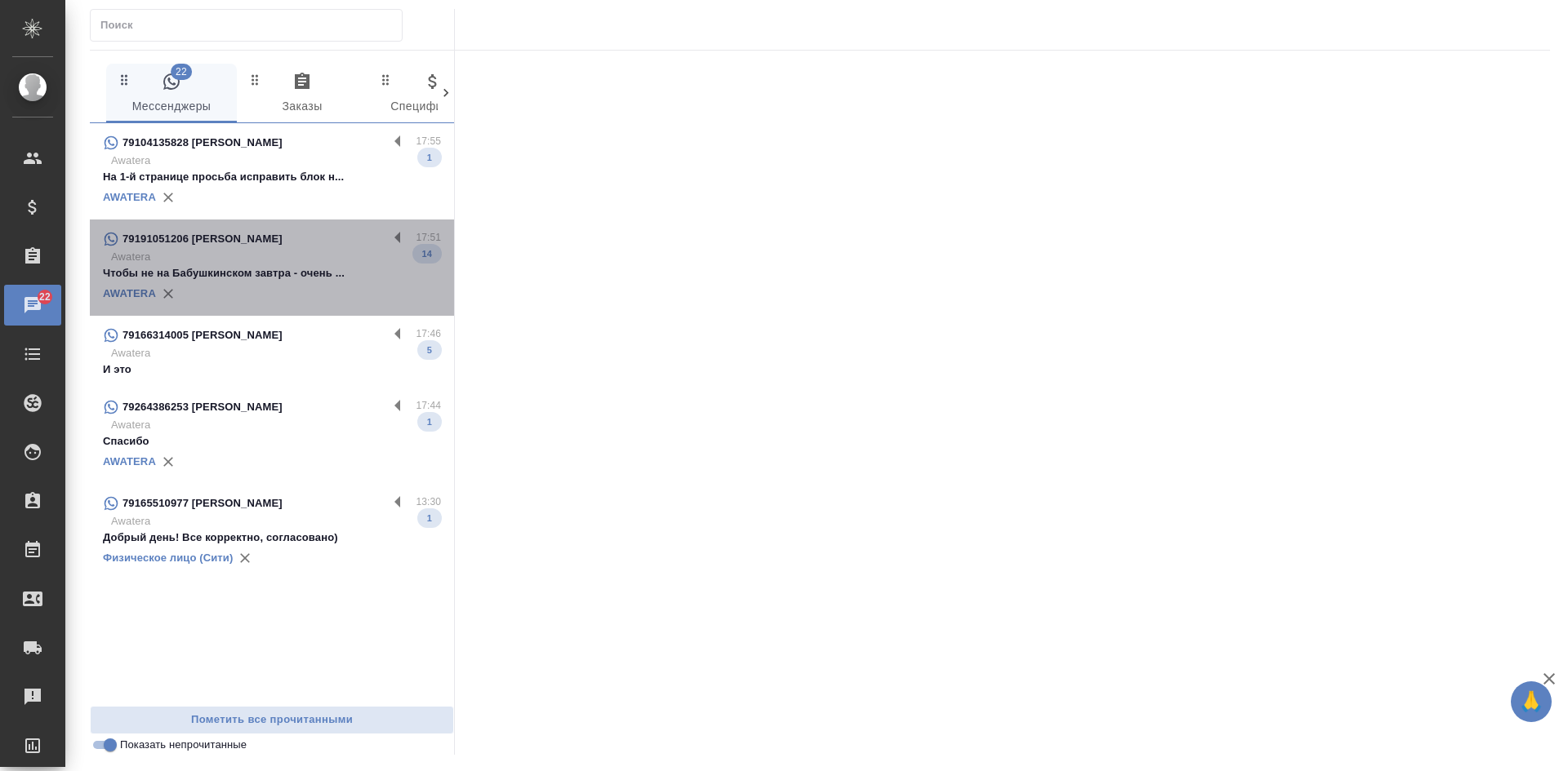
click at [256, 273] on p "Чтобы не на Бабушкинском завтра - очень ..." at bounding box center [272, 272] width 338 height 16
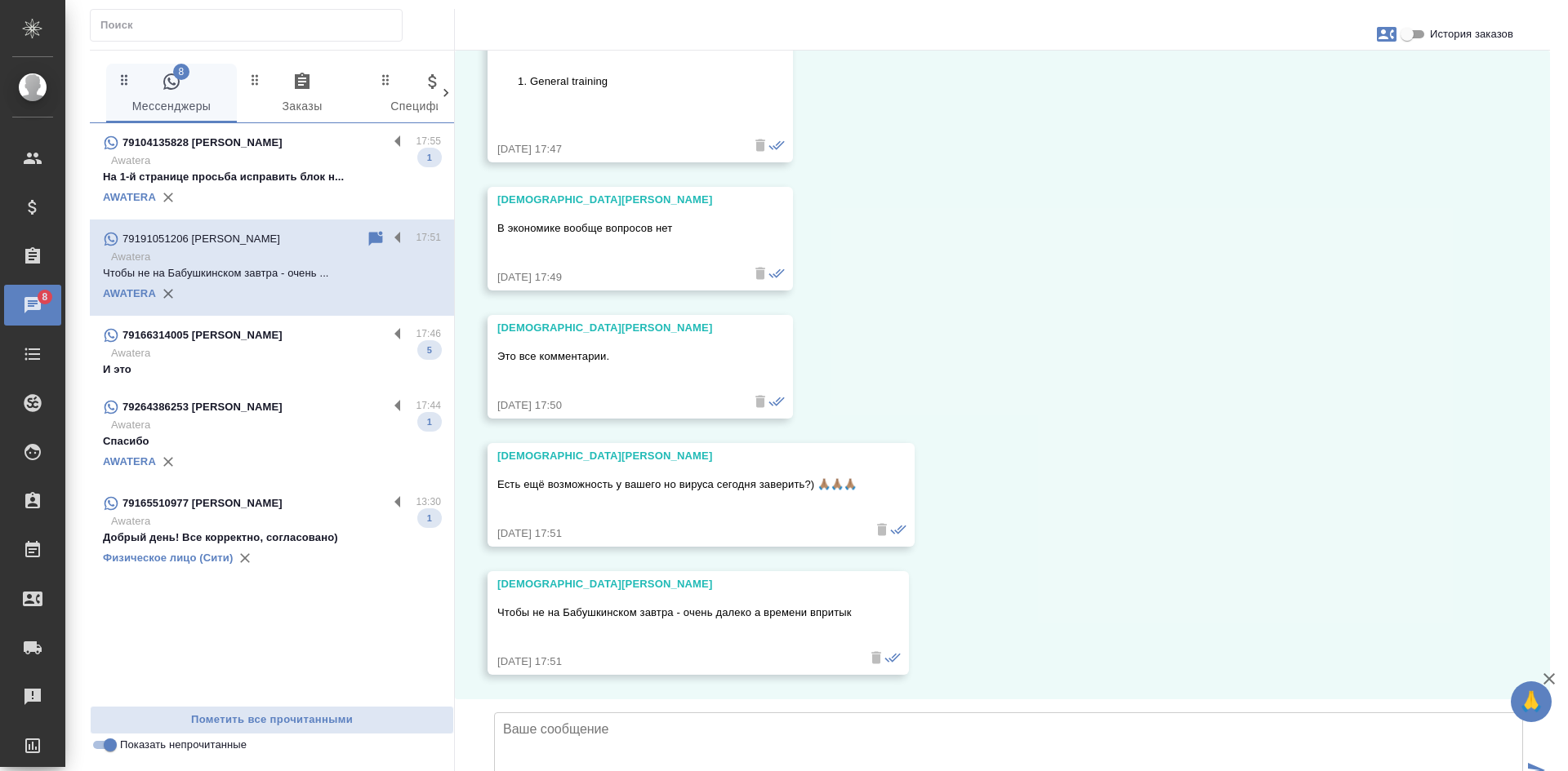
scroll to position [3379, 0]
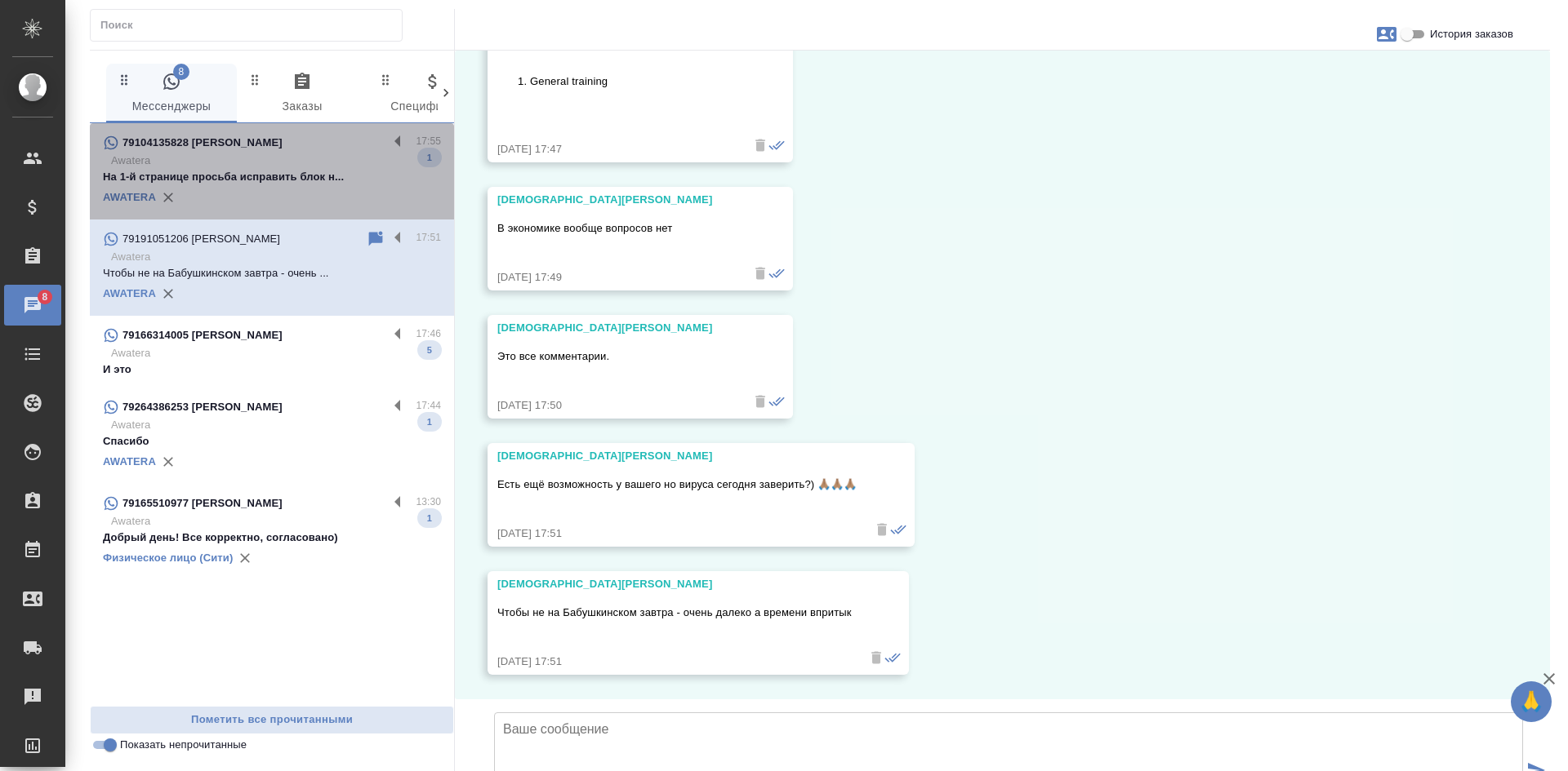
click at [241, 168] on p "Awatera" at bounding box center [276, 160] width 330 height 16
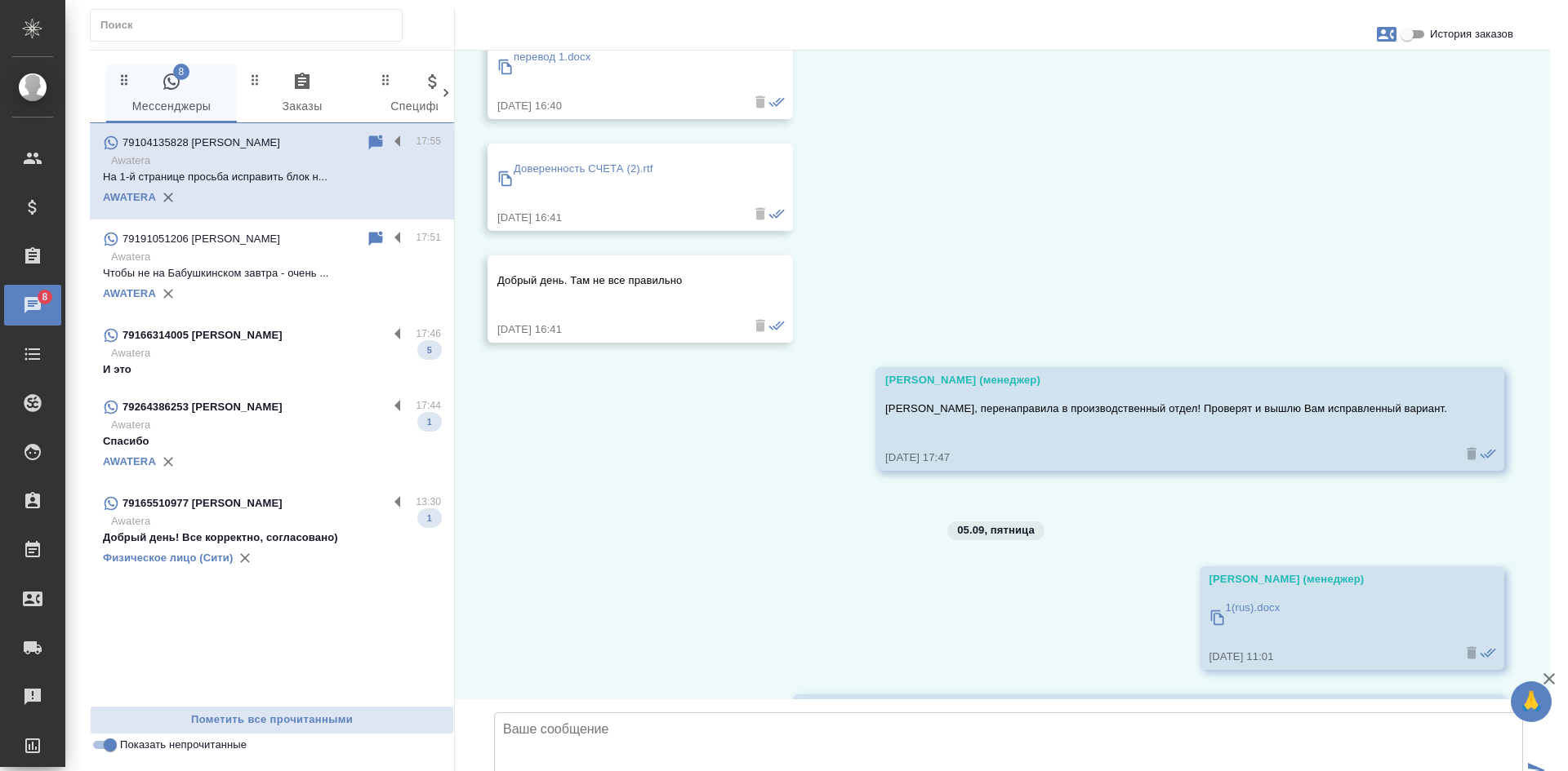
scroll to position [3250, 0]
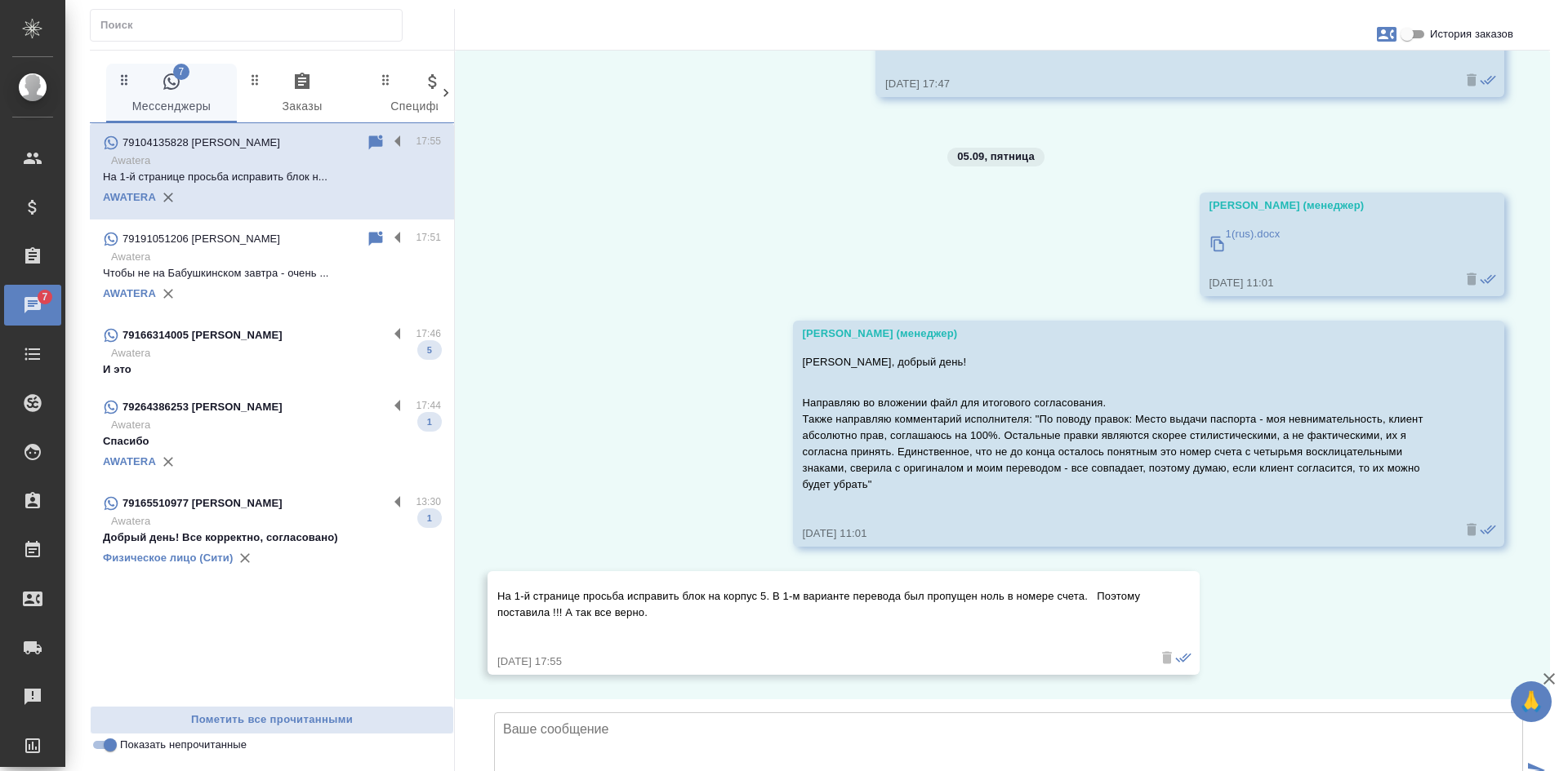
click at [369, 143] on icon at bounding box center [376, 142] width 14 height 14
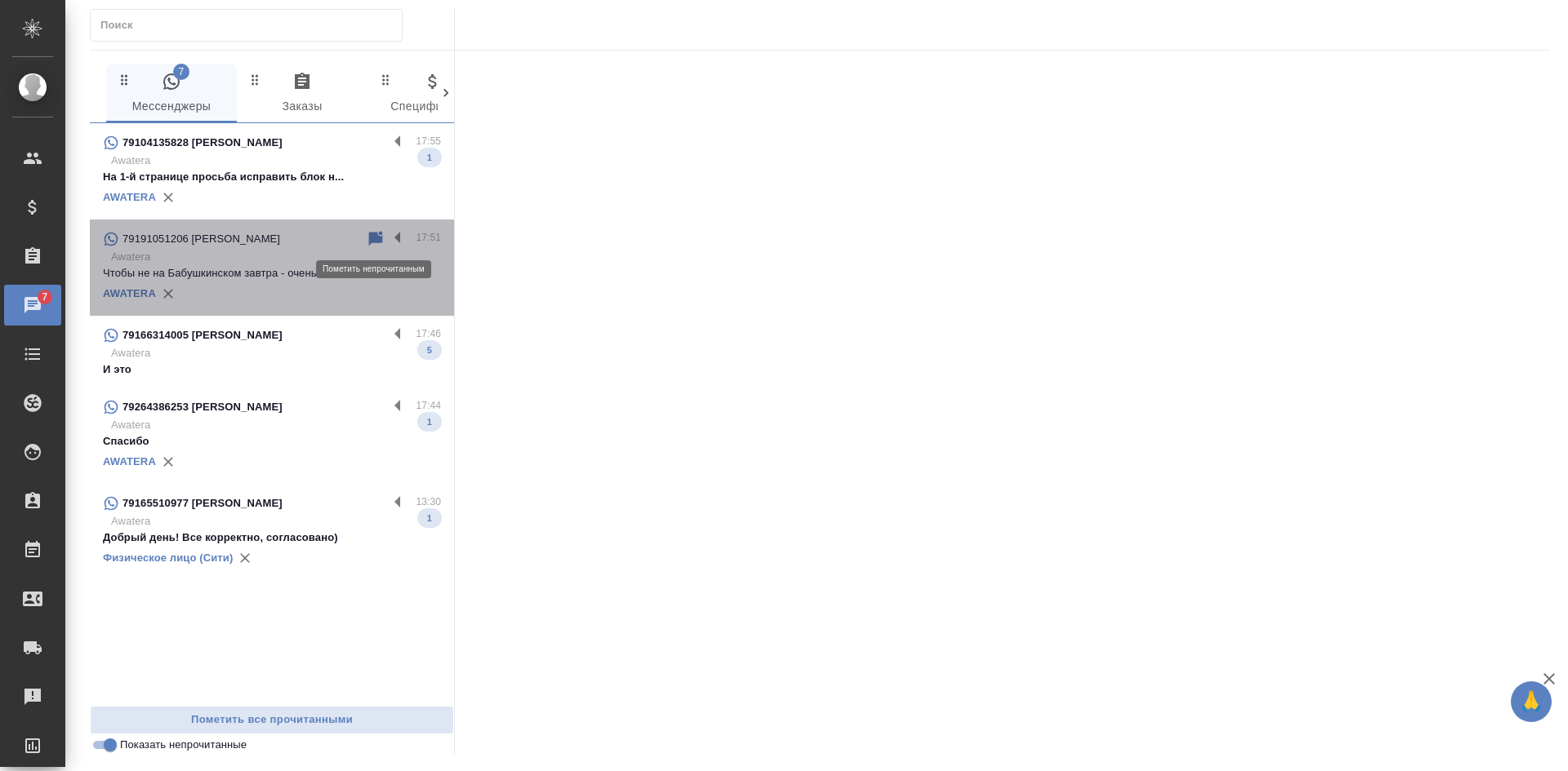
click at [378, 232] on icon at bounding box center [375, 239] width 19 height 19
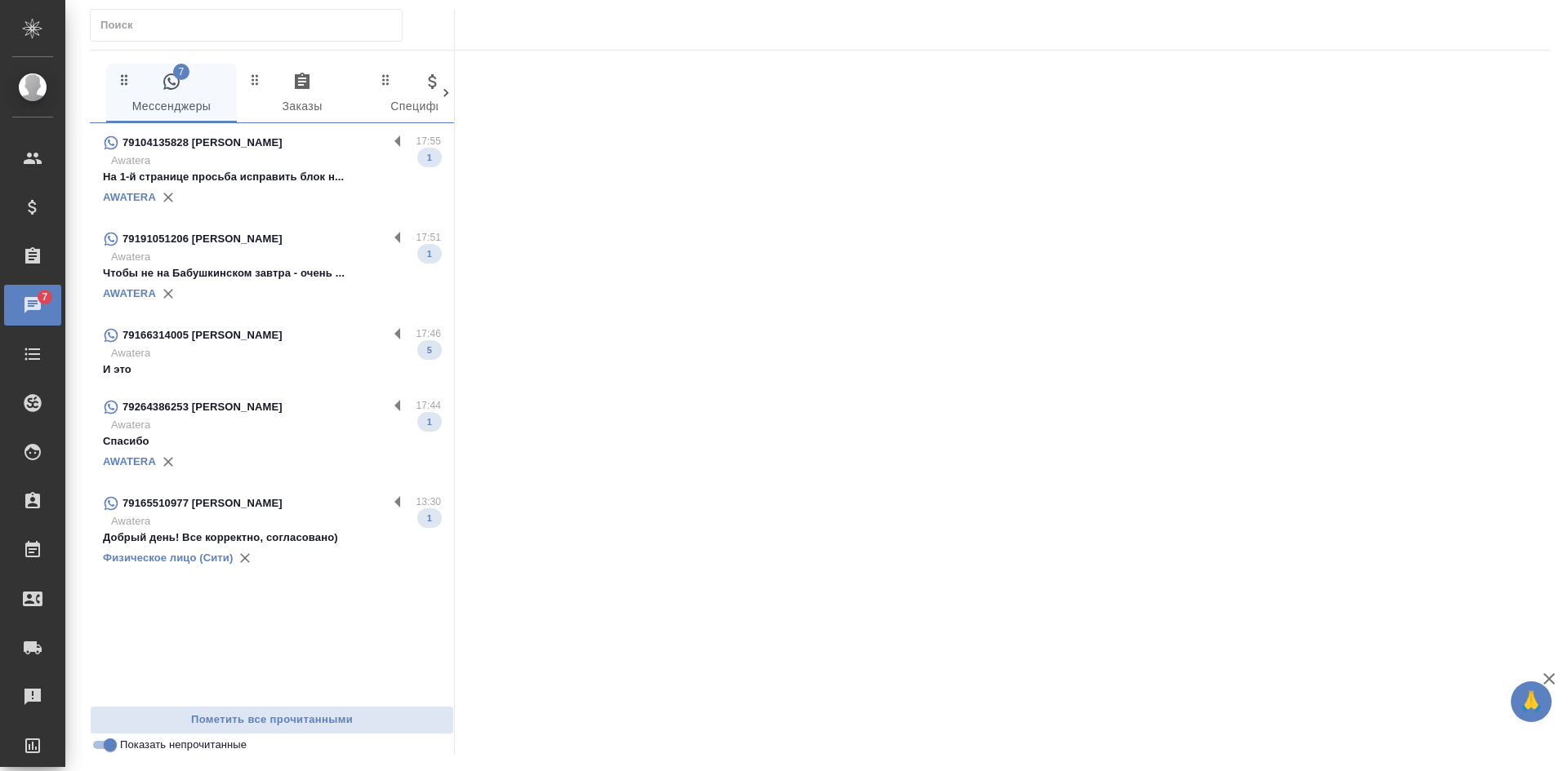
click at [262, 337] on div "79166314005 Ольга" at bounding box center [246, 335] width 285 height 19
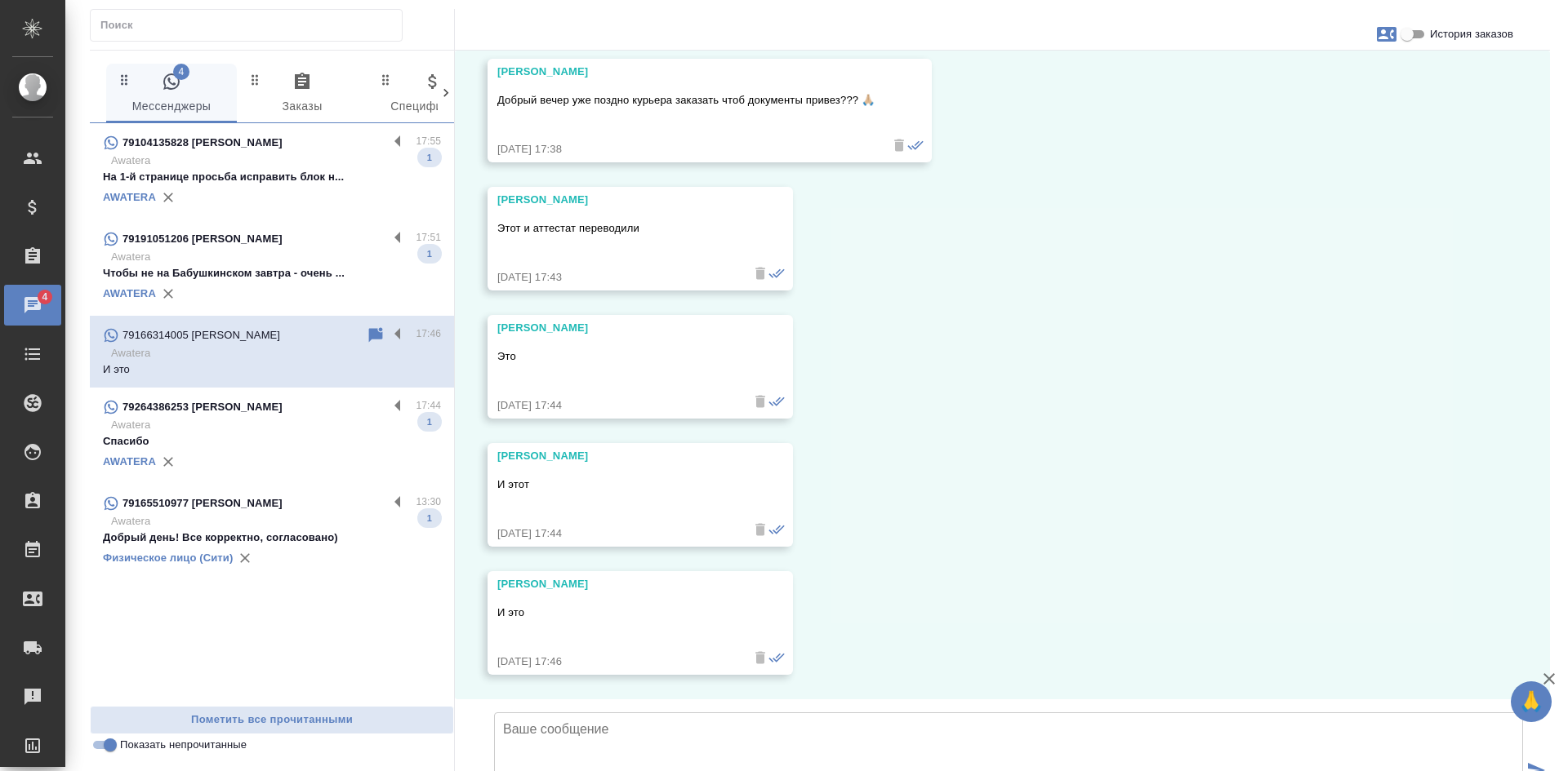
scroll to position [23371, 0]
click at [1410, 28] on input "История заказов" at bounding box center [1407, 34] width 59 height 19
checkbox input "true"
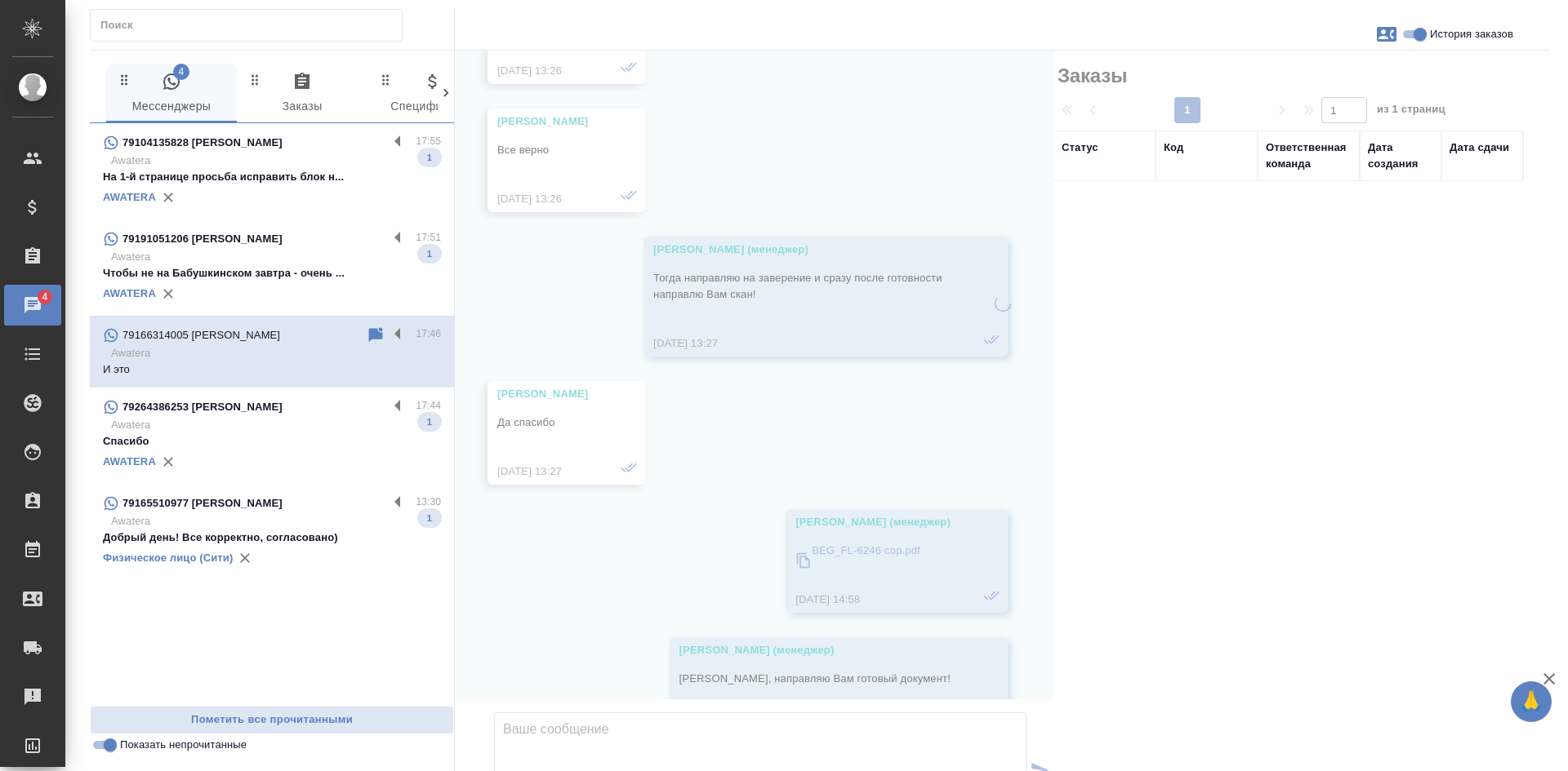
scroll to position [24448, 0]
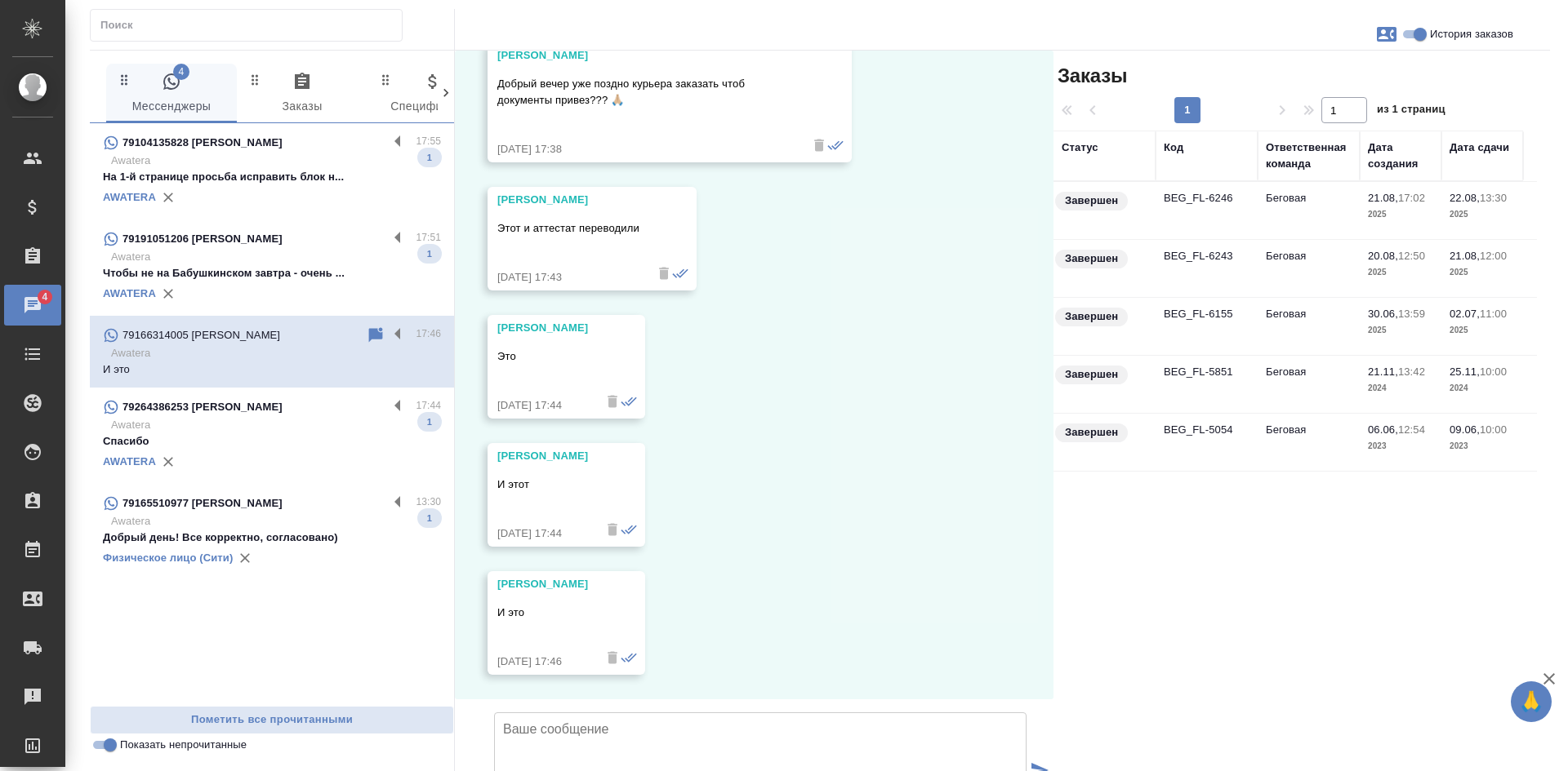
click at [1261, 218] on td "Беговая" at bounding box center [1308, 211] width 102 height 57
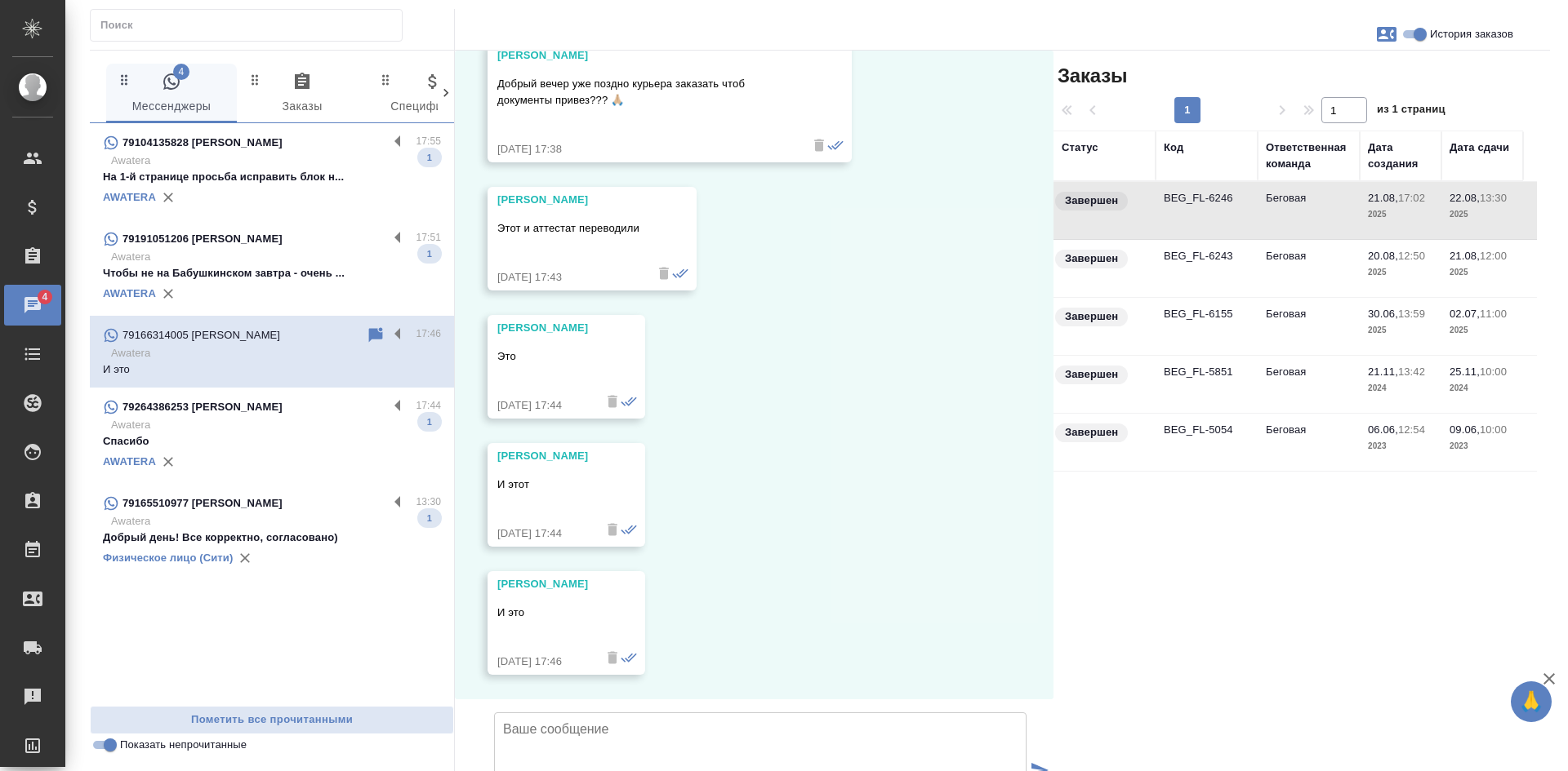
click at [1261, 218] on td "Беговая" at bounding box center [1308, 211] width 102 height 57
click at [1272, 219] on td "Беговая" at bounding box center [1308, 211] width 102 height 57
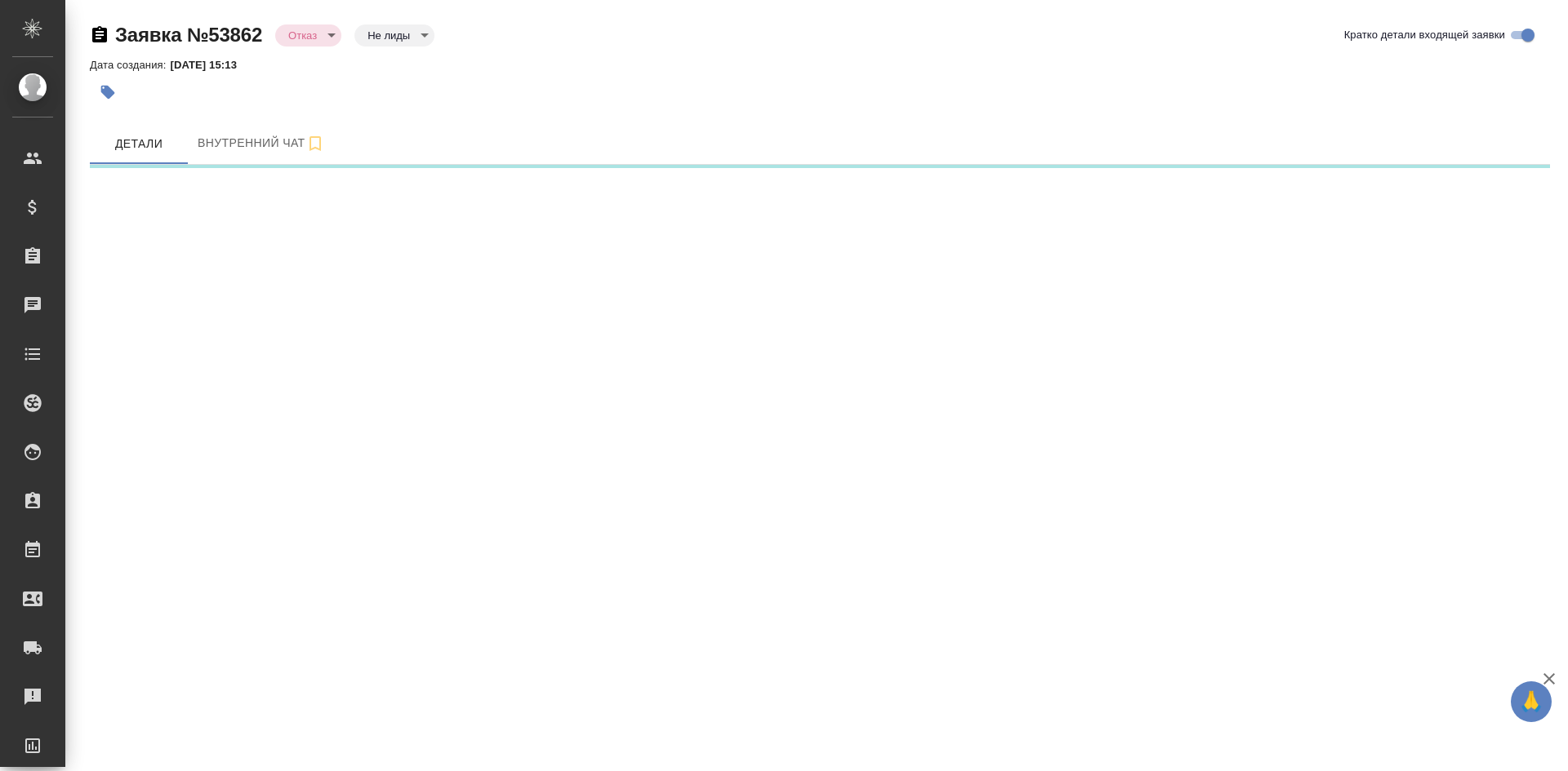
select select "RU"
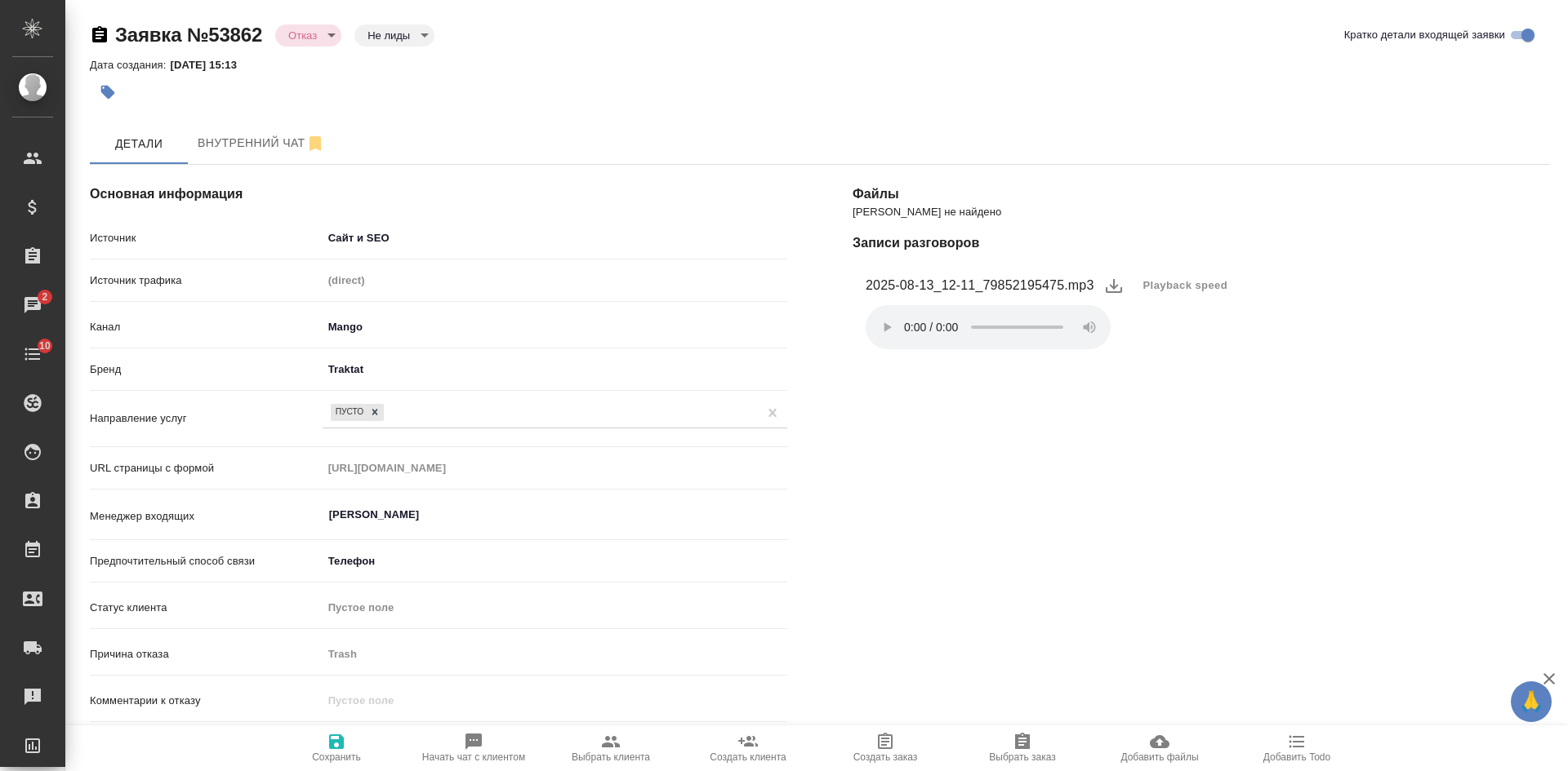
type textarea "x"
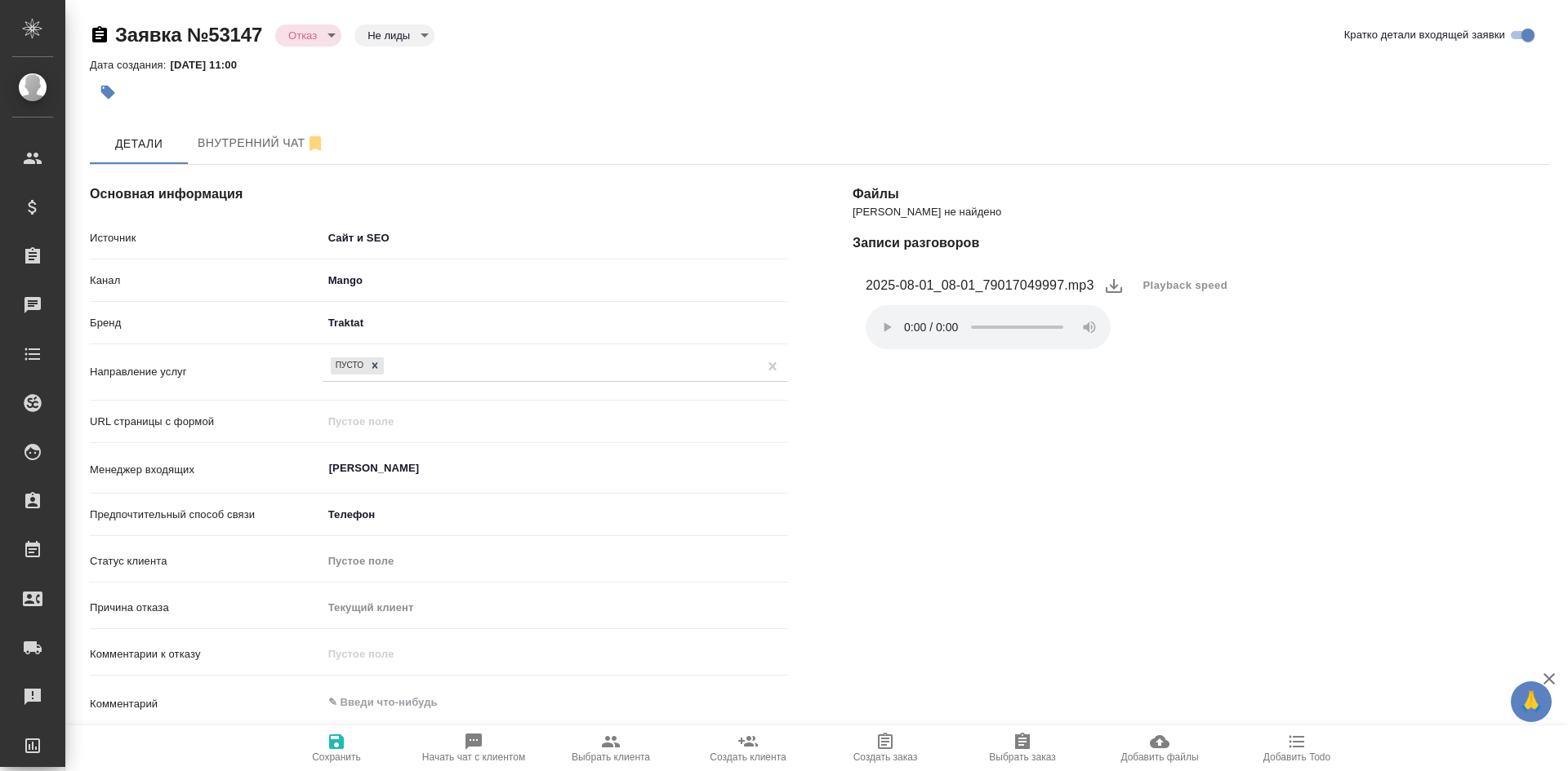
select select "RU"
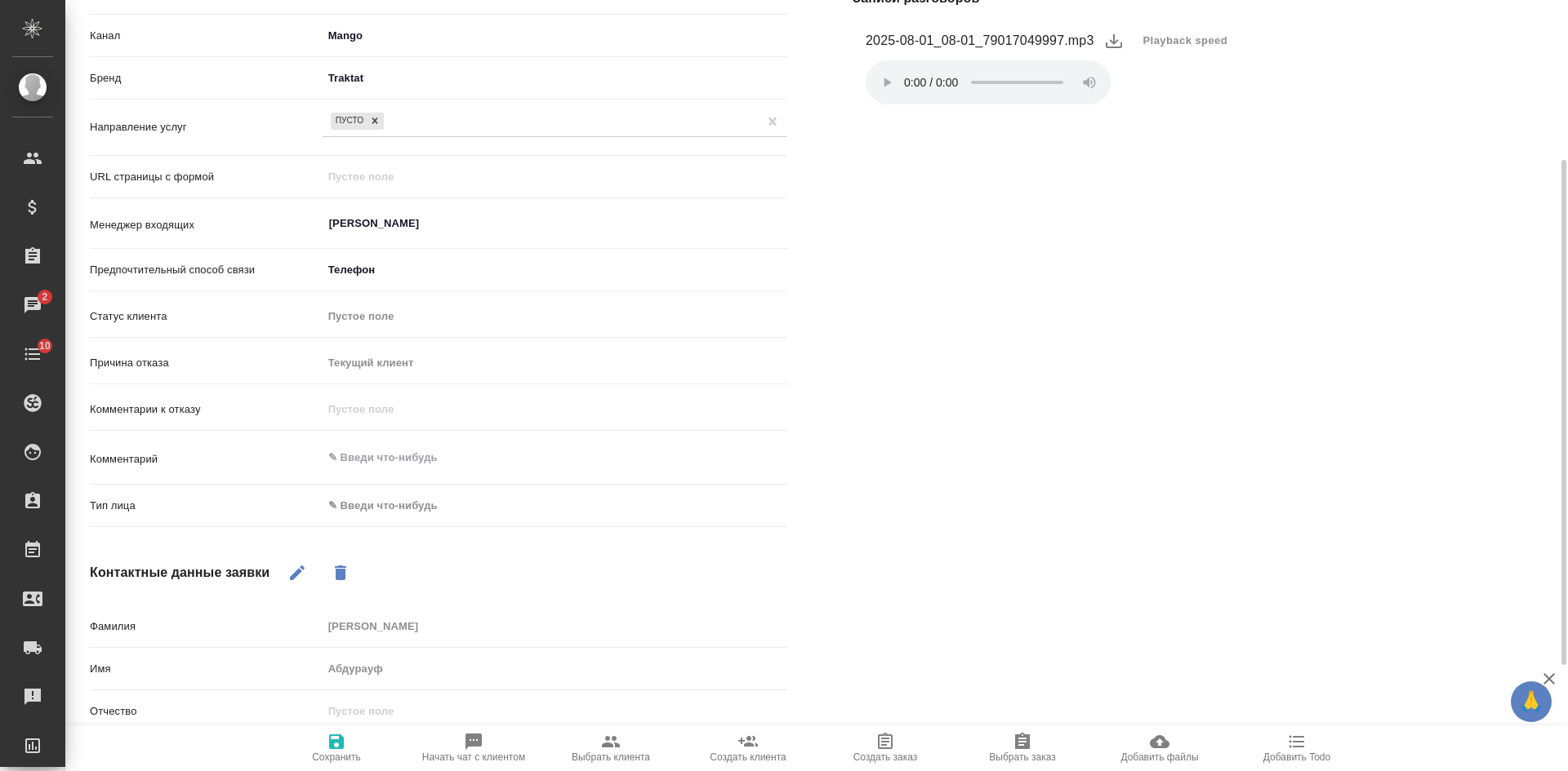
click at [393, 507] on body "🙏 .cls-1 fill:#fff; AWATERA Kasatkina Aleksandra Клиенты Спецификации Заказы 2 …" at bounding box center [784, 386] width 1568 height 771
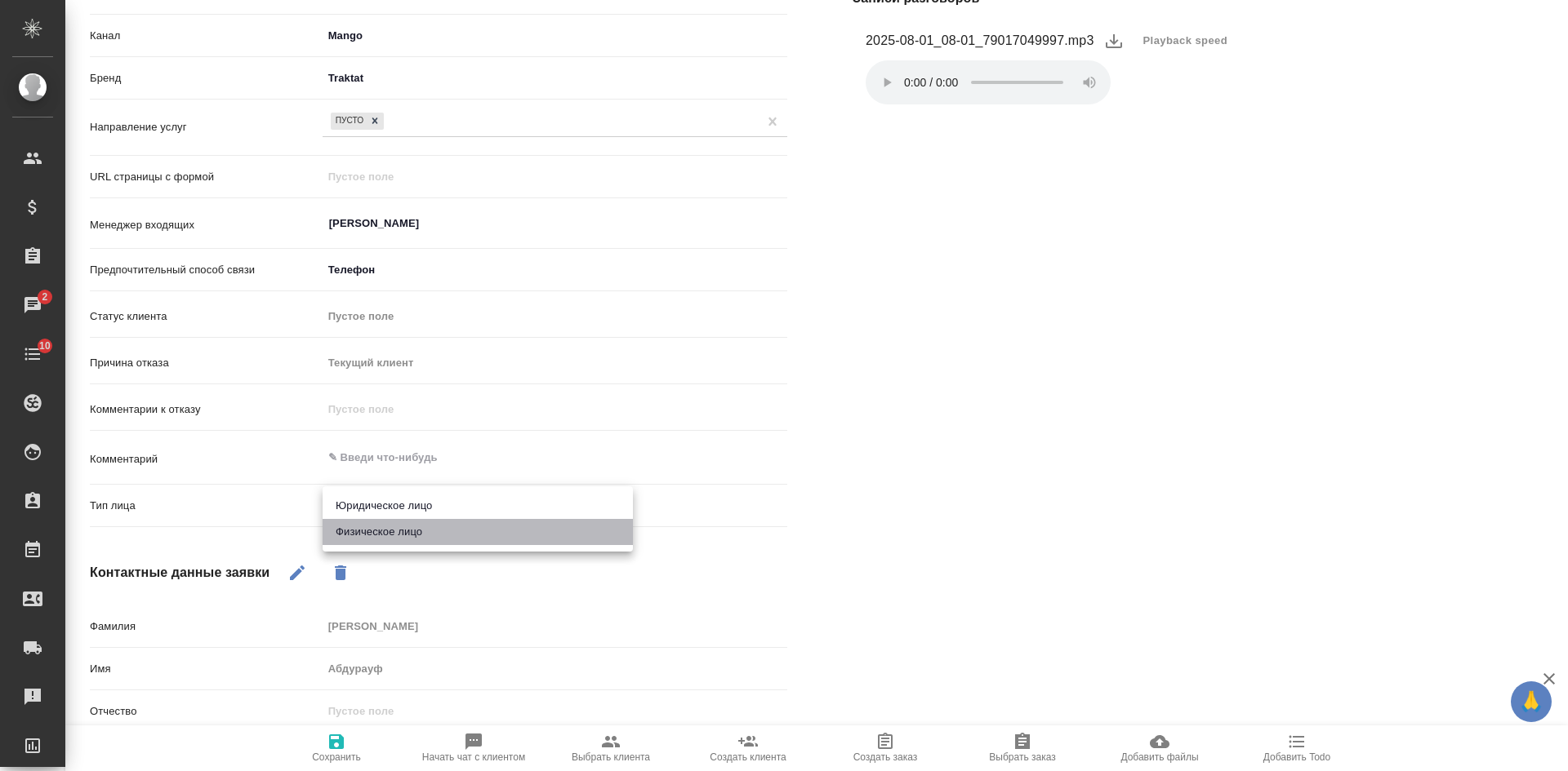
click at [385, 527] on li "Физическое лицо" at bounding box center [478, 531] width 311 height 26
type input "private"
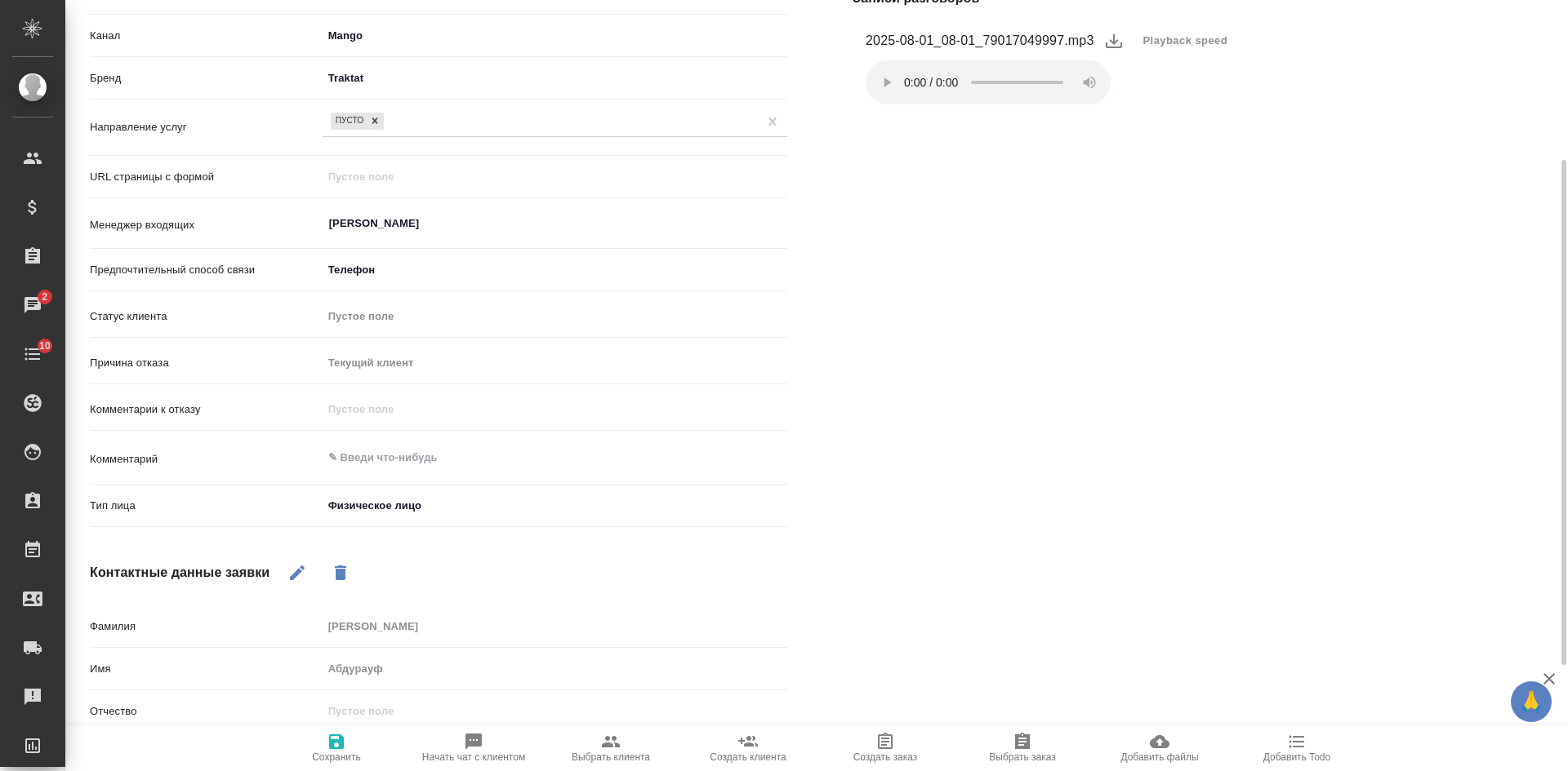
click at [338, 749] on icon "button" at bounding box center [336, 741] width 14 height 14
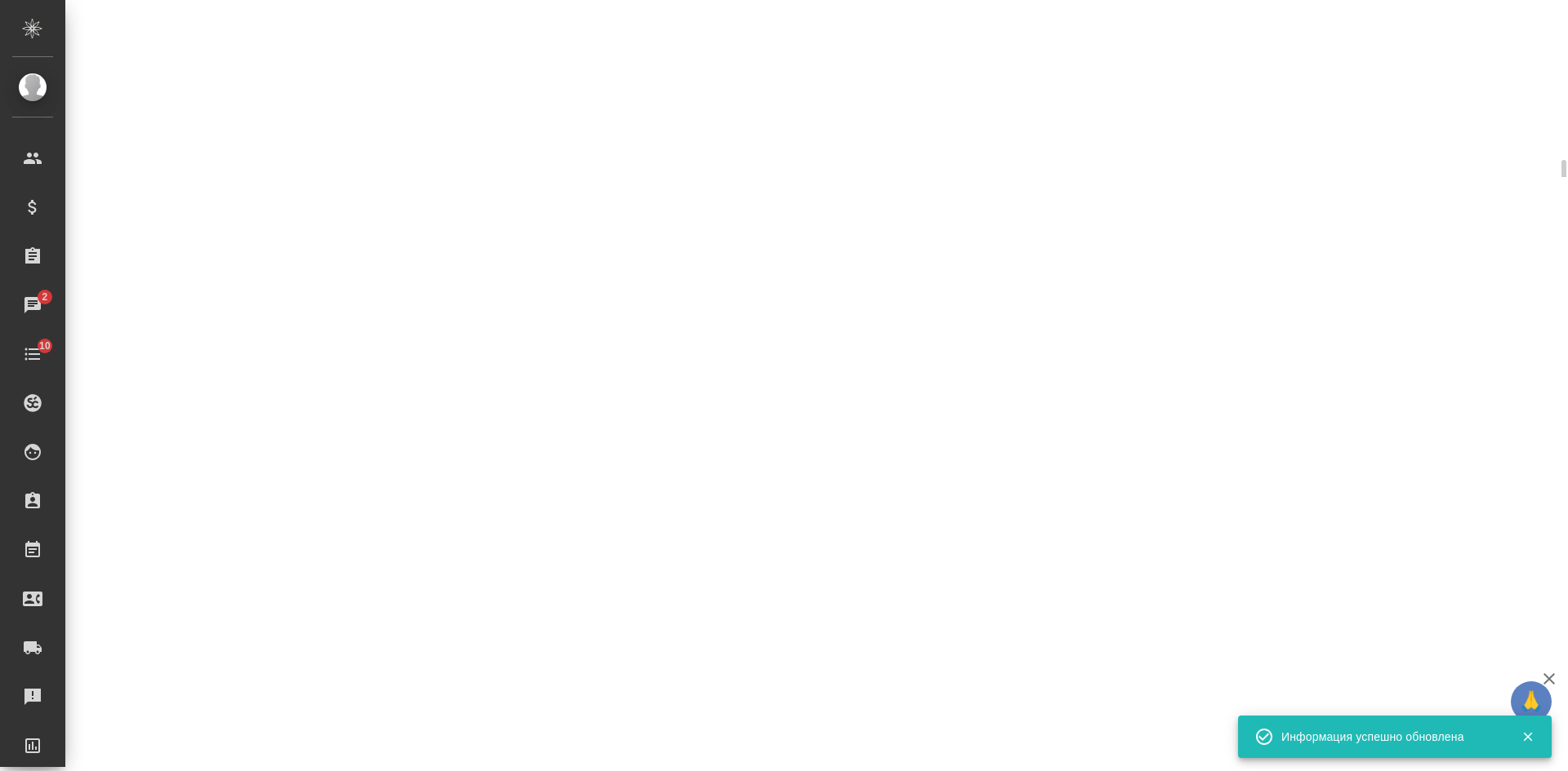
select select "RU"
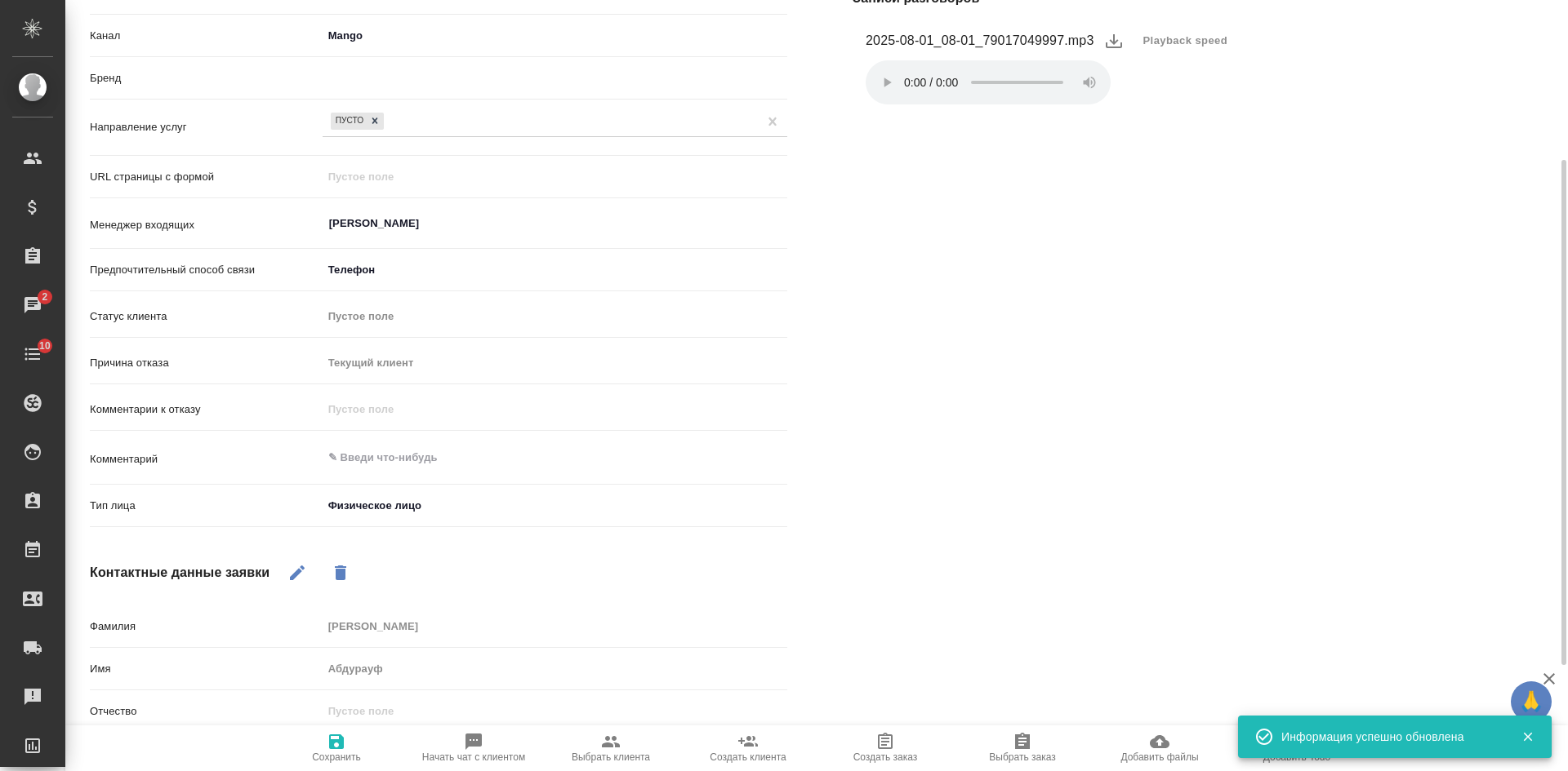
type textarea "x"
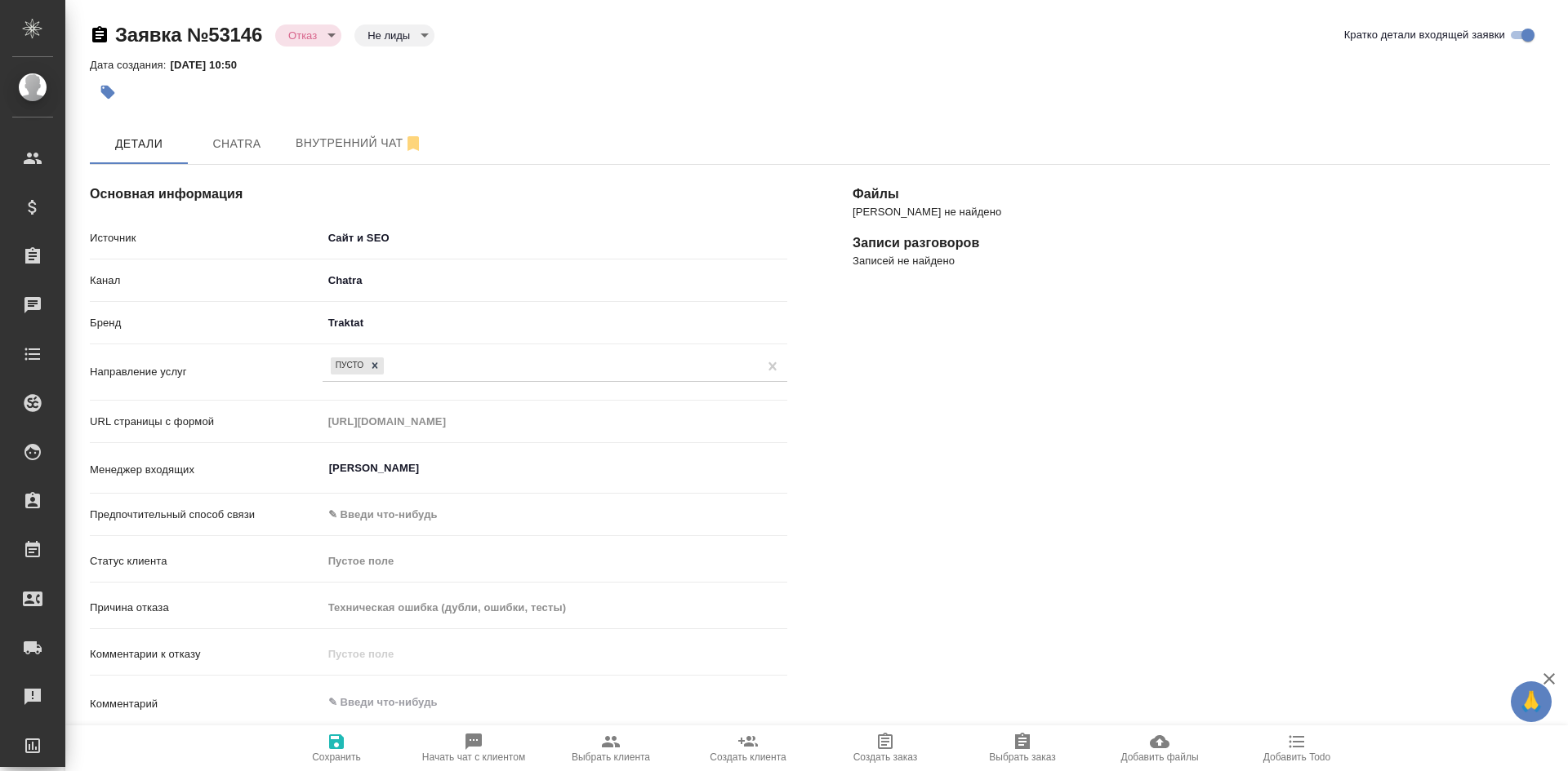
select select "RU"
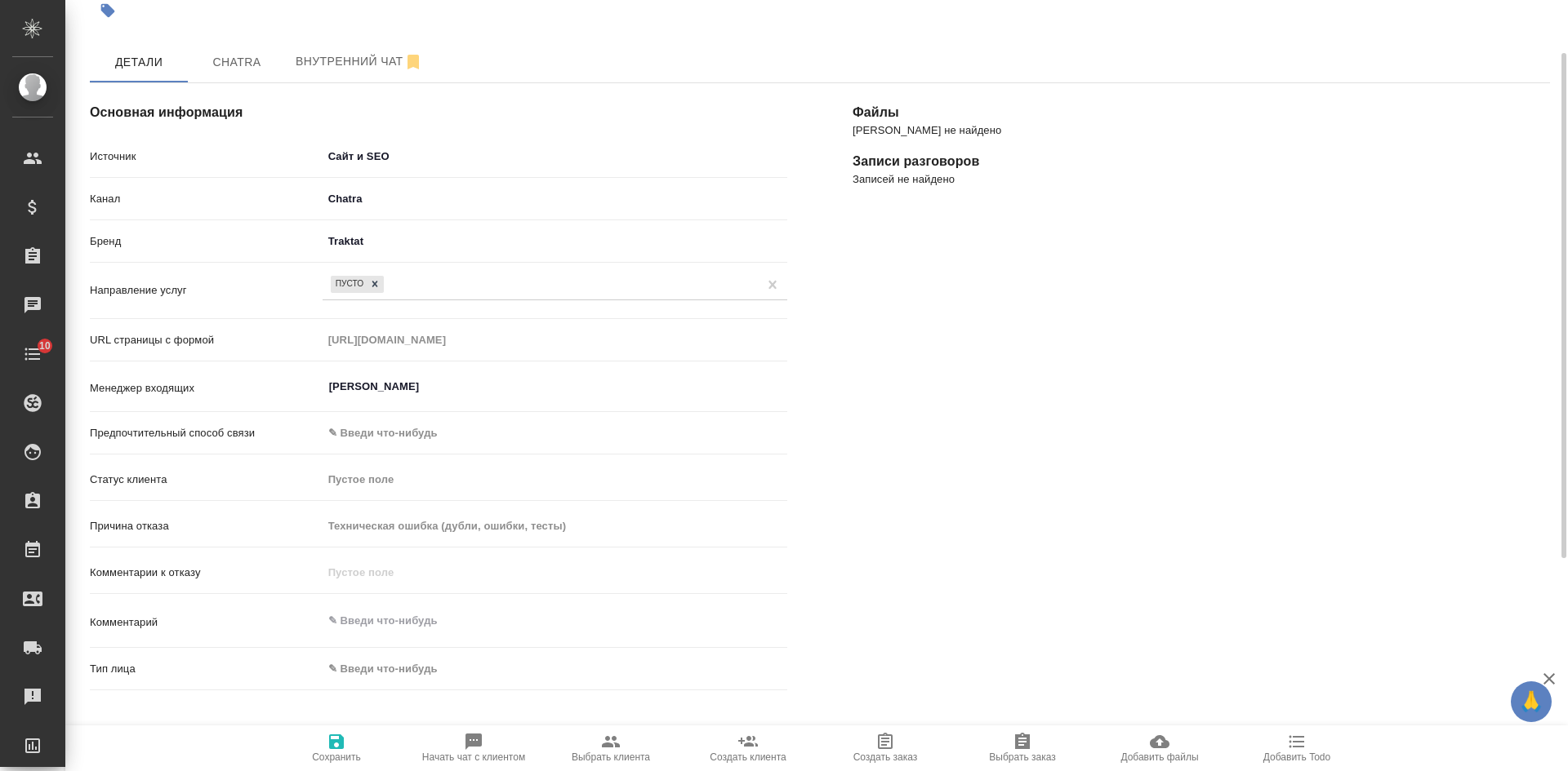
scroll to position [245, 0]
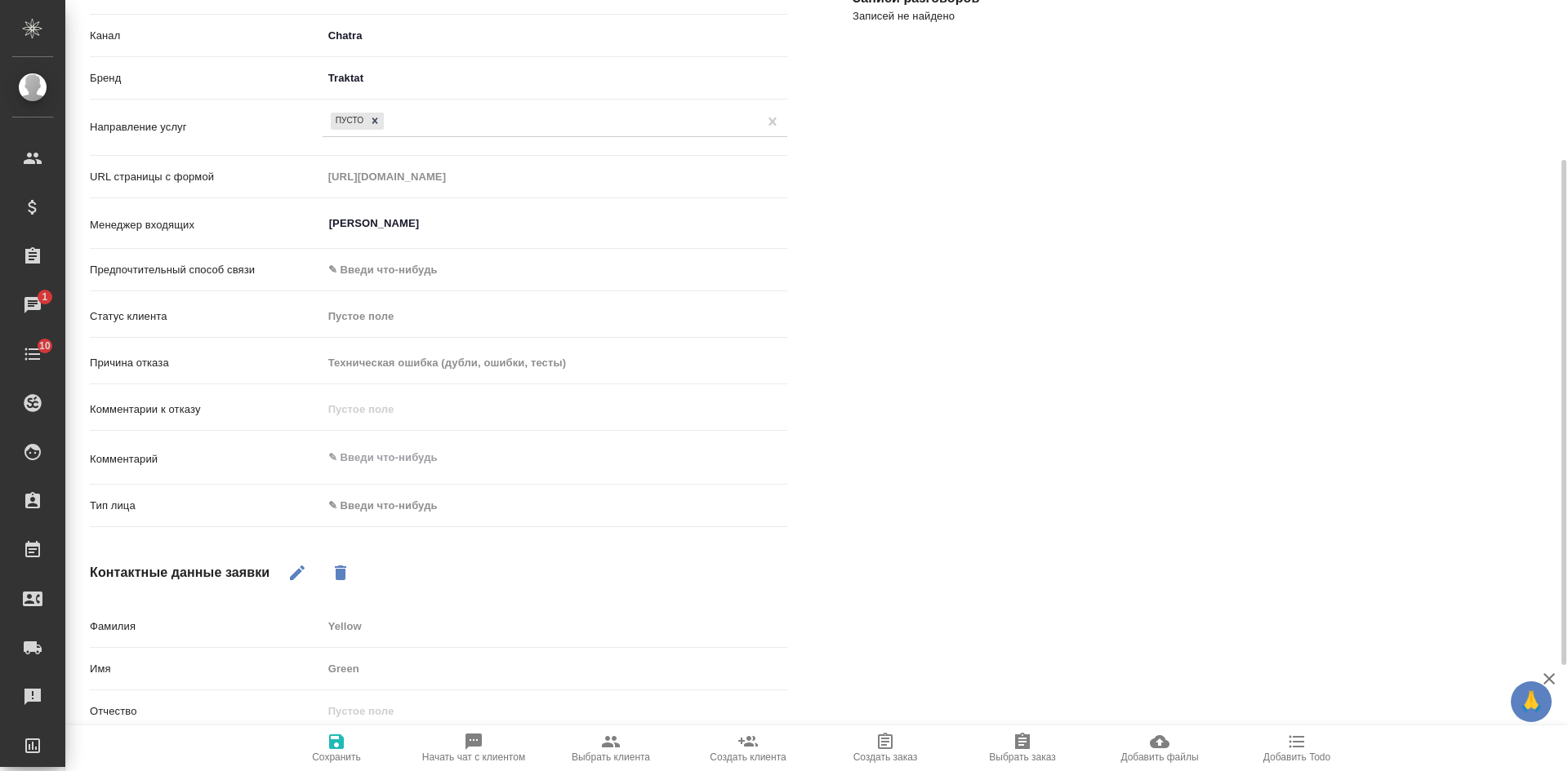
click at [369, 508] on body "🙏 .cls-1 fill:#fff; AWATERA [PERSON_NAME] Спецификации Заказы 1 Чаты 10 Todo Пр…" at bounding box center [784, 386] width 1568 height 771
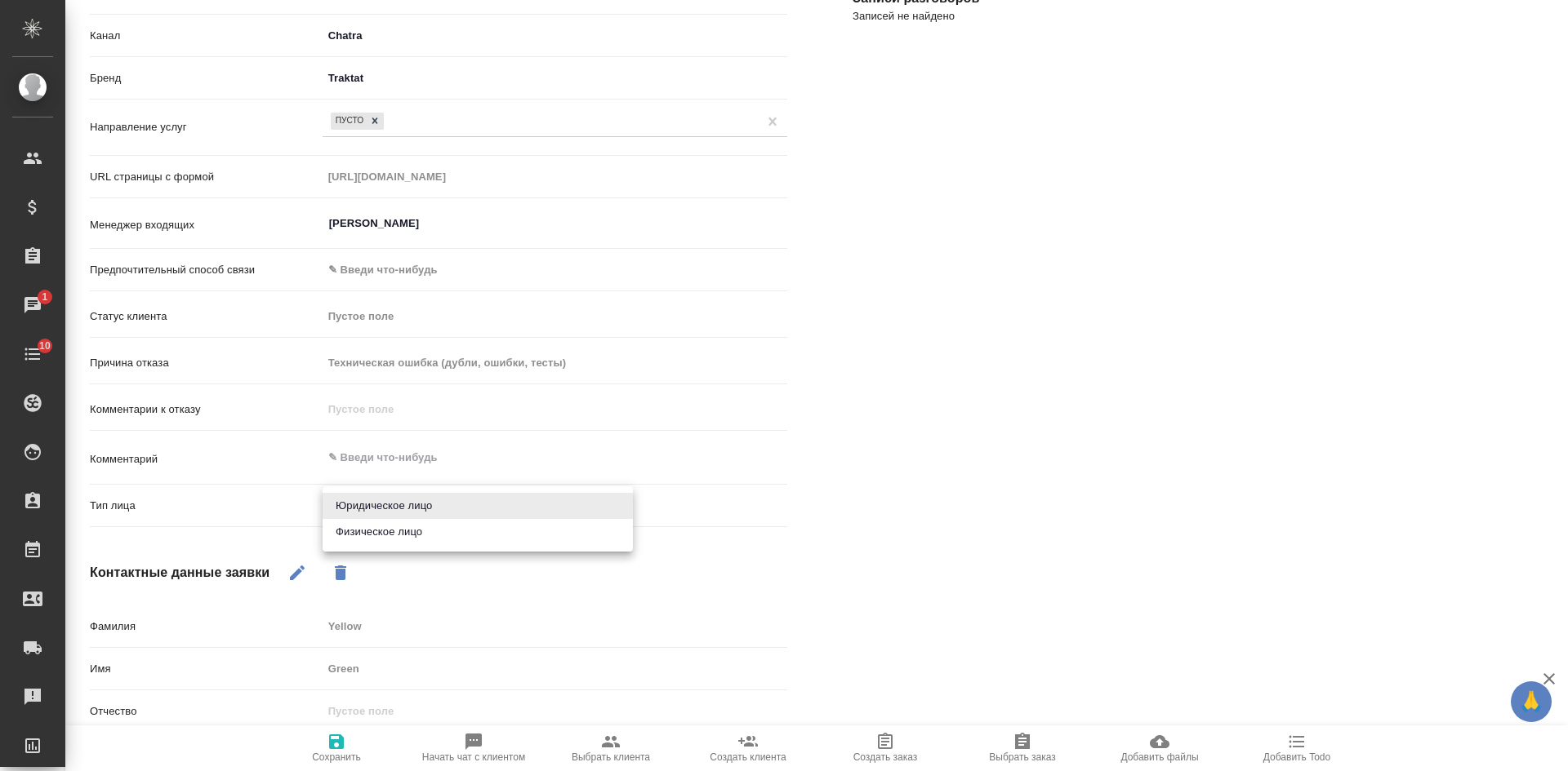
drag, startPoint x: 370, startPoint y: 527, endPoint x: 361, endPoint y: 585, distance: 58.7
click at [370, 530] on li "Физическое лицо" at bounding box center [478, 531] width 311 height 26
type input "private"
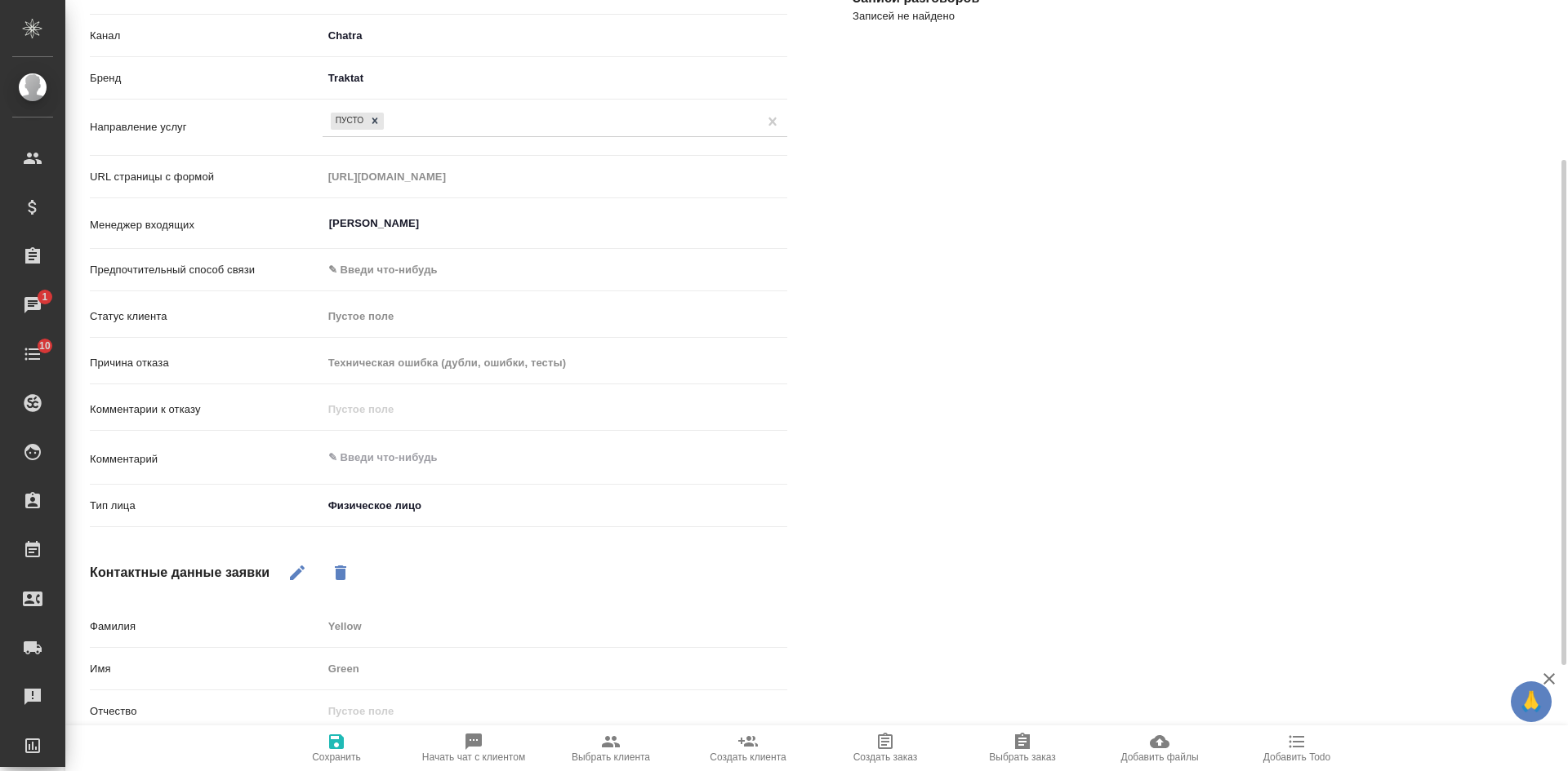
click at [337, 744] on icon "button" at bounding box center [336, 741] width 19 height 19
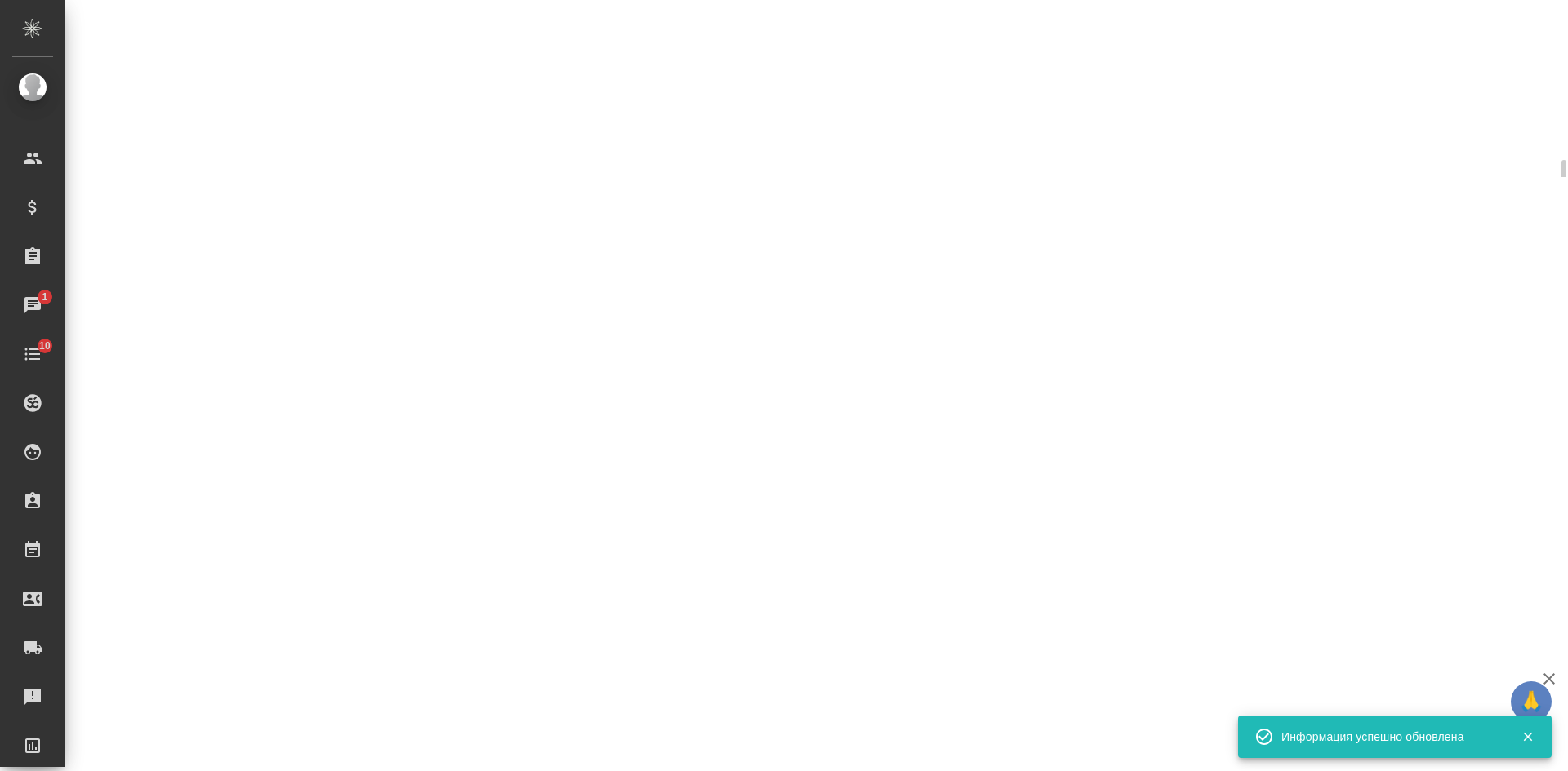
select select "RU"
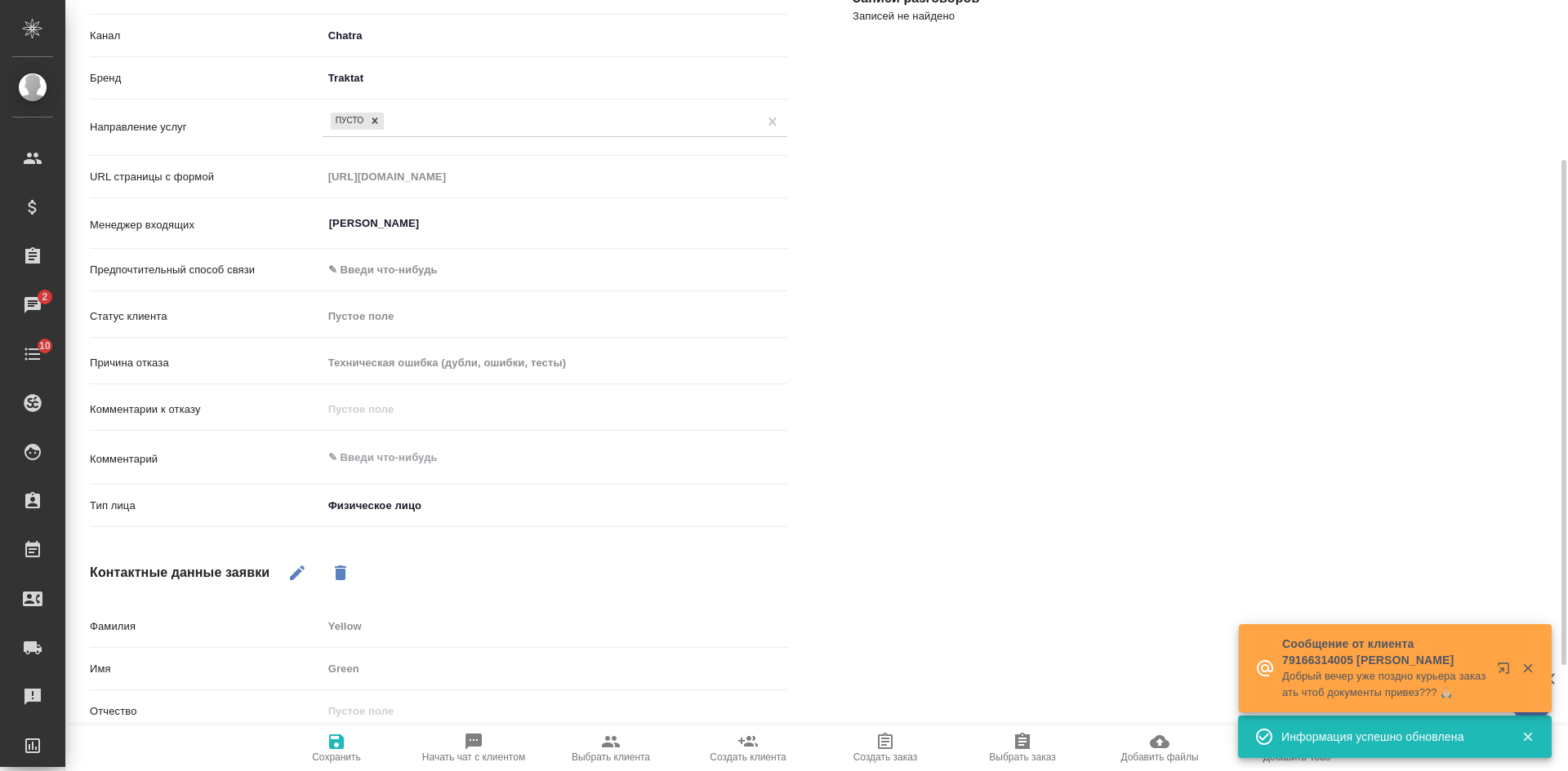
type textarea "x"
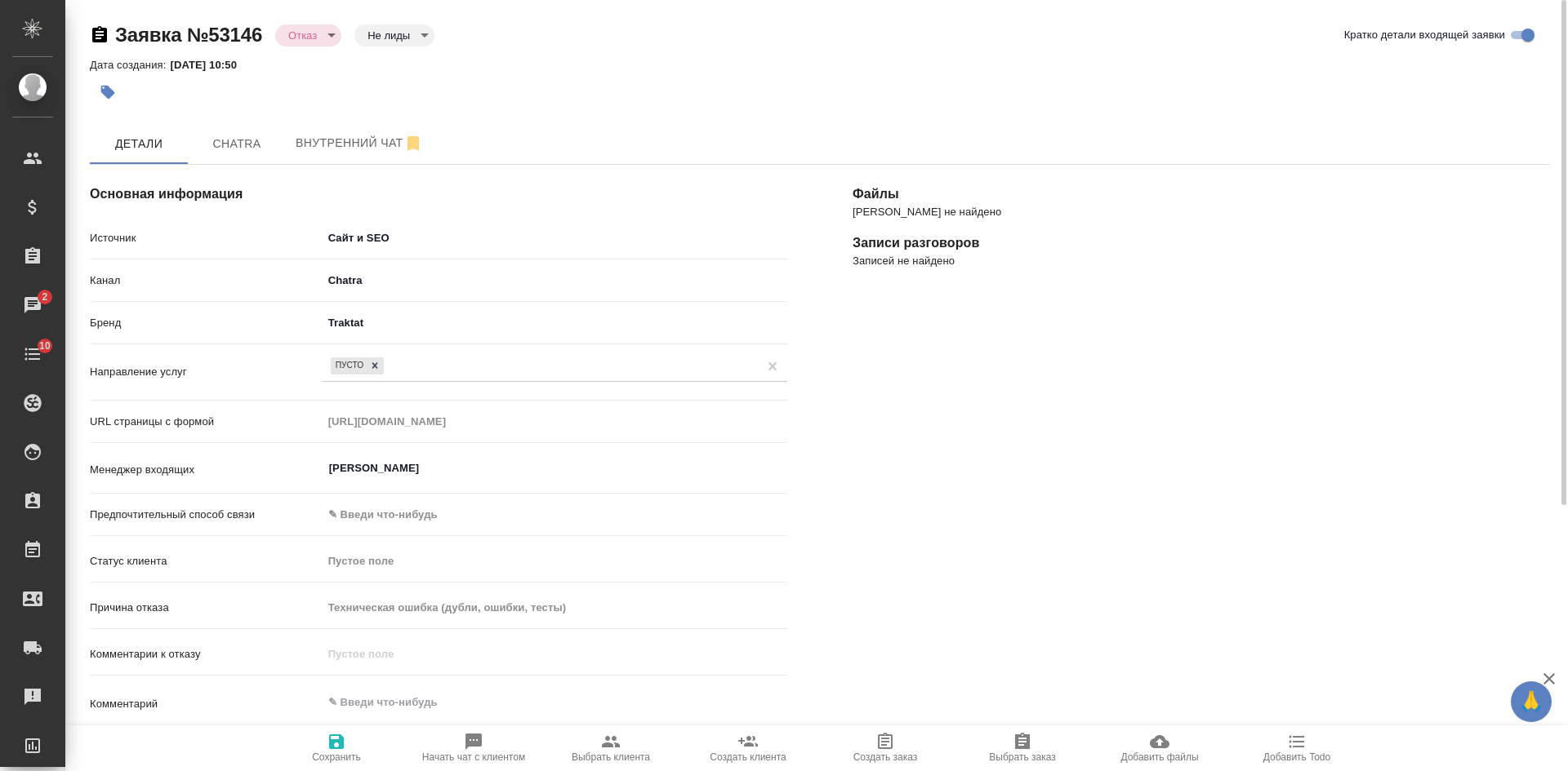
scroll to position [406, 0]
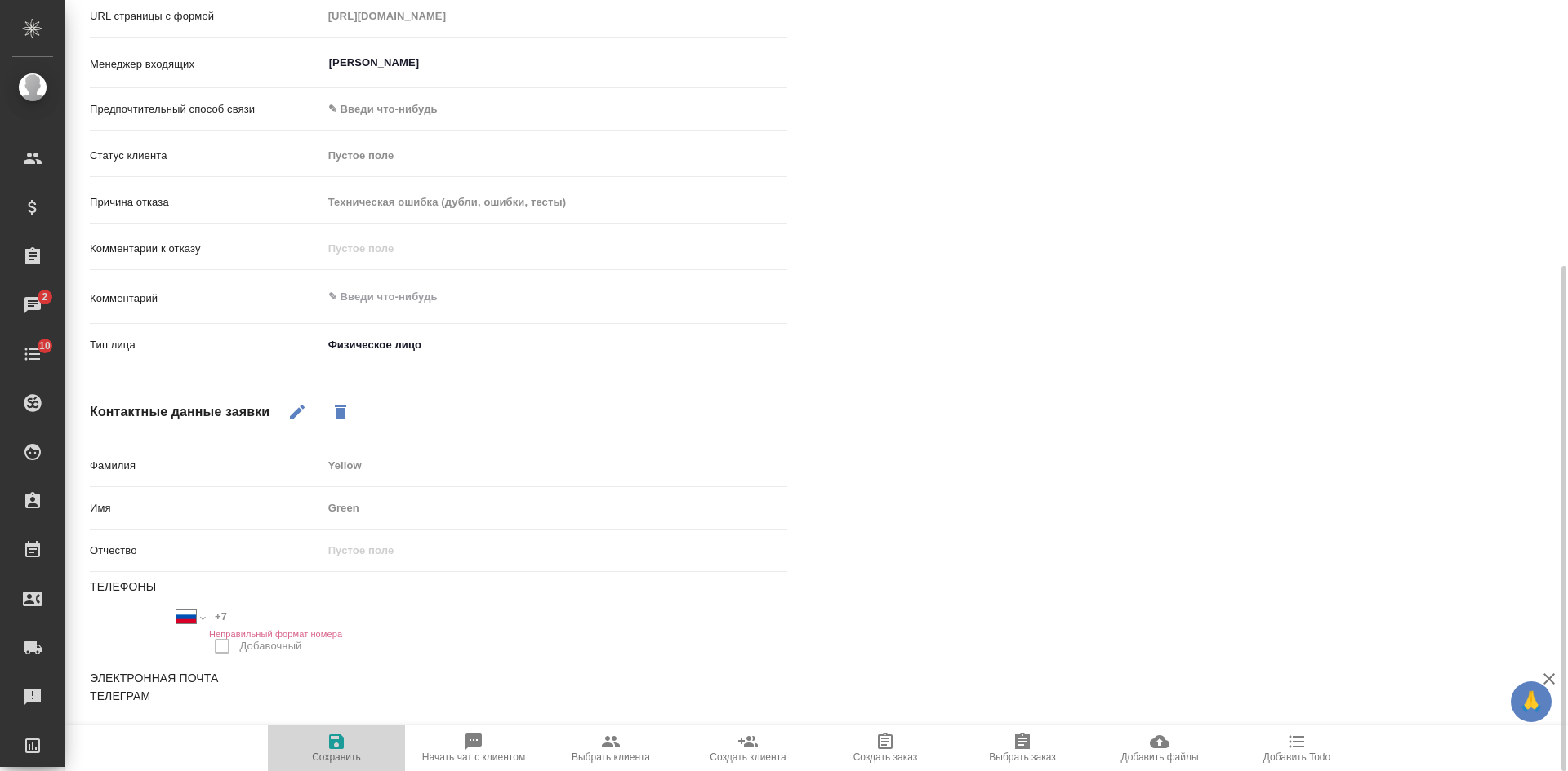
click at [340, 749] on icon "button" at bounding box center [336, 741] width 14 height 14
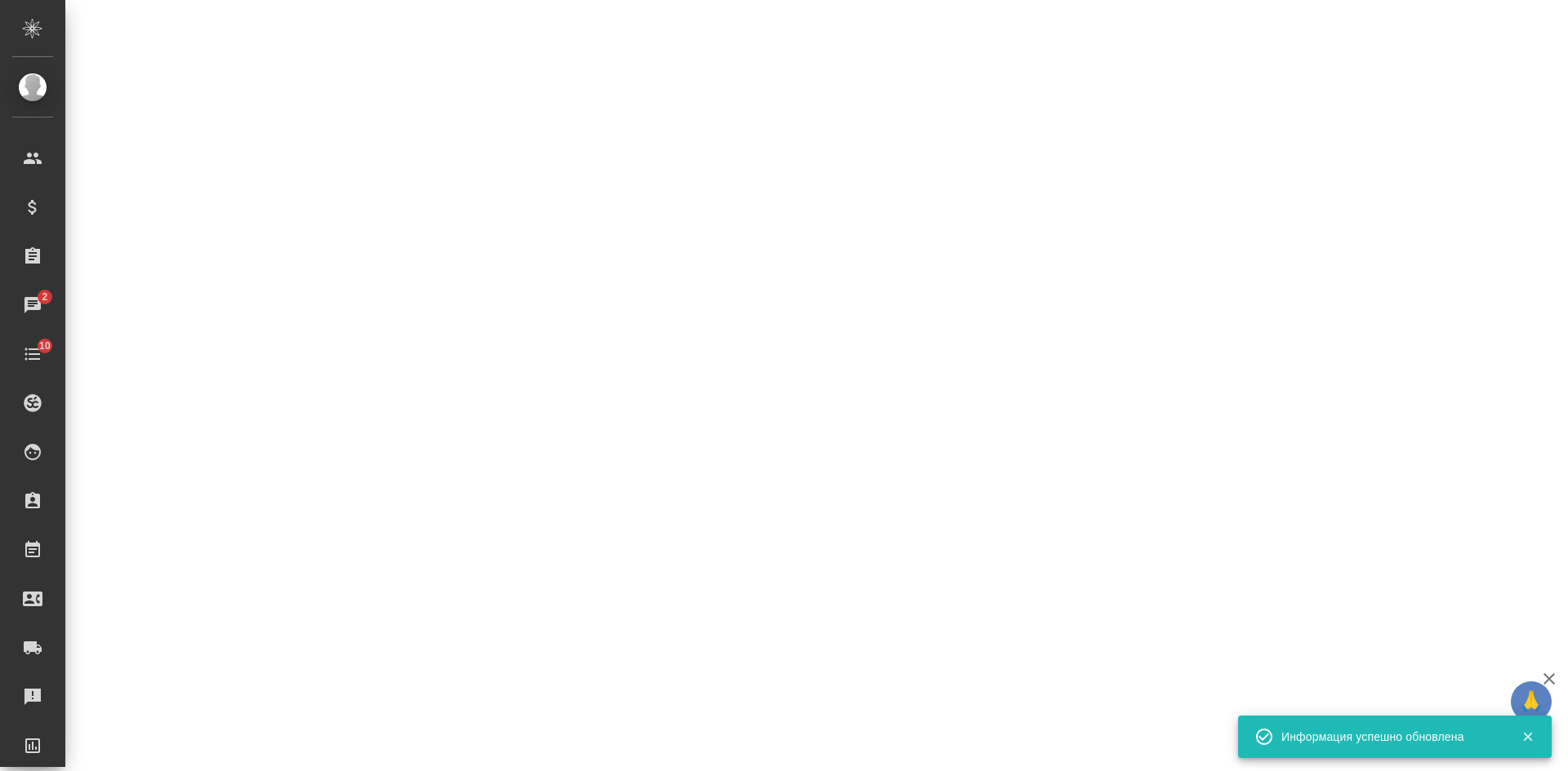
select select "RU"
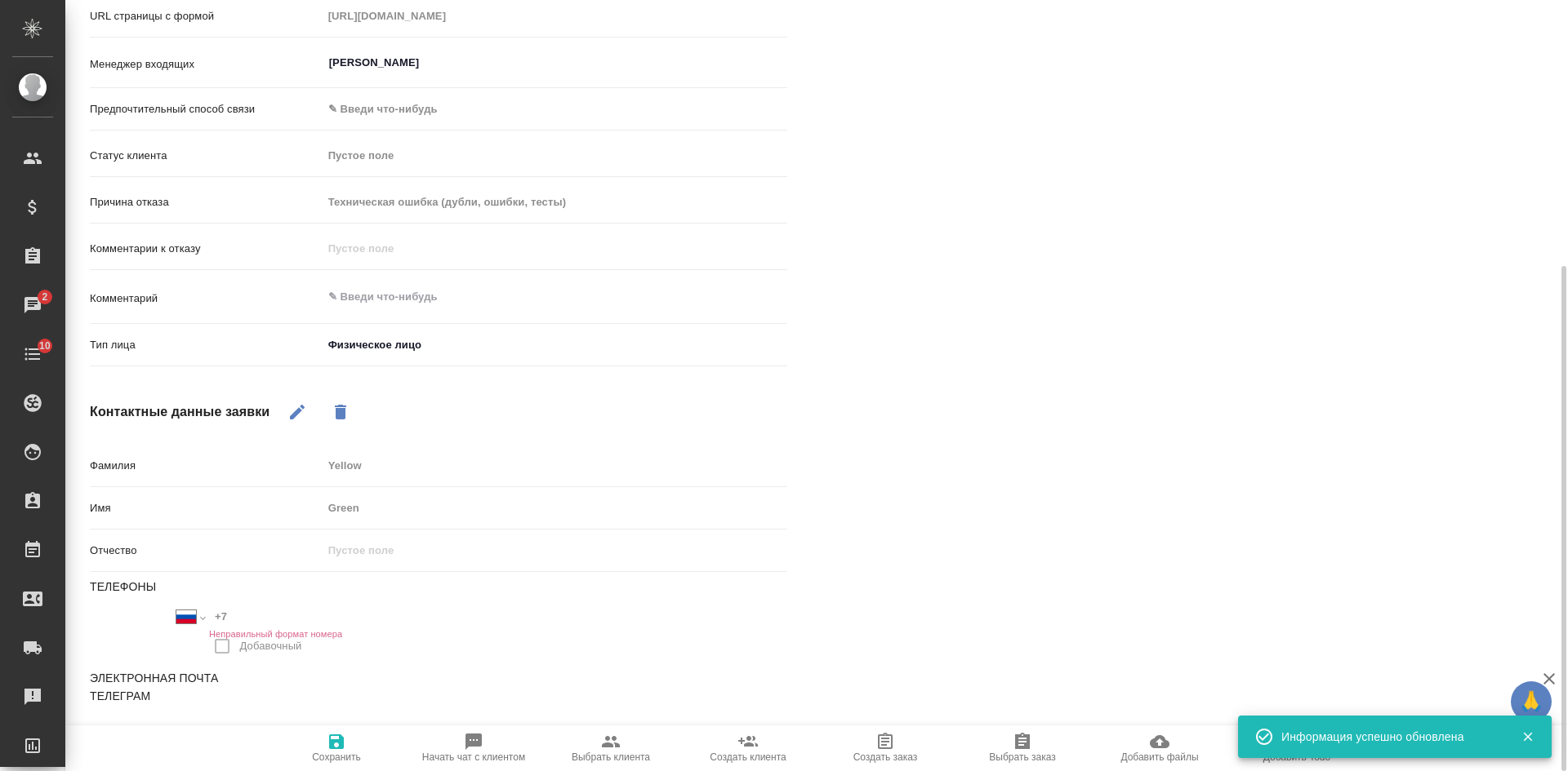
type textarea "x"
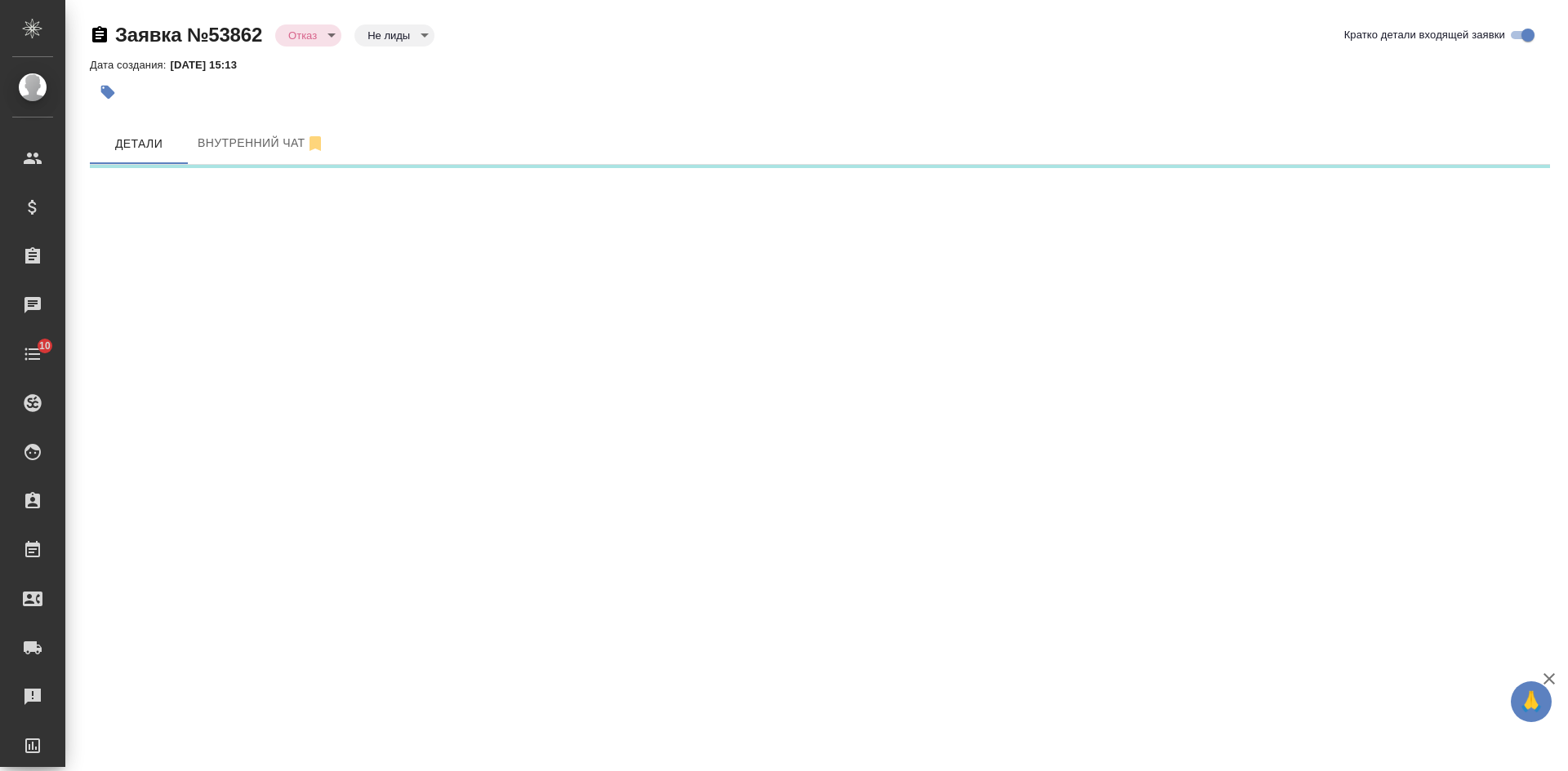
select select "RU"
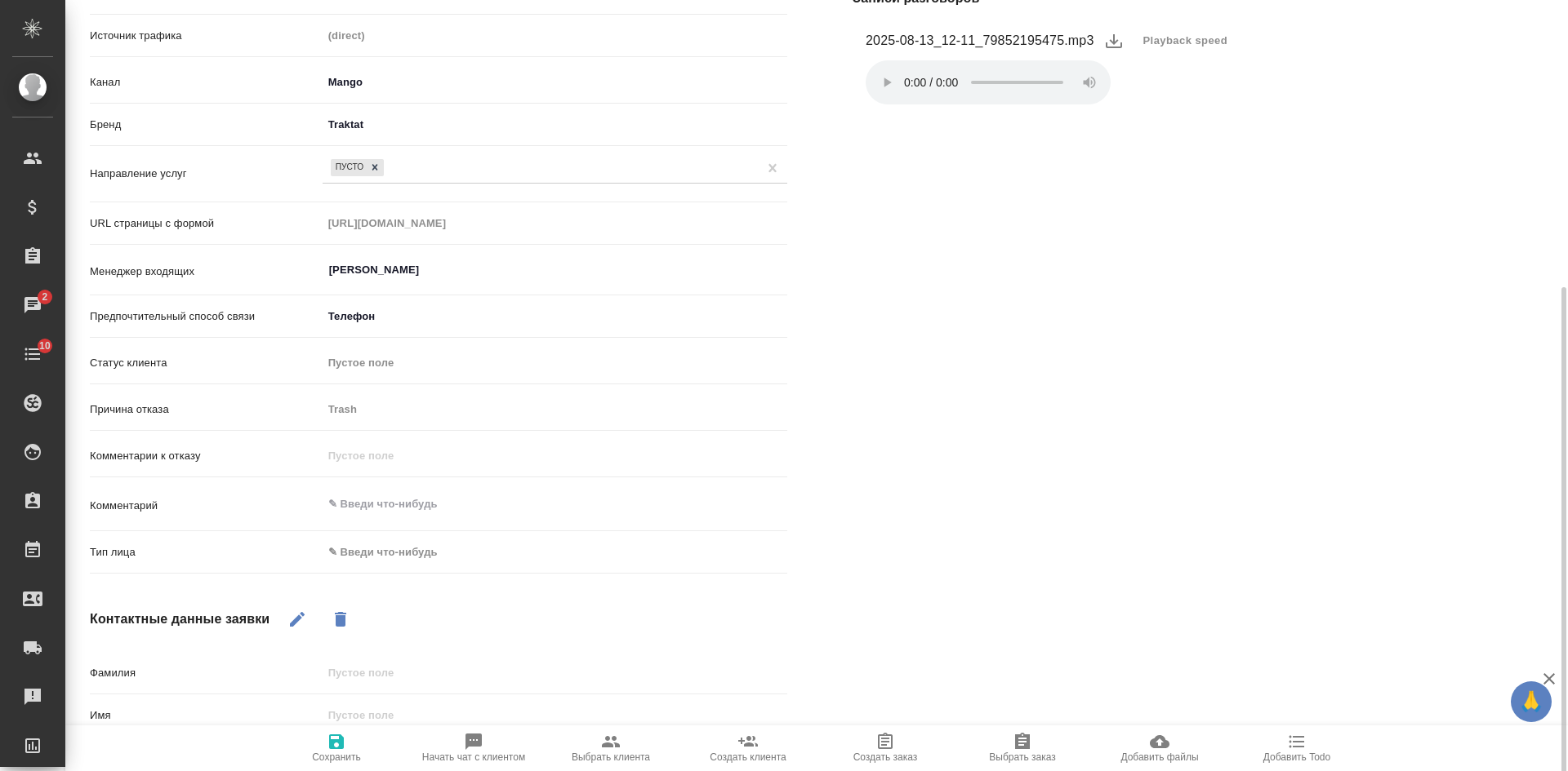
scroll to position [326, 0]
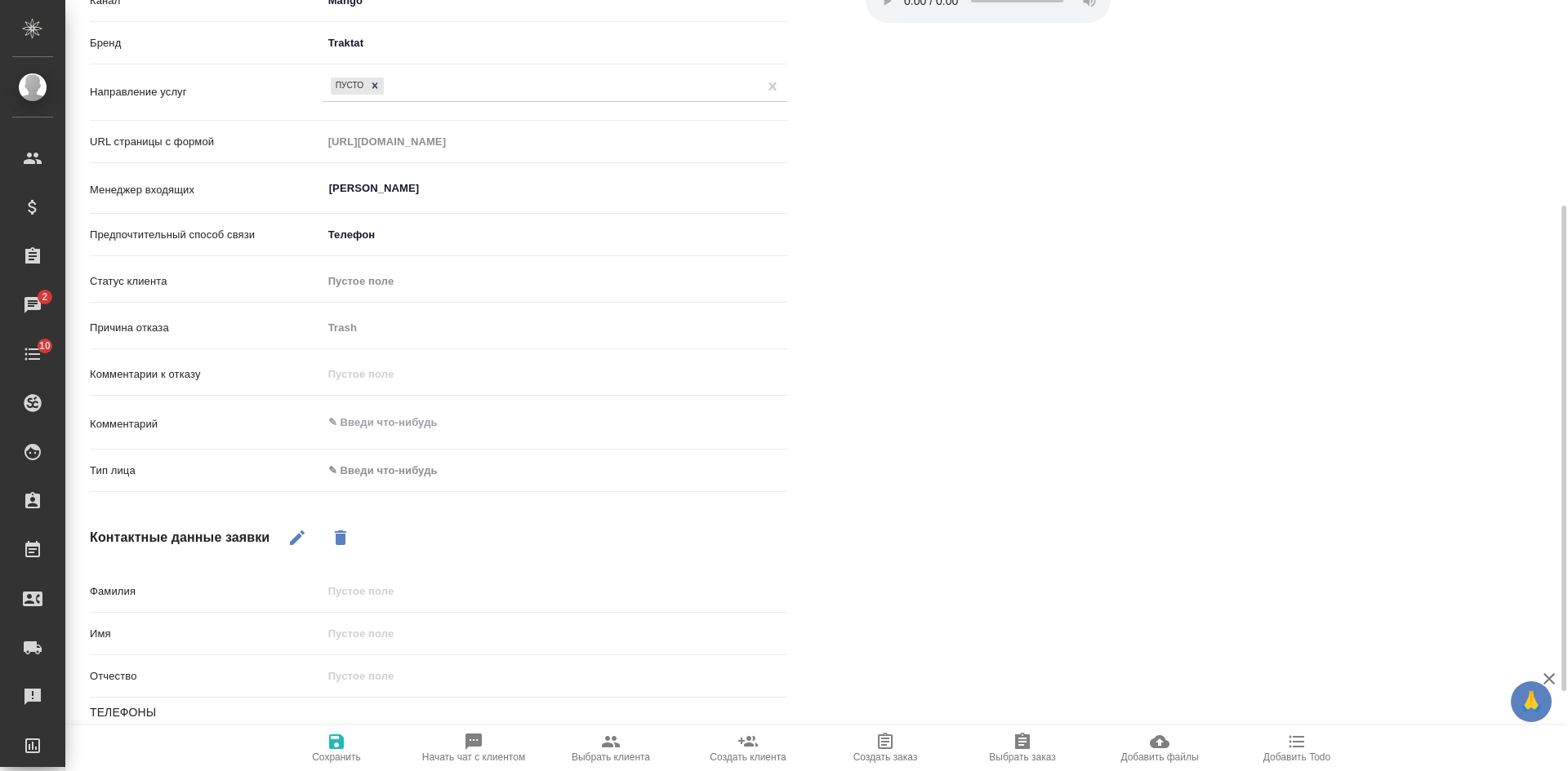
click at [419, 466] on body "🙏 .cls-1 fill:#fff; AWATERA Kasatkina Aleksandra Клиенты Спецификации Заказы 2 …" at bounding box center [784, 386] width 1568 height 771
click at [388, 500] on li "Физическое лицо" at bounding box center [478, 497] width 311 height 26
type textarea "x"
type input "private"
click at [340, 747] on icon "button" at bounding box center [336, 741] width 14 height 14
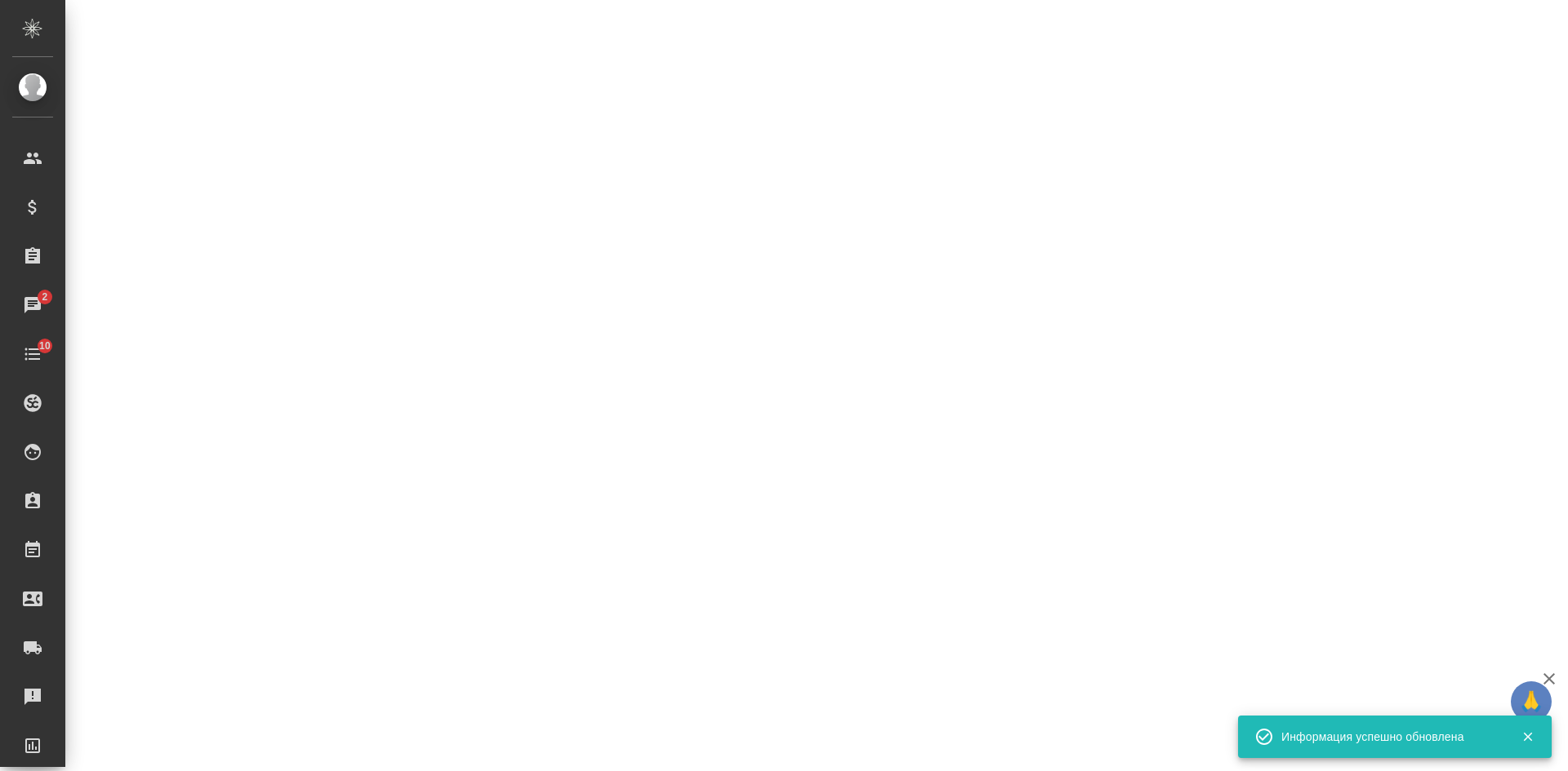
select select "RU"
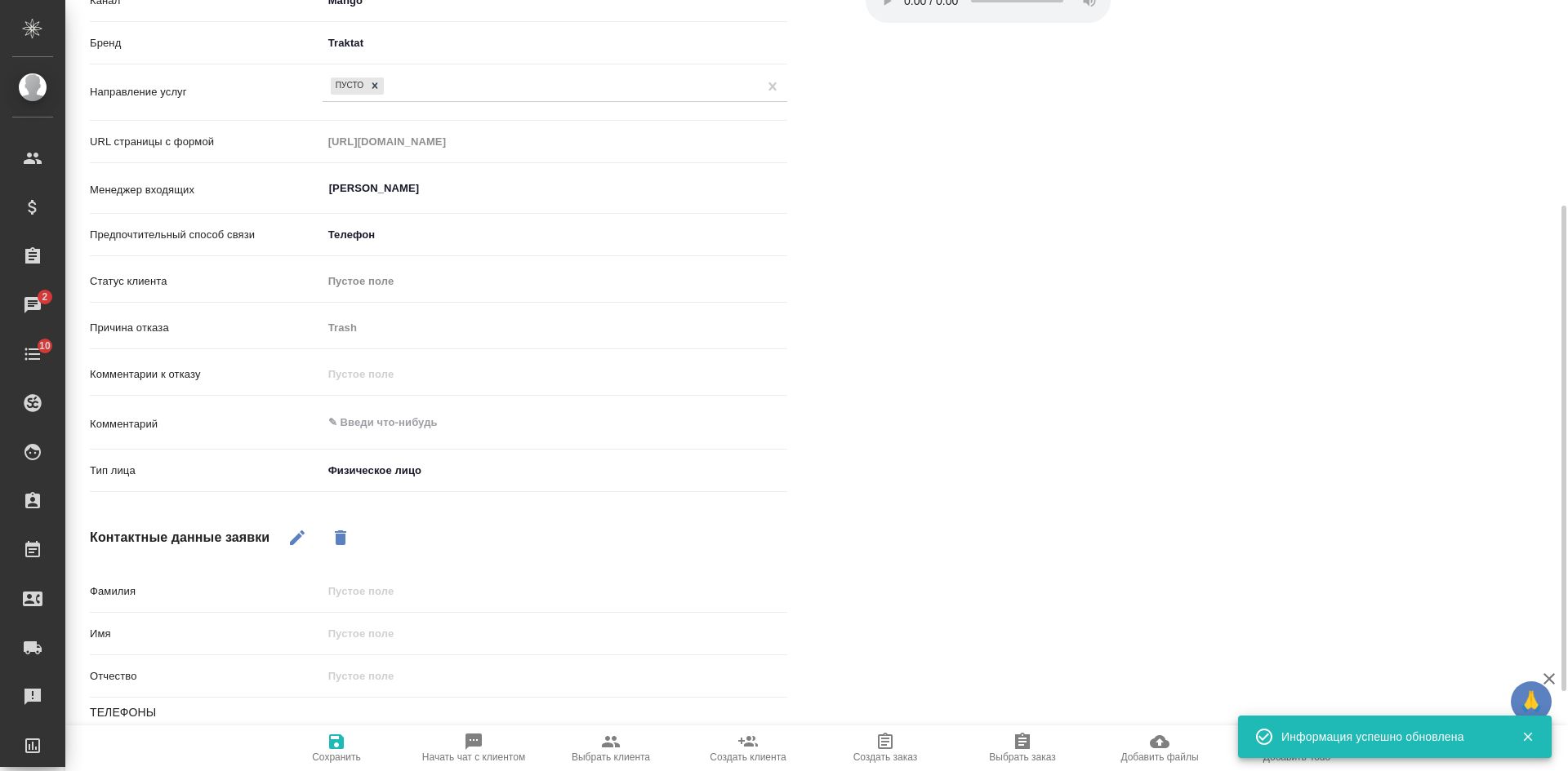
type textarea "x"
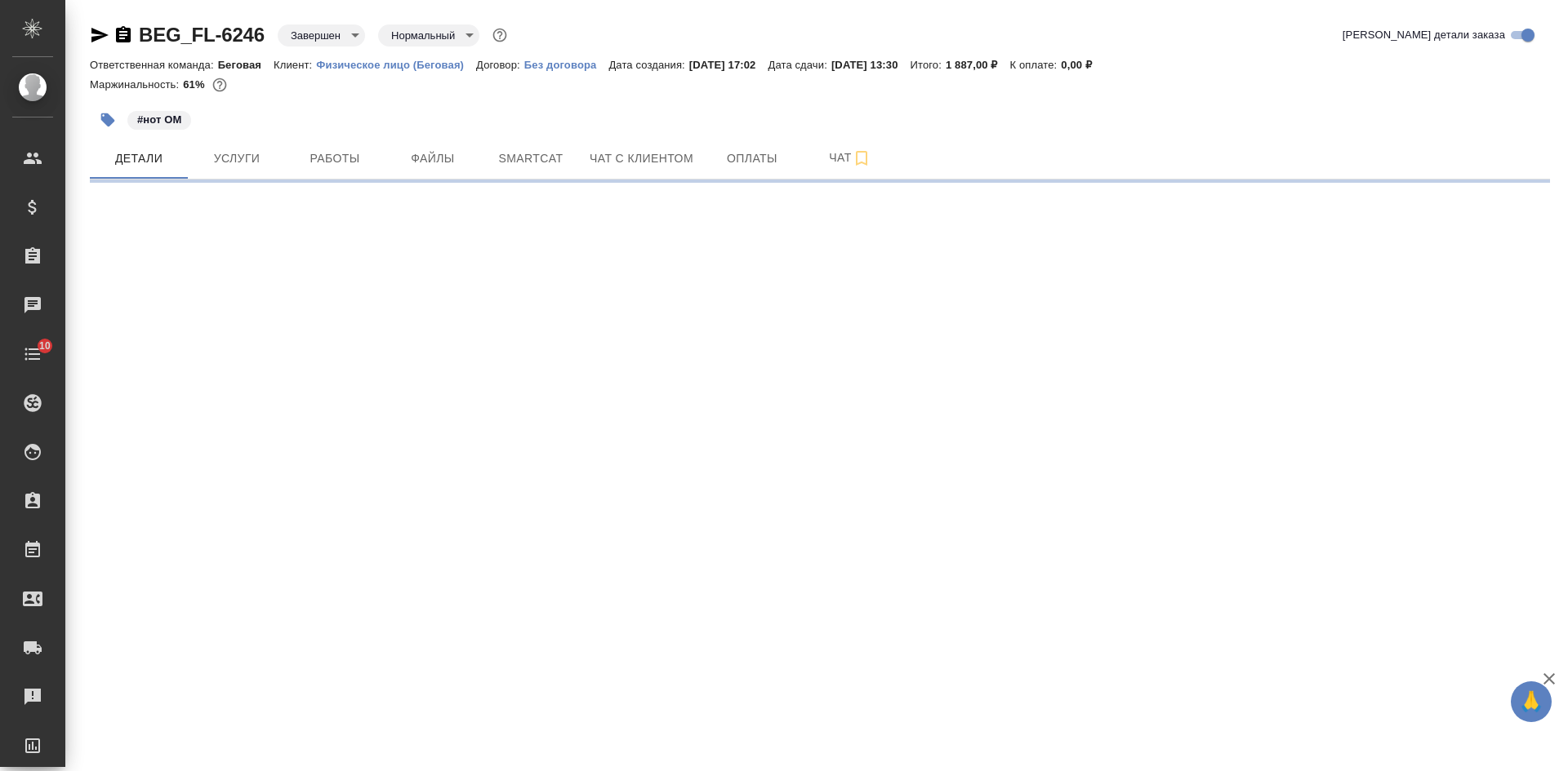
click at [100, 30] on icon "button" at bounding box center [99, 35] width 19 height 19
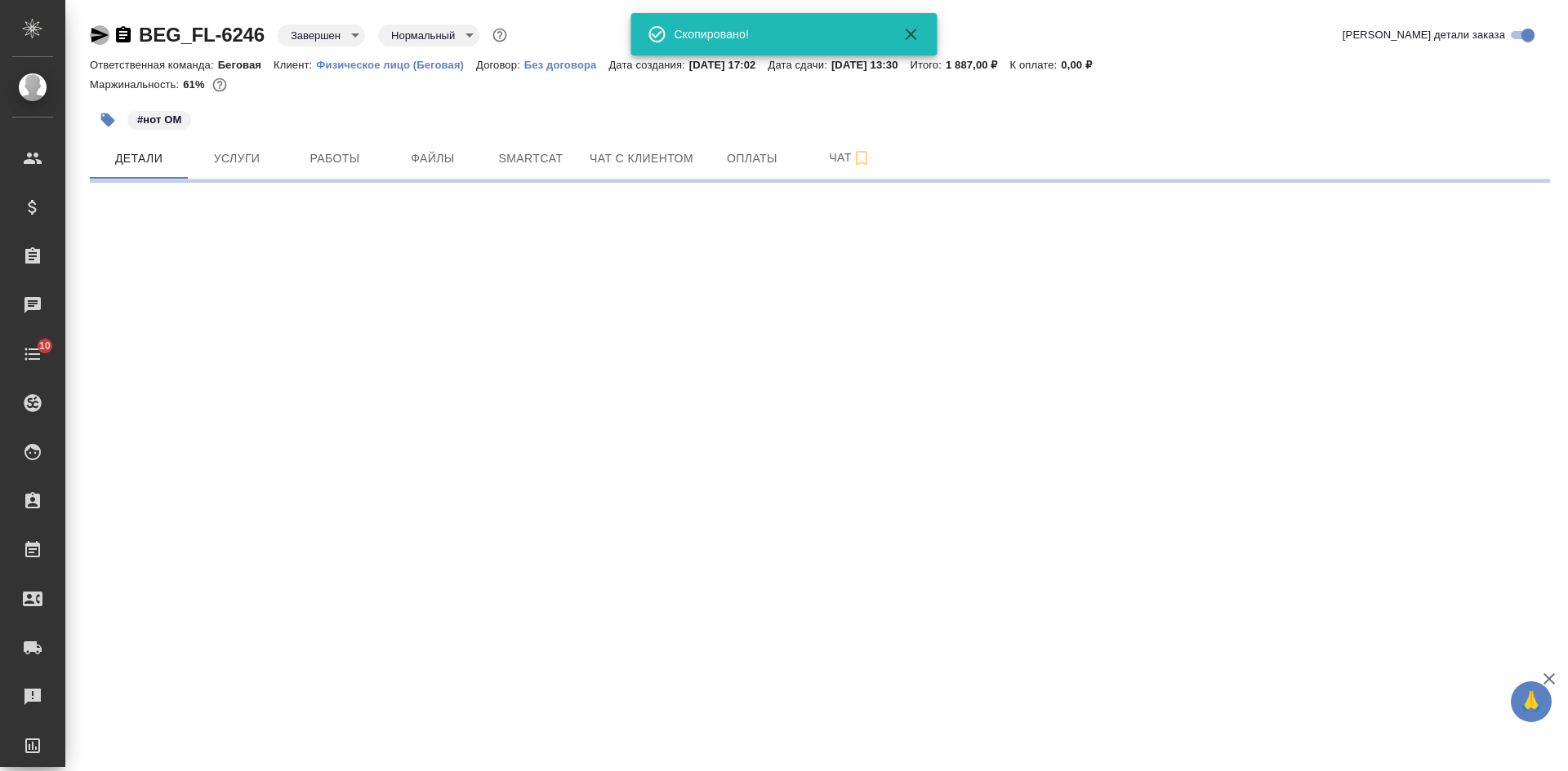
click at [95, 33] on icon "button" at bounding box center [100, 35] width 17 height 14
select select "RU"
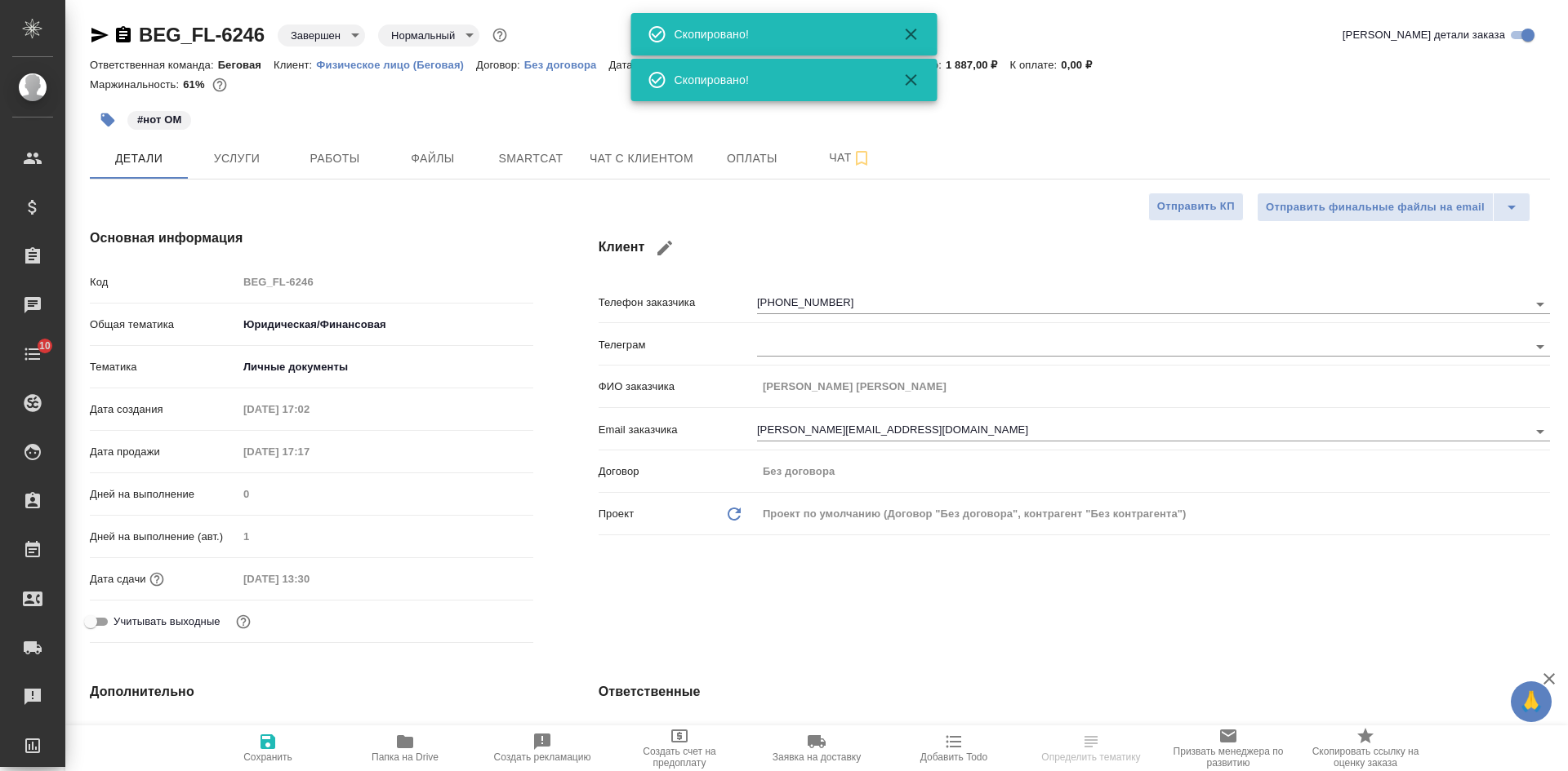
type textarea "x"
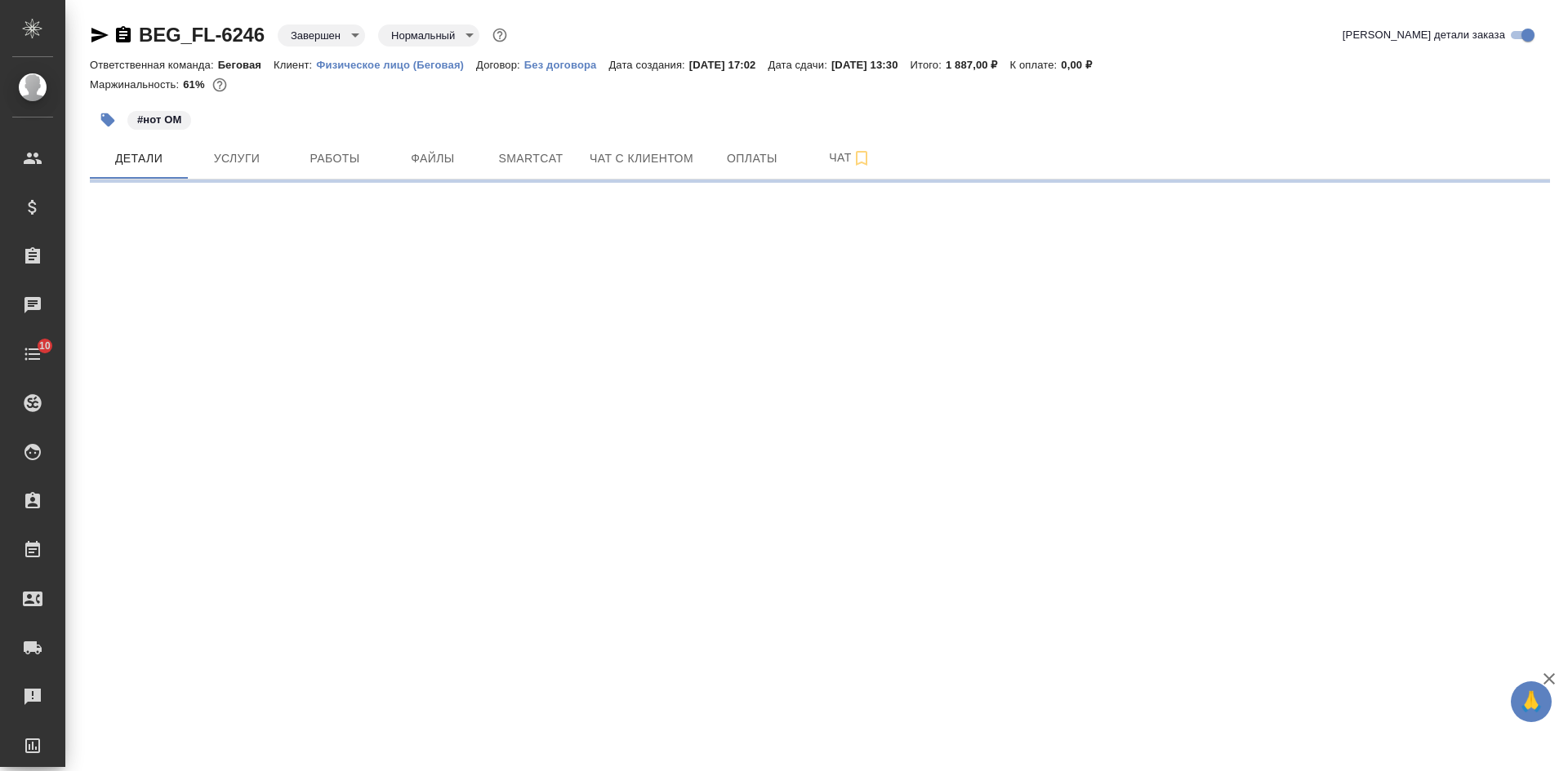
select select "RU"
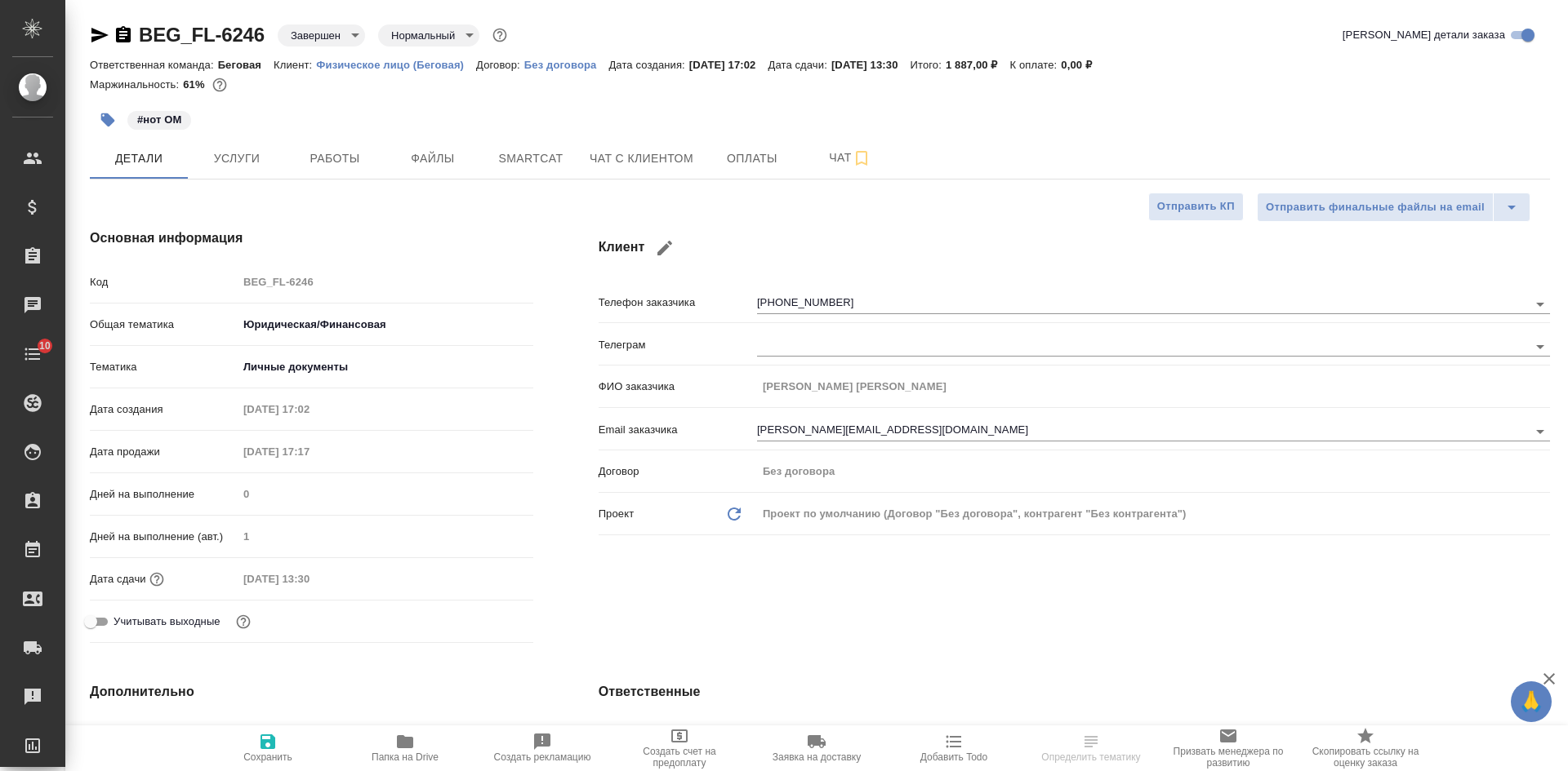
type textarea "x"
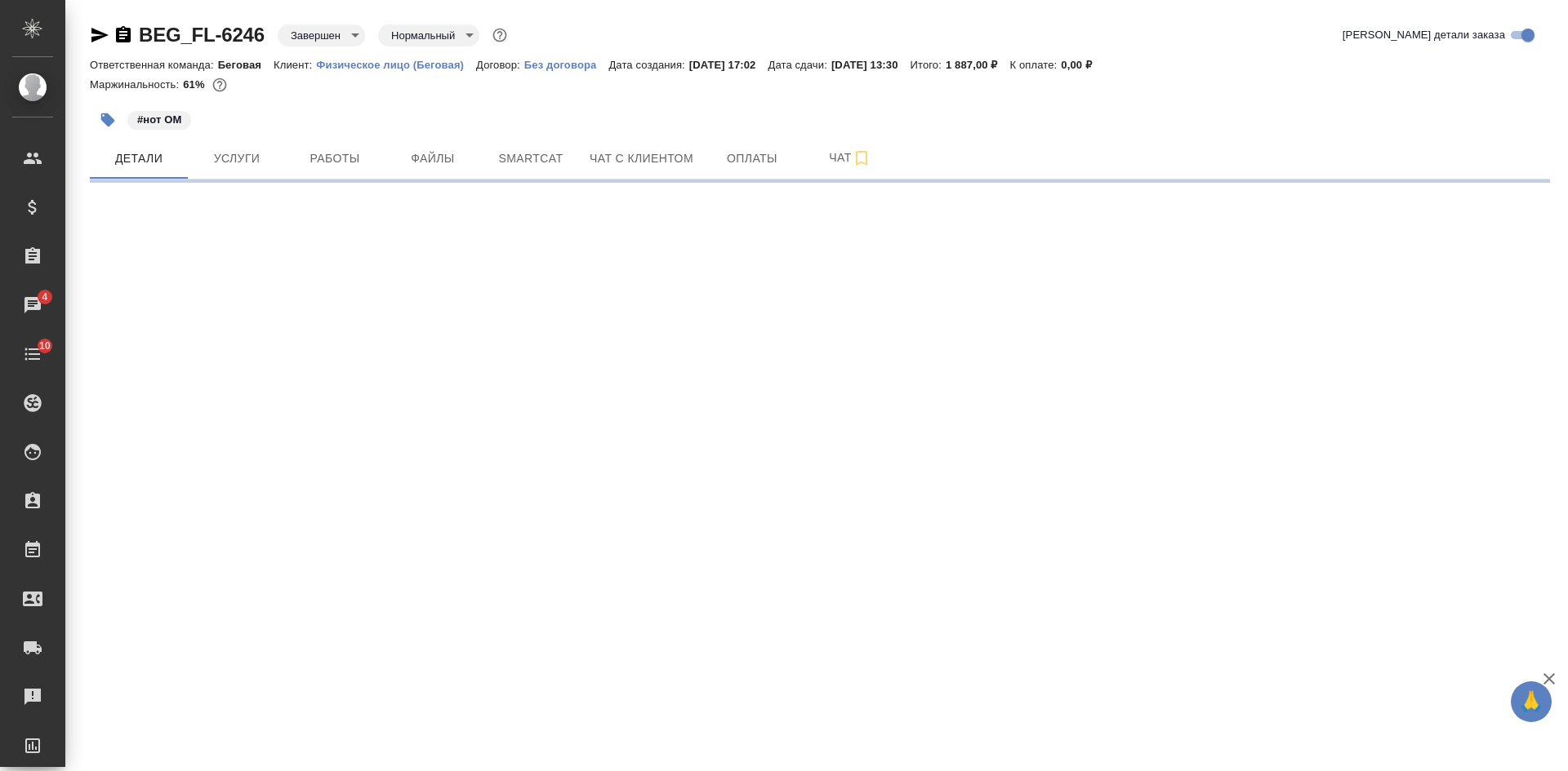
select select "RU"
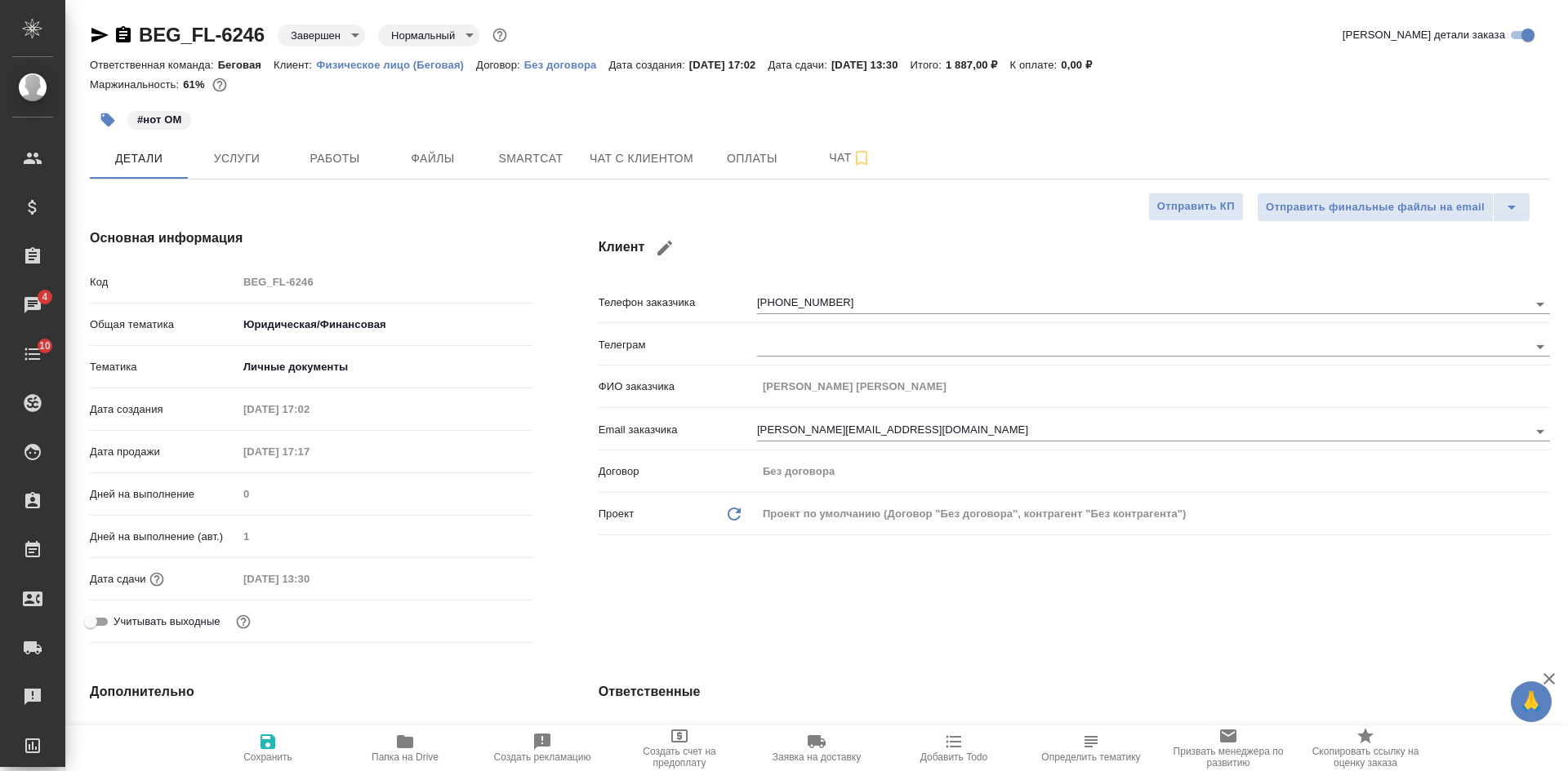
type textarea "x"
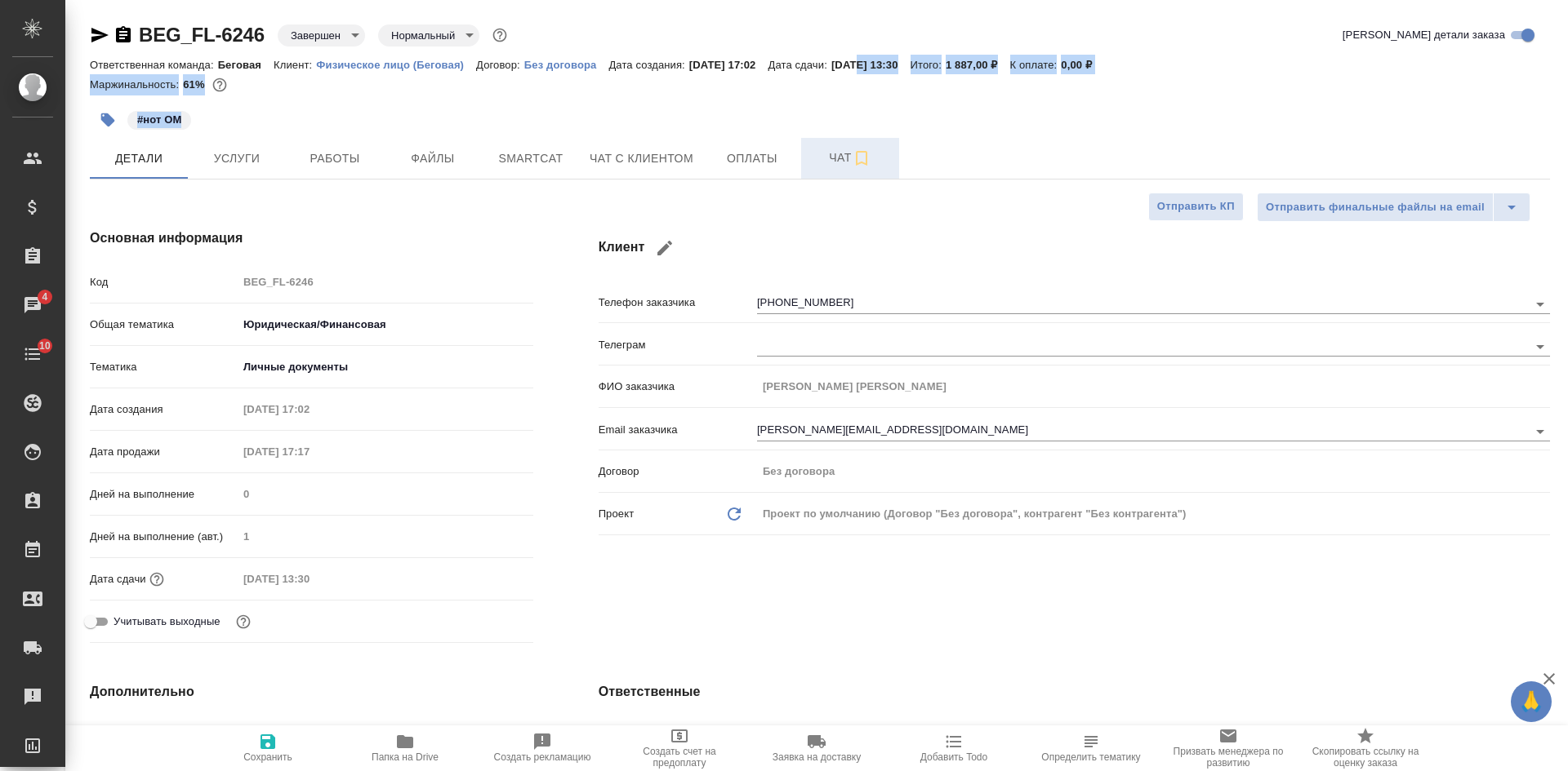
drag, startPoint x: 869, startPoint y: 73, endPoint x: 857, endPoint y: 143, distance: 71.0
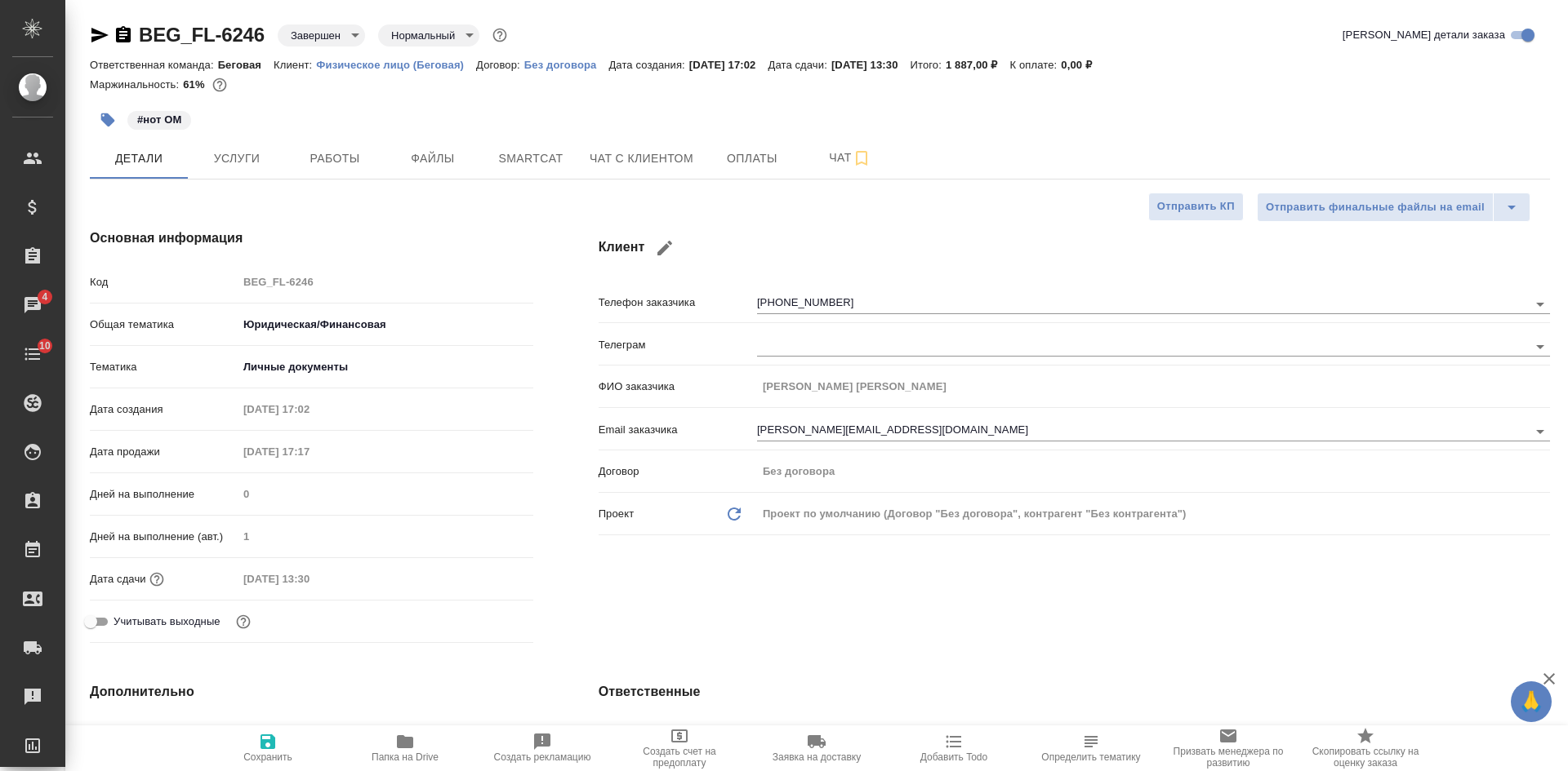
type textarea "x"
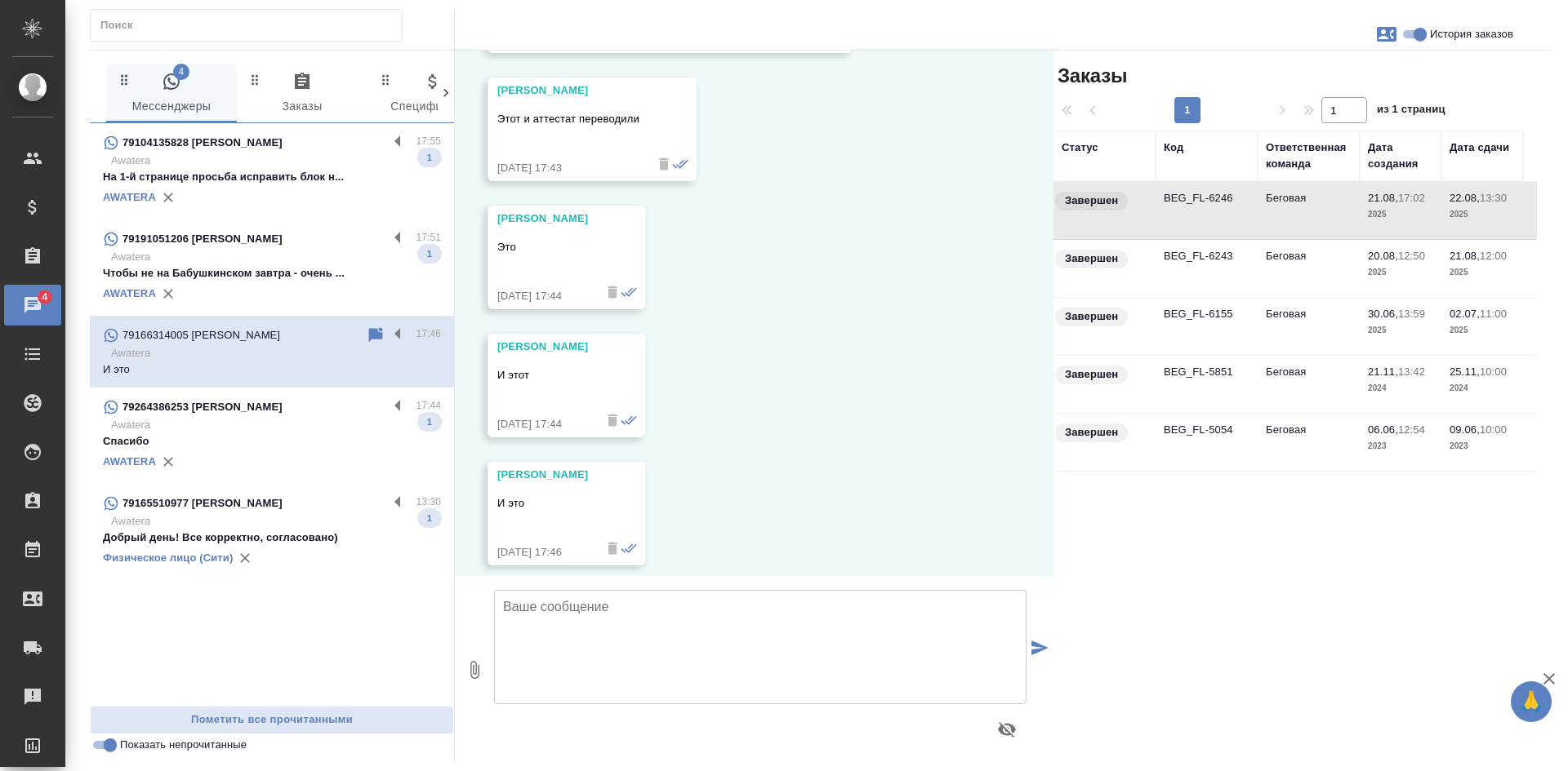
scroll to position [24448, 0]
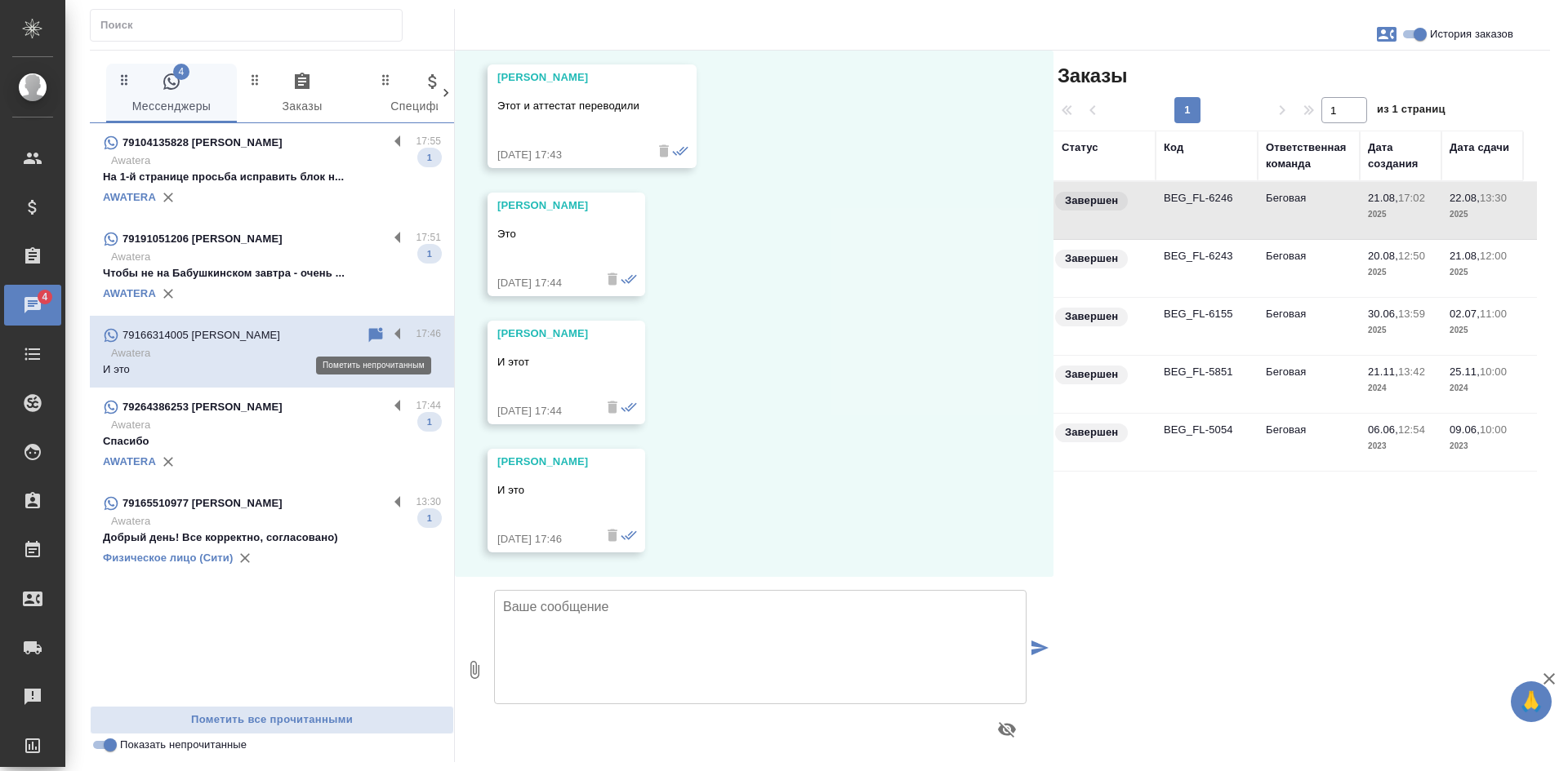
click at [365, 335] on icon at bounding box center [375, 335] width 19 height 19
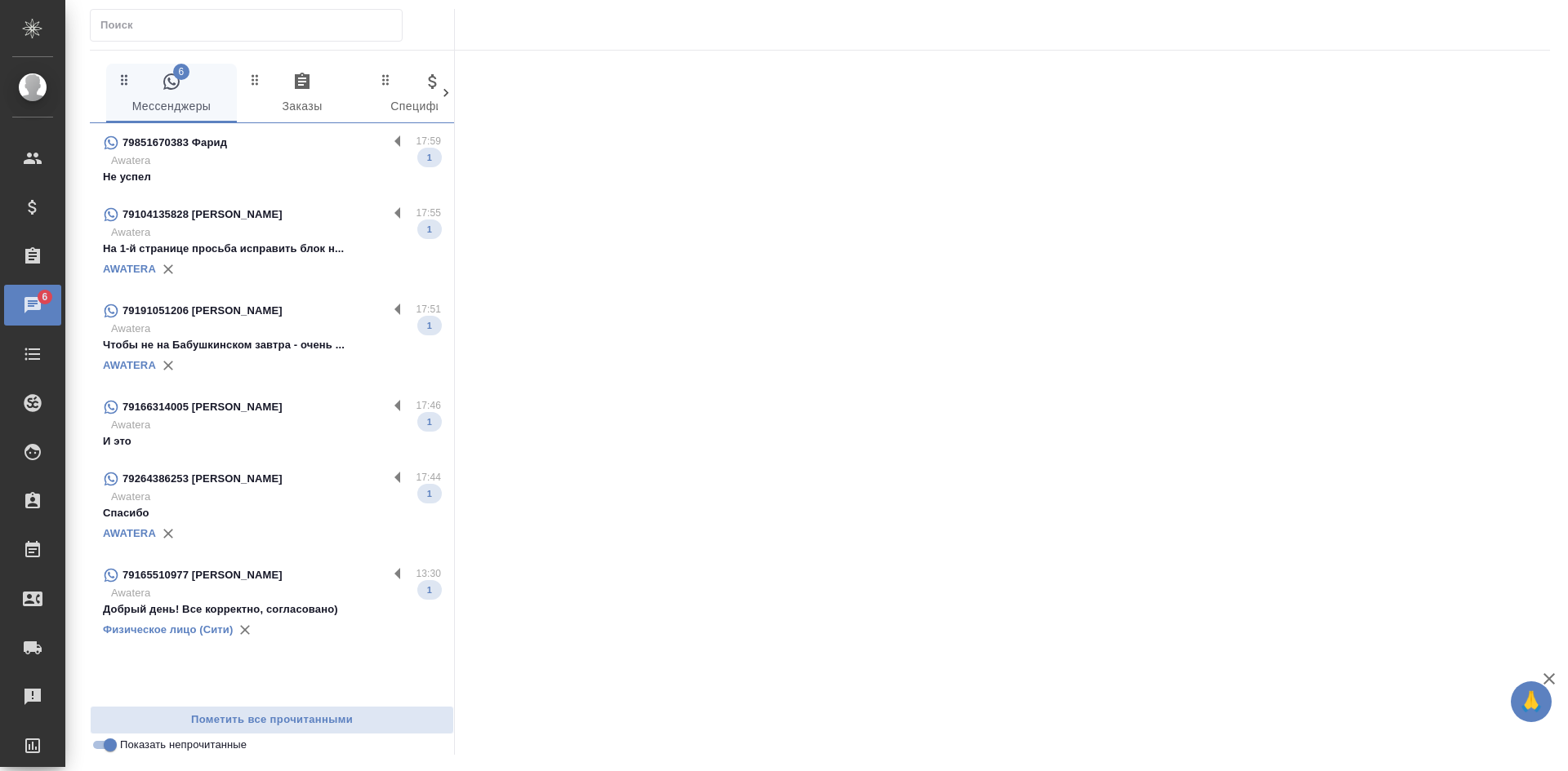
click at [300, 143] on div "79851670383 Фарид" at bounding box center [246, 143] width 285 height 19
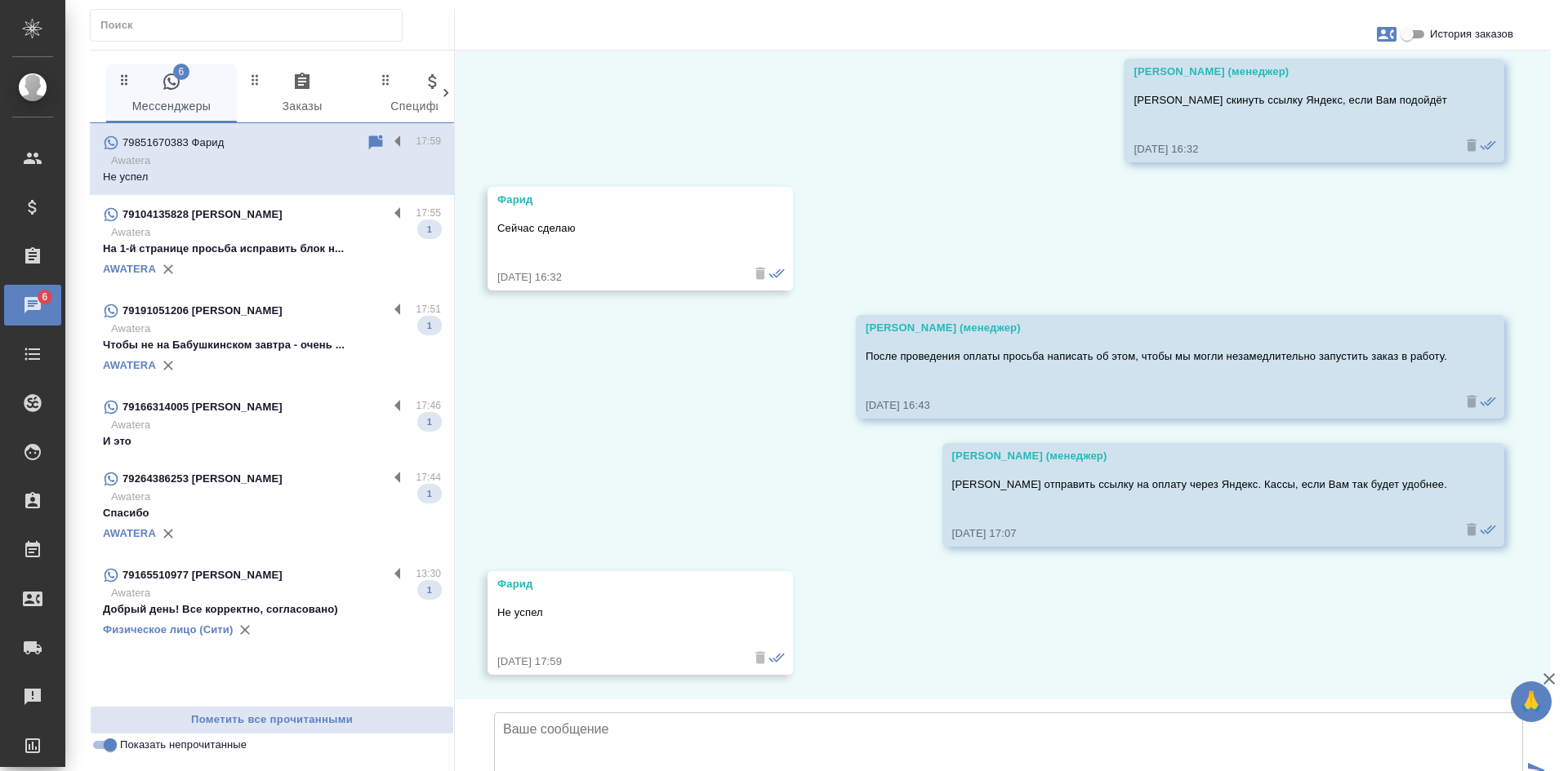
scroll to position [3991, 0]
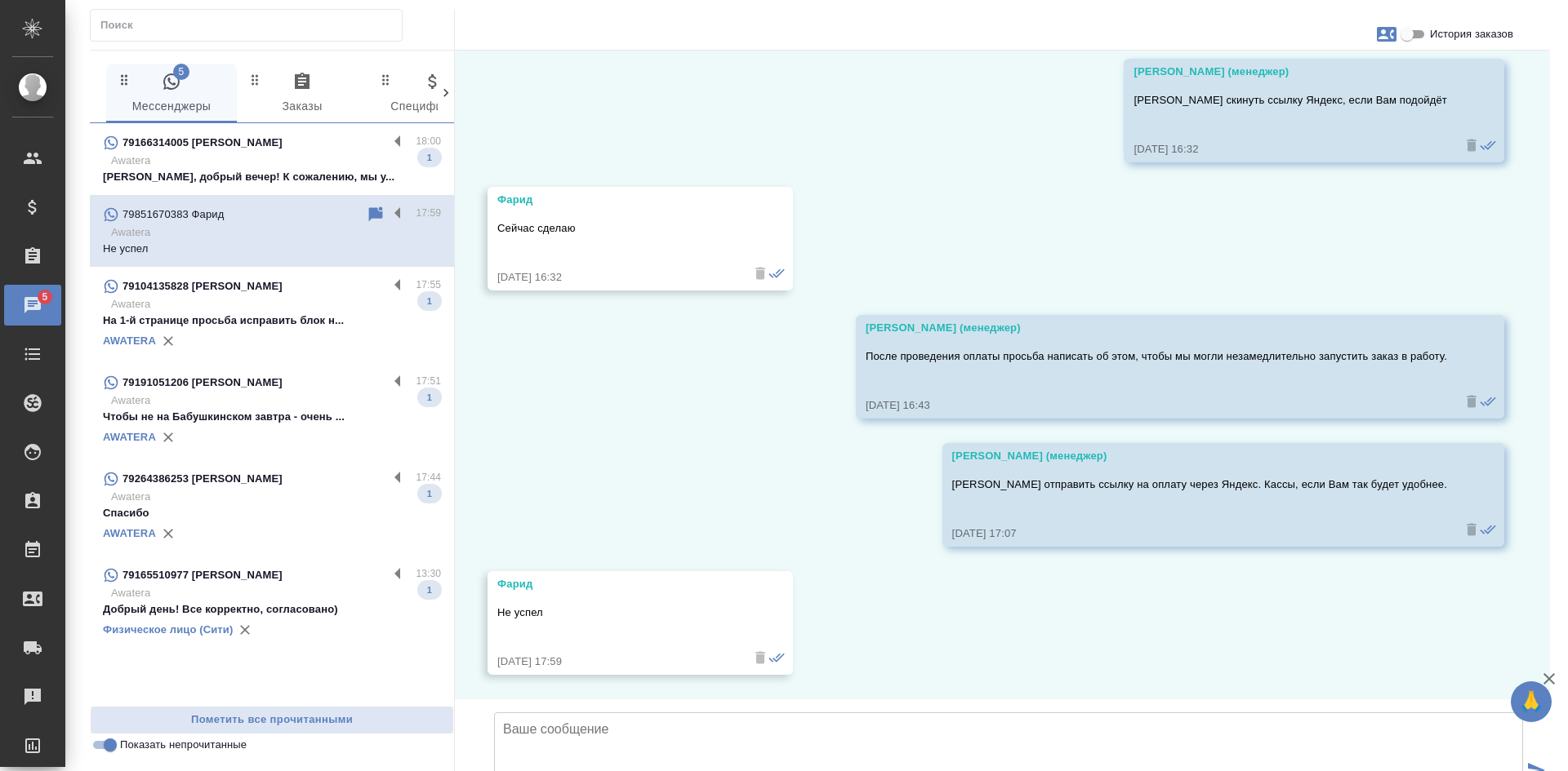
click at [257, 143] on div "79166314005 [PERSON_NAME]" at bounding box center [246, 143] width 285 height 19
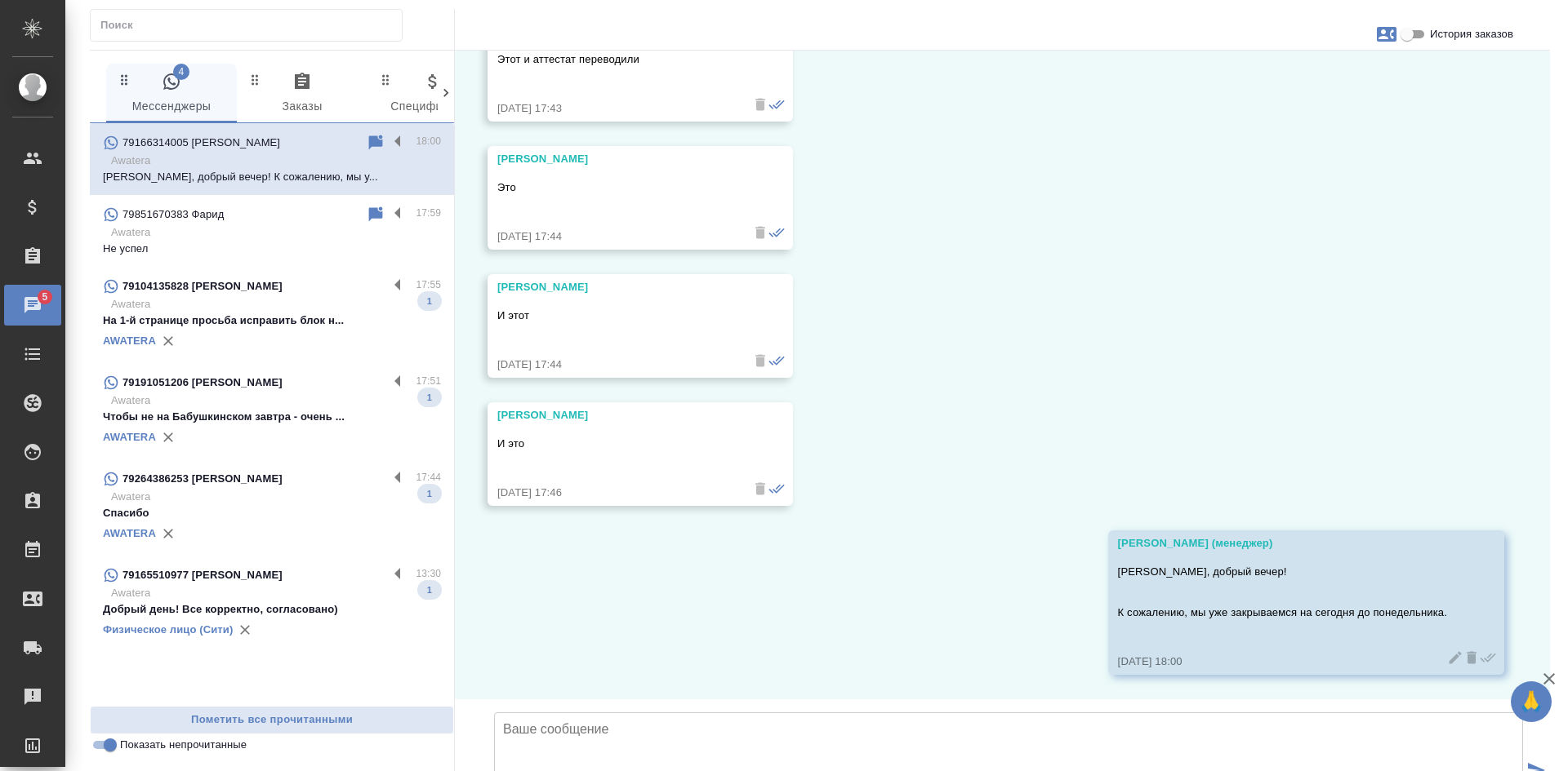
scroll to position [23540, 0]
click at [372, 218] on icon at bounding box center [375, 214] width 19 height 19
click at [377, 136] on icon at bounding box center [375, 143] width 19 height 19
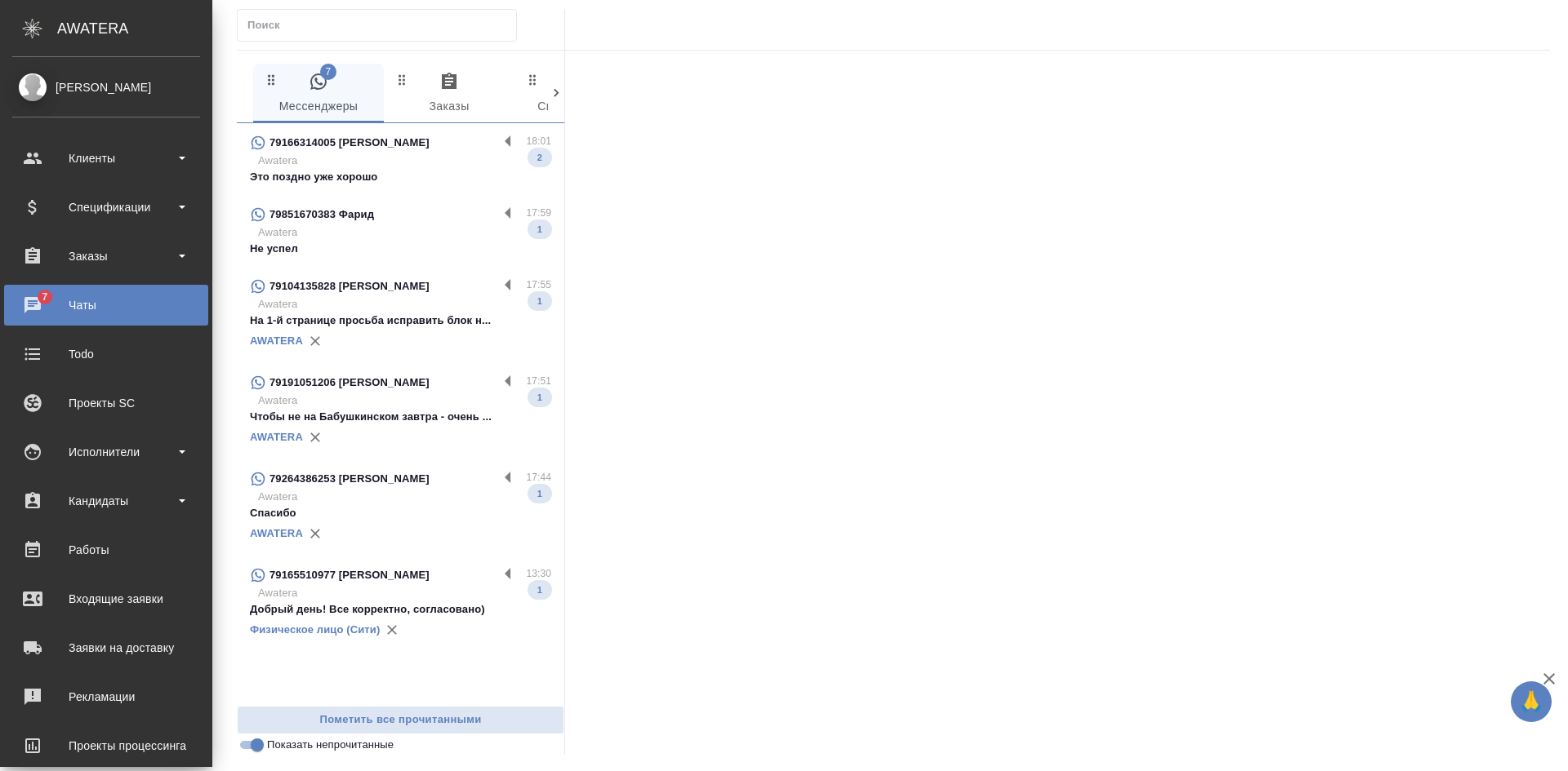
click at [417, 177] on p "Это поздно уже хорошо" at bounding box center [400, 176] width 301 height 16
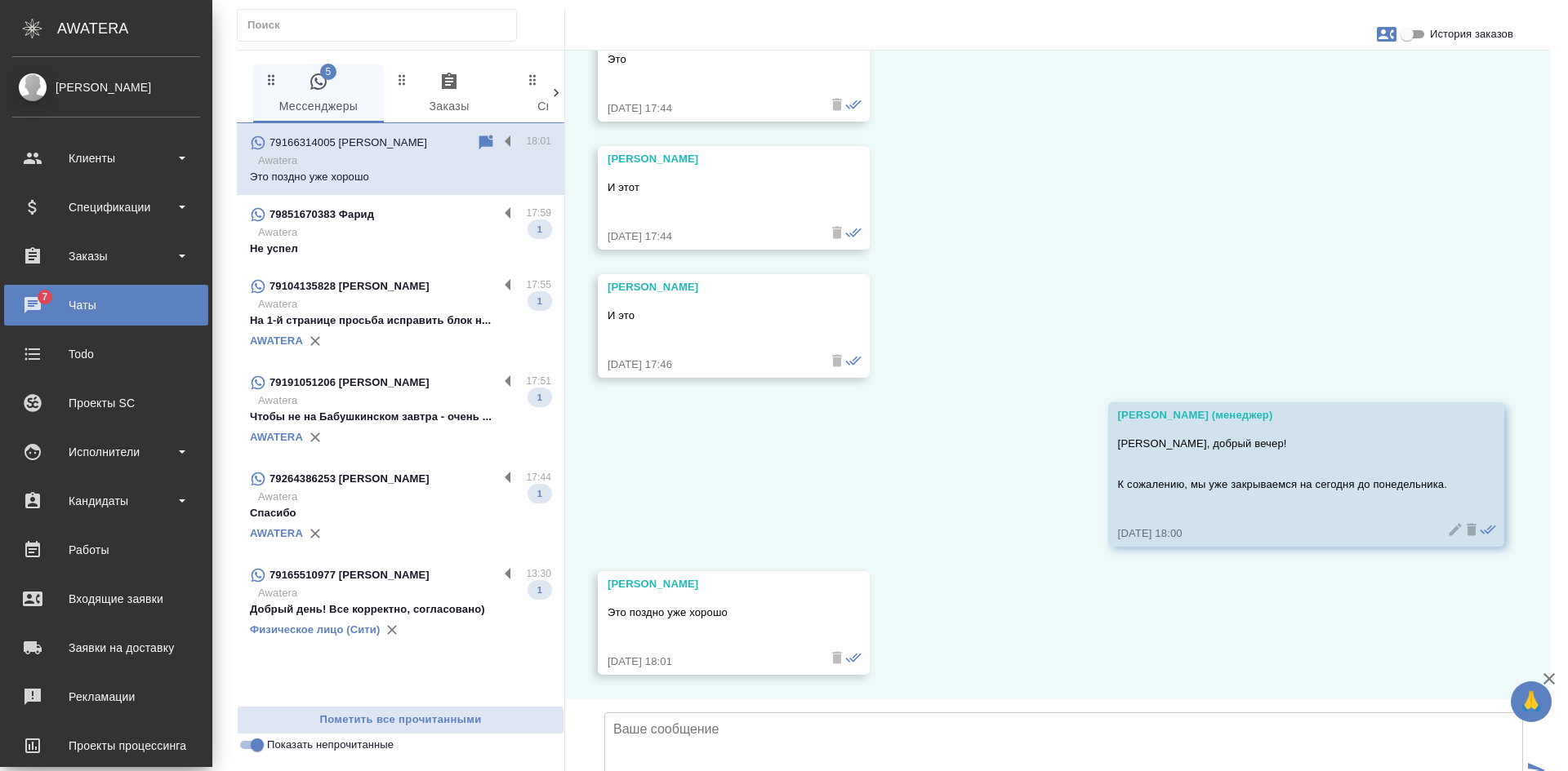
scroll to position [23717, 0]
click at [482, 138] on icon at bounding box center [486, 142] width 14 height 14
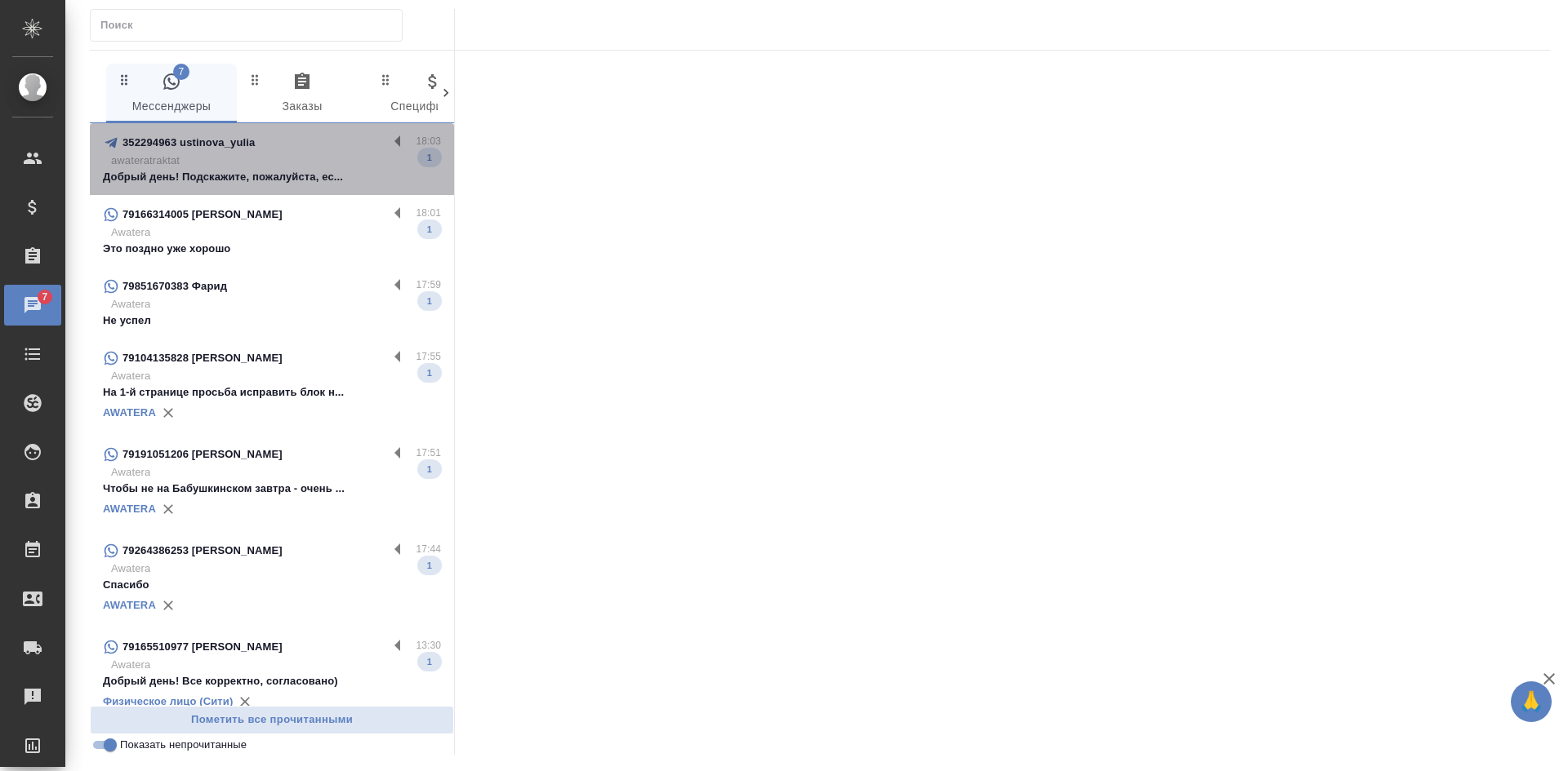
click at [291, 164] on p "awateratraktat" at bounding box center [276, 160] width 330 height 16
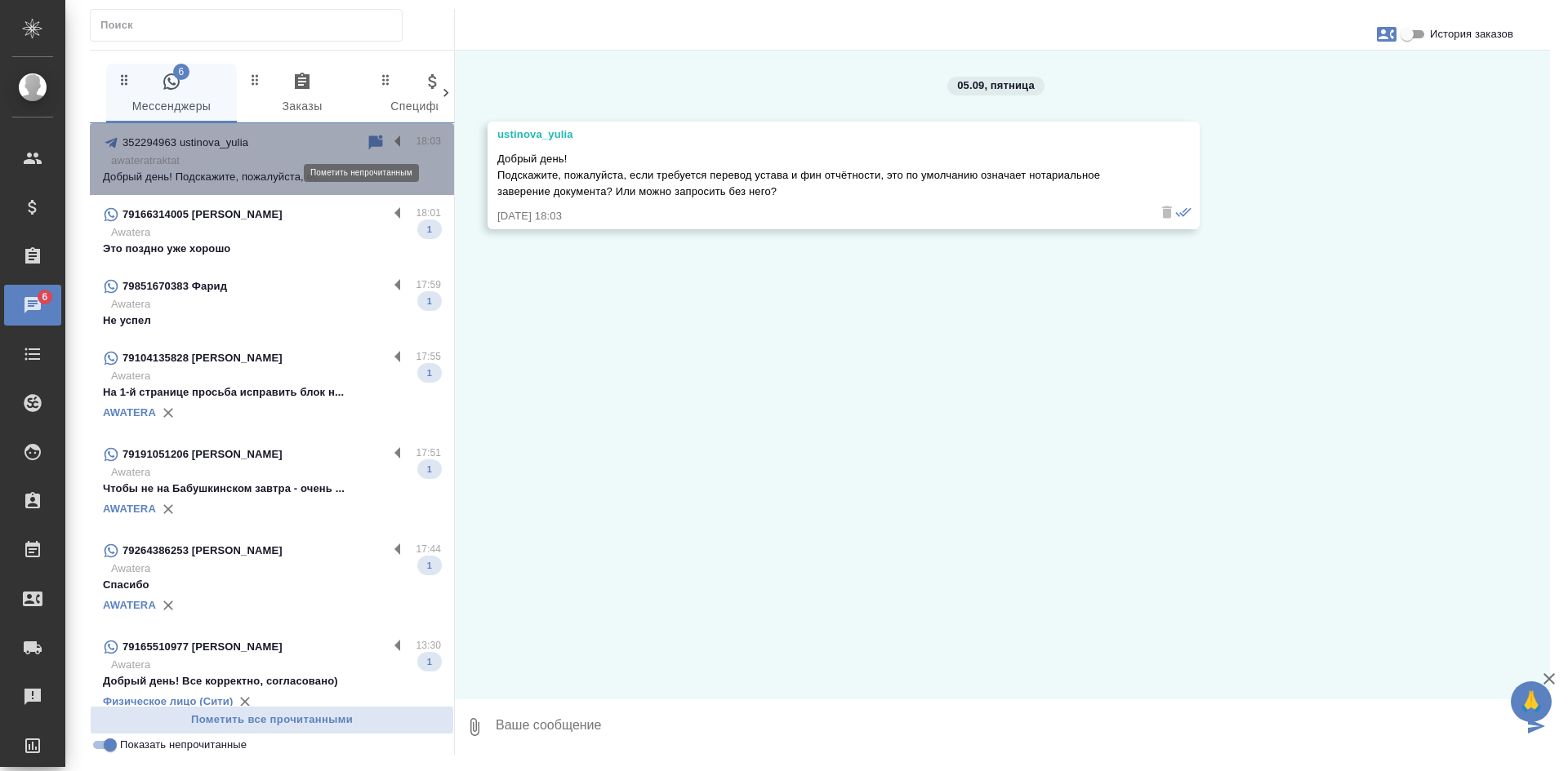
click at [365, 143] on icon at bounding box center [375, 143] width 19 height 19
